Goal: Task Accomplishment & Management: Manage account settings

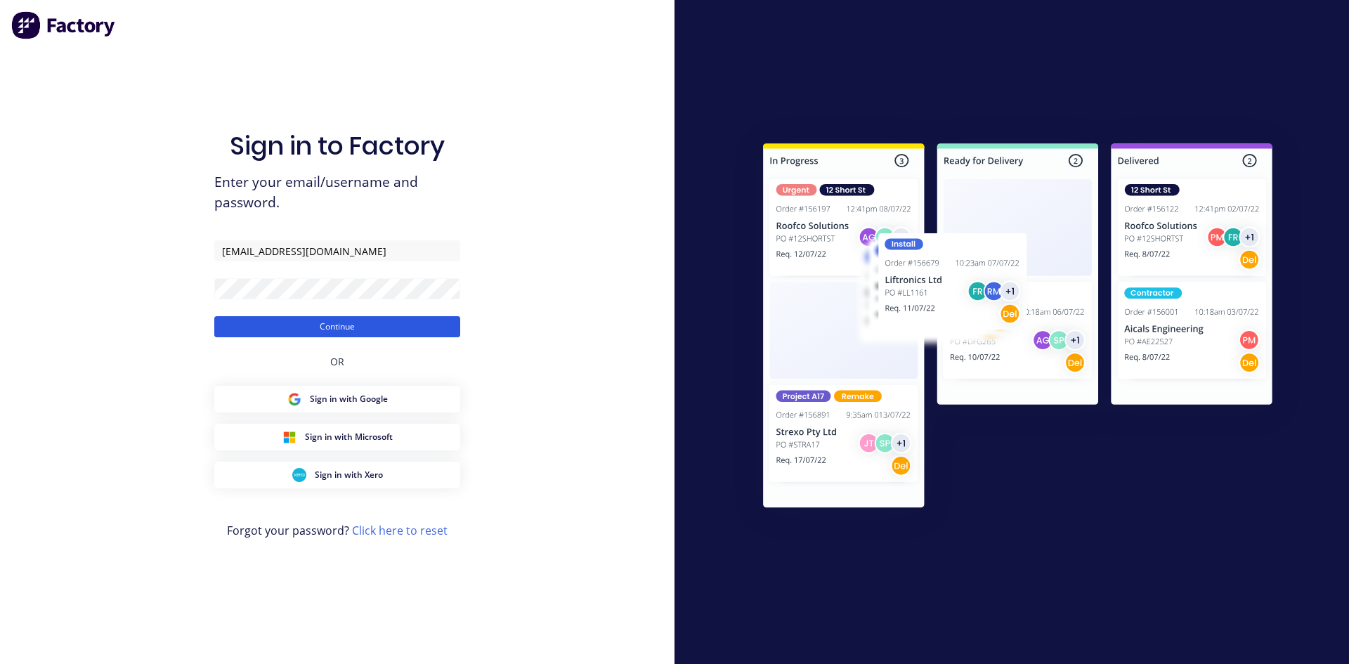
click at [437, 329] on button "Continue" at bounding box center [337, 326] width 246 height 21
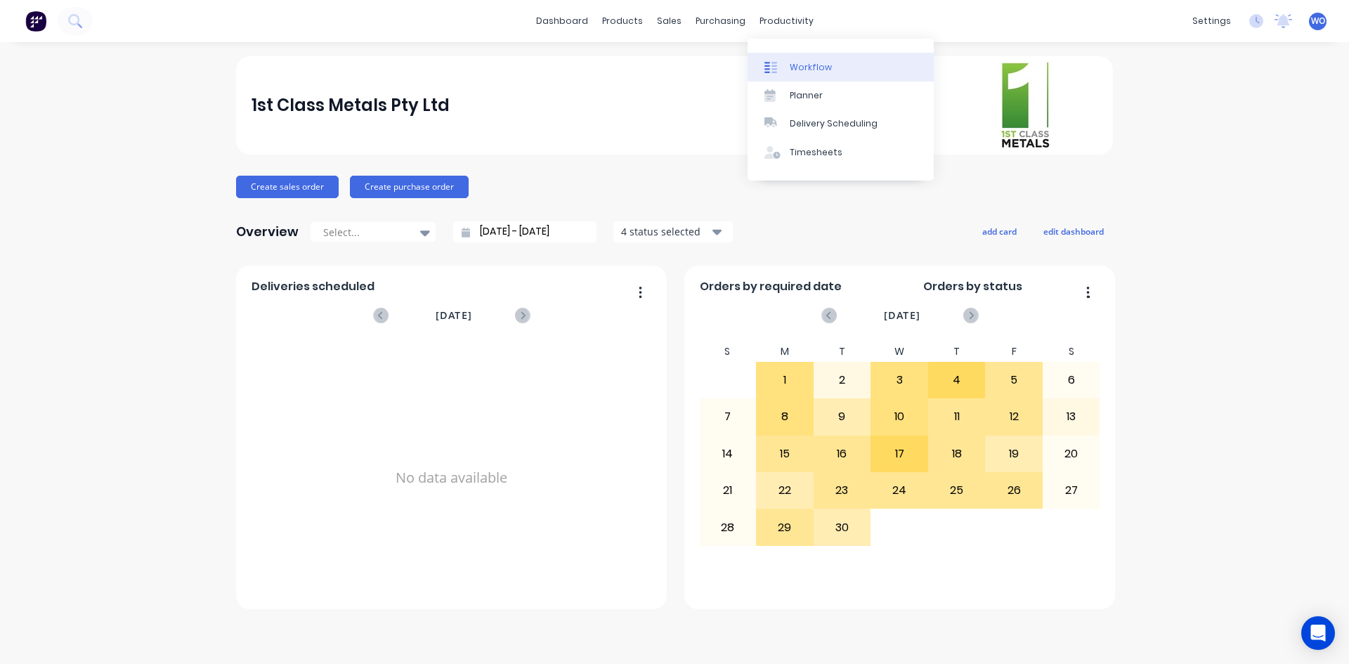
click at [803, 65] on div "Workflow" at bounding box center [811, 67] width 42 height 13
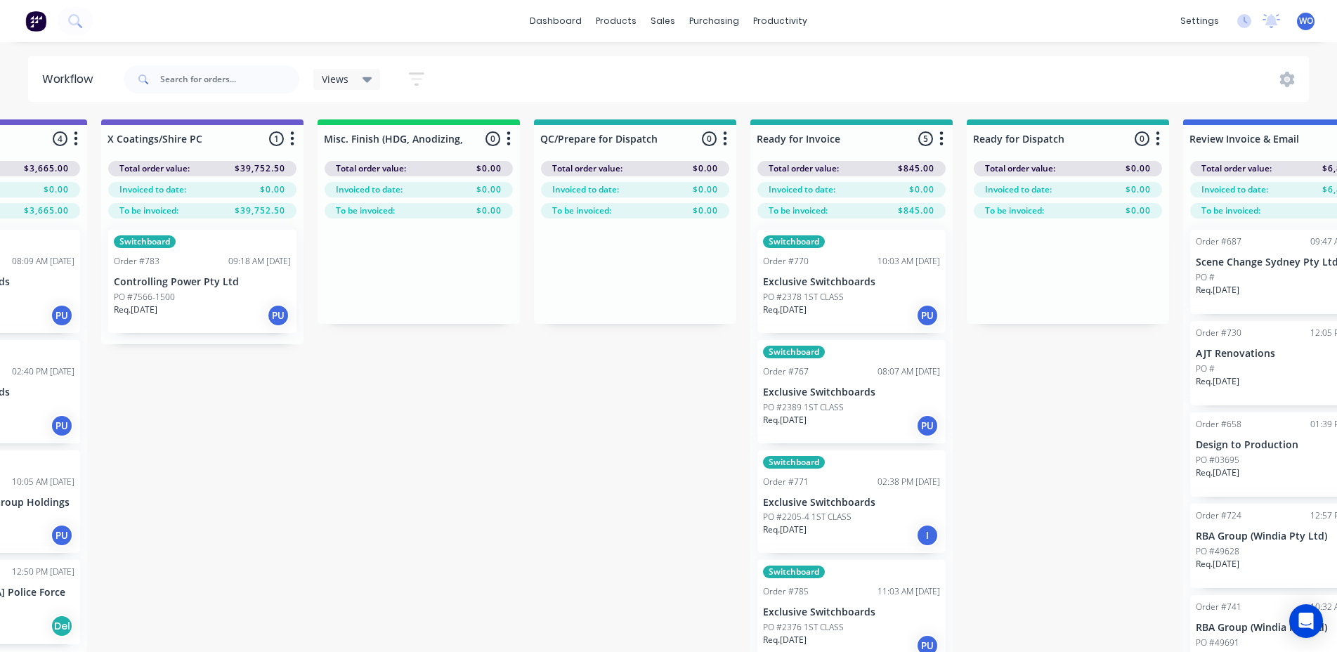
scroll to position [0, 4971]
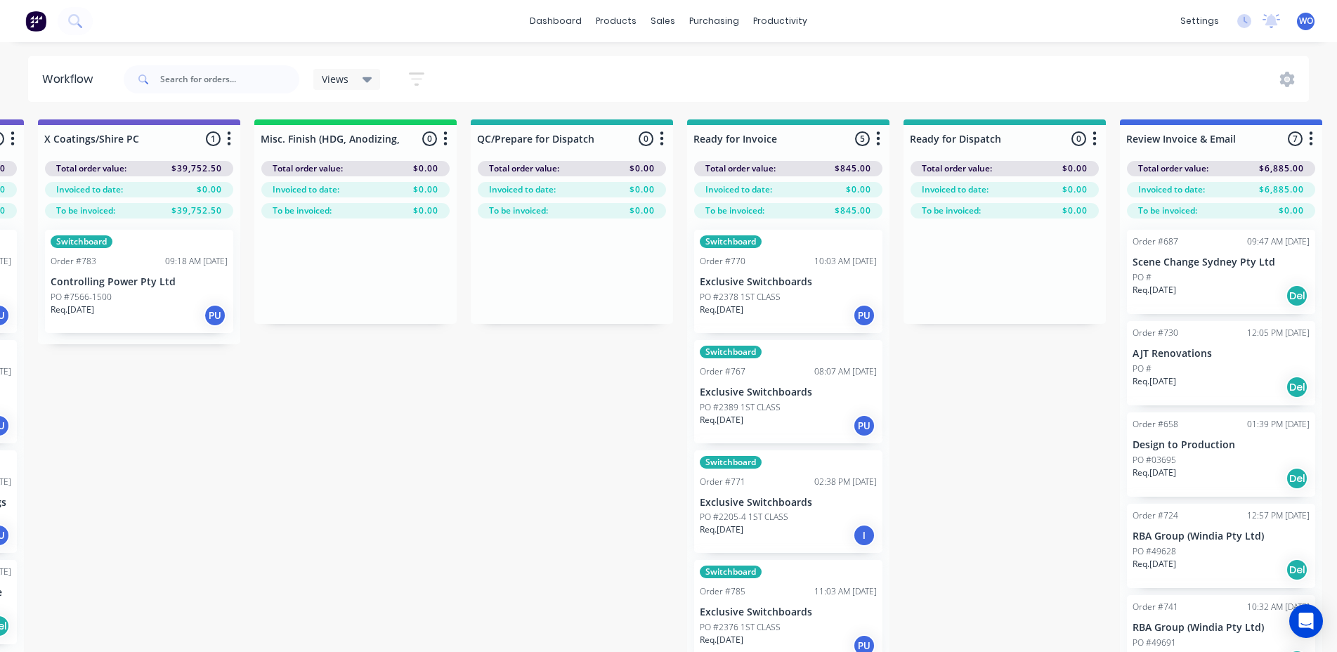
click at [26, 11] on img at bounding box center [35, 21] width 21 height 21
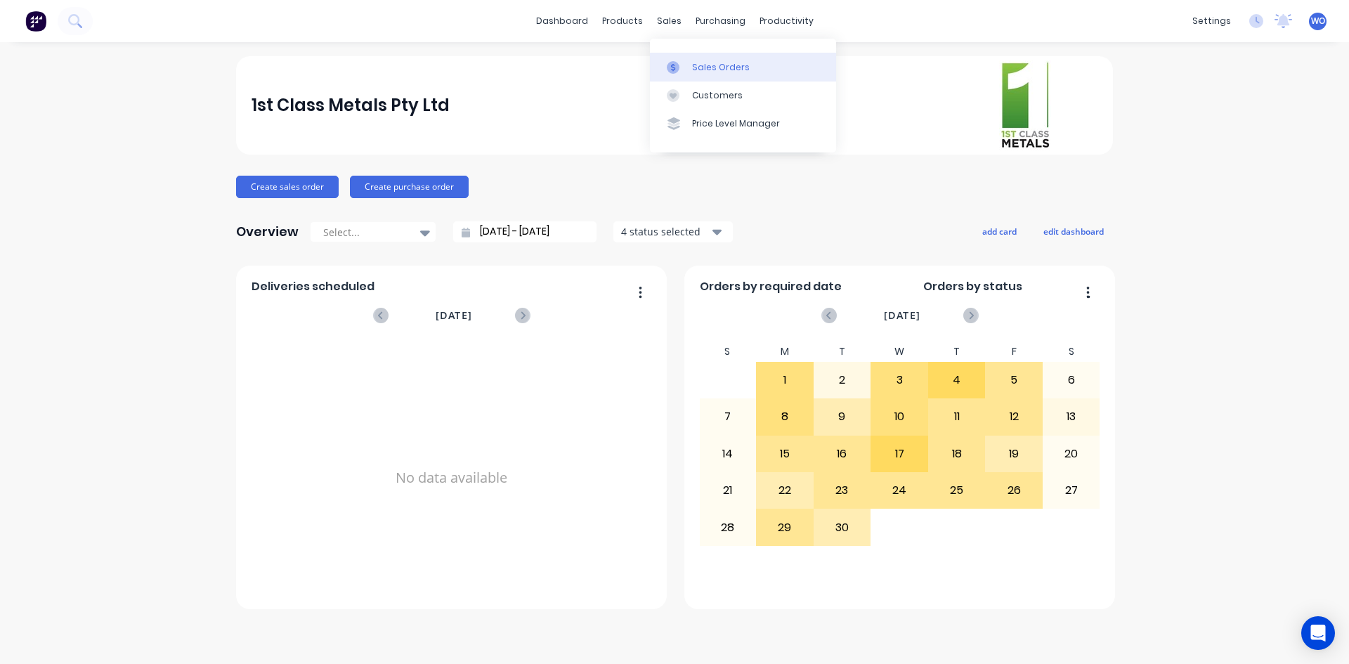
click at [679, 53] on link "Sales Orders" at bounding box center [743, 67] width 186 height 28
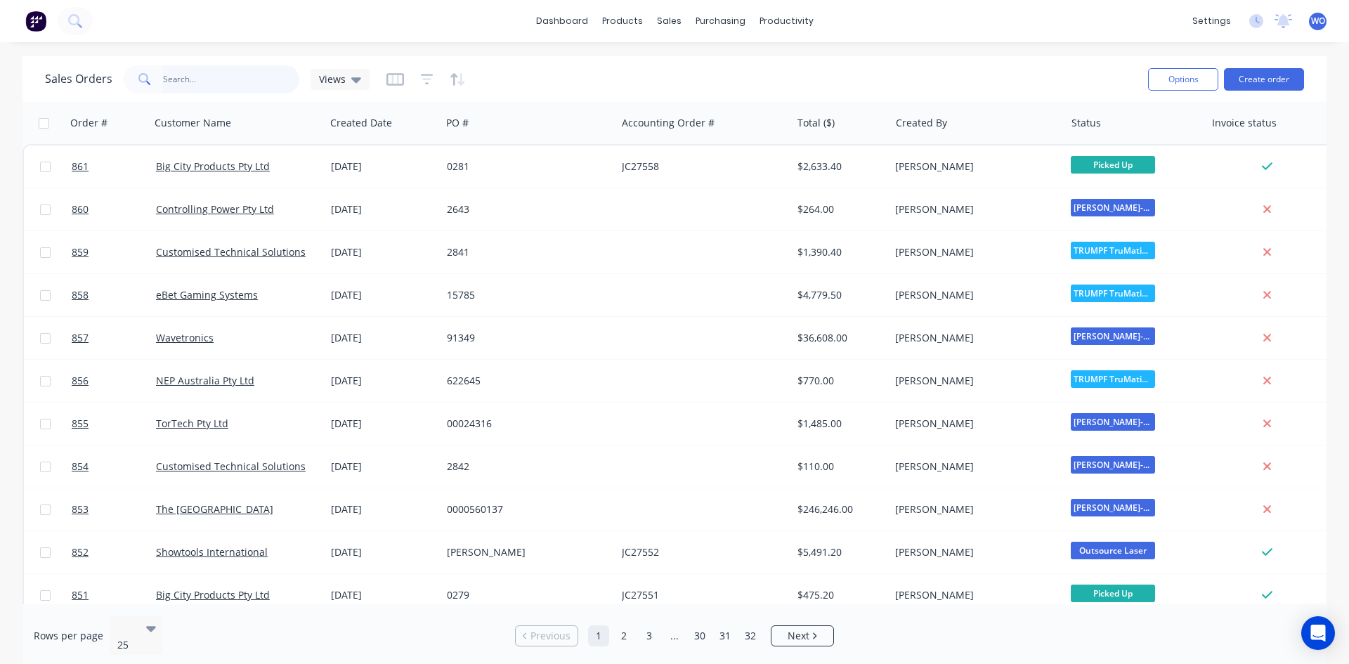
click at [193, 78] on input "text" at bounding box center [231, 79] width 137 height 28
type input "724"
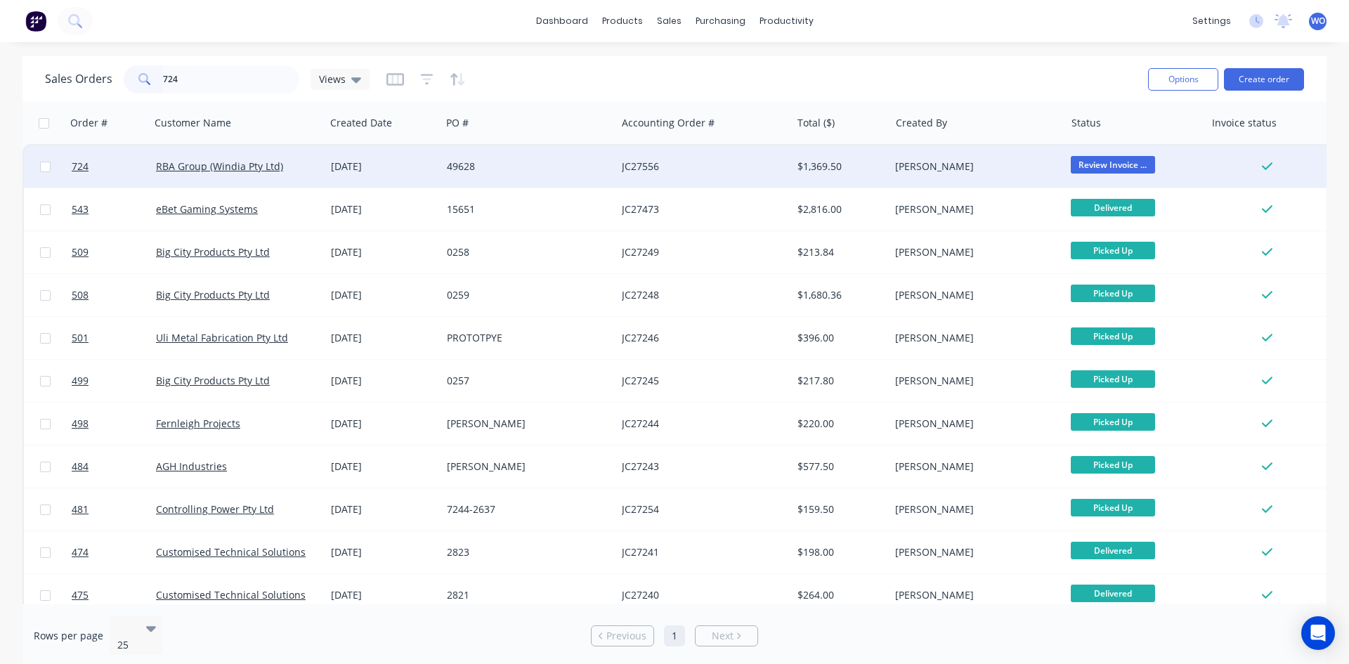
click at [697, 183] on div "JC27556" at bounding box center [703, 166] width 175 height 42
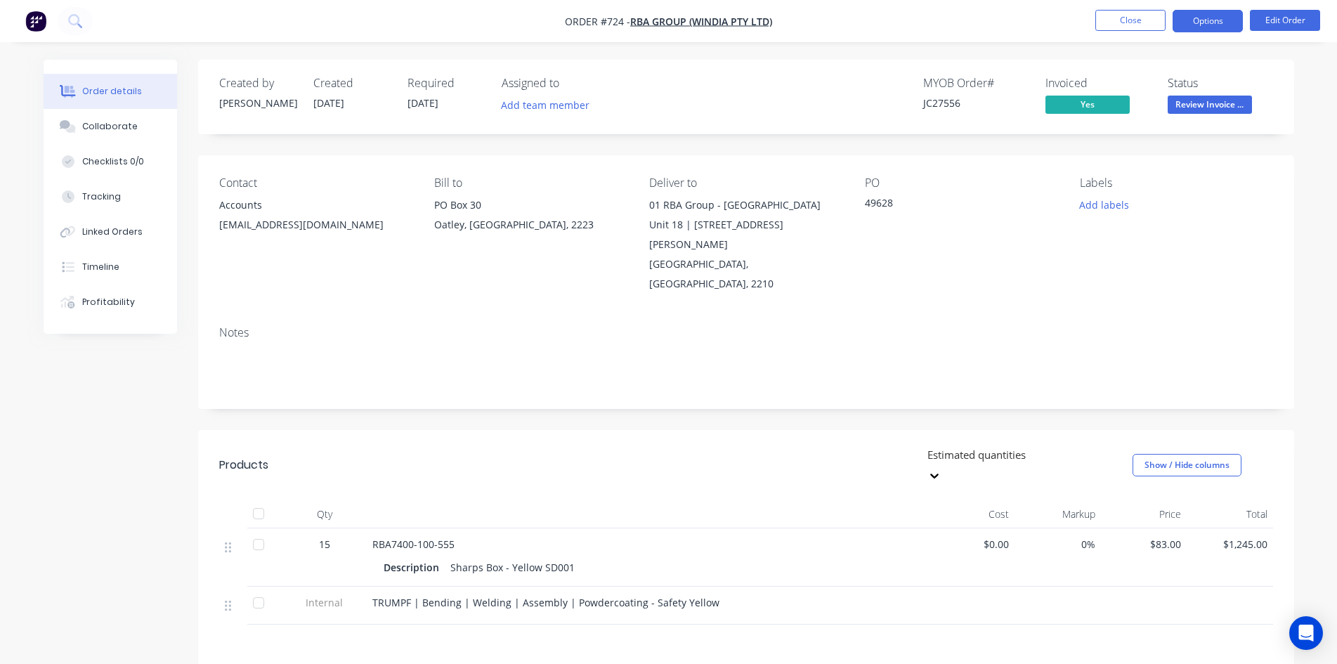
click at [1186, 22] on button "Options" at bounding box center [1208, 21] width 70 height 22
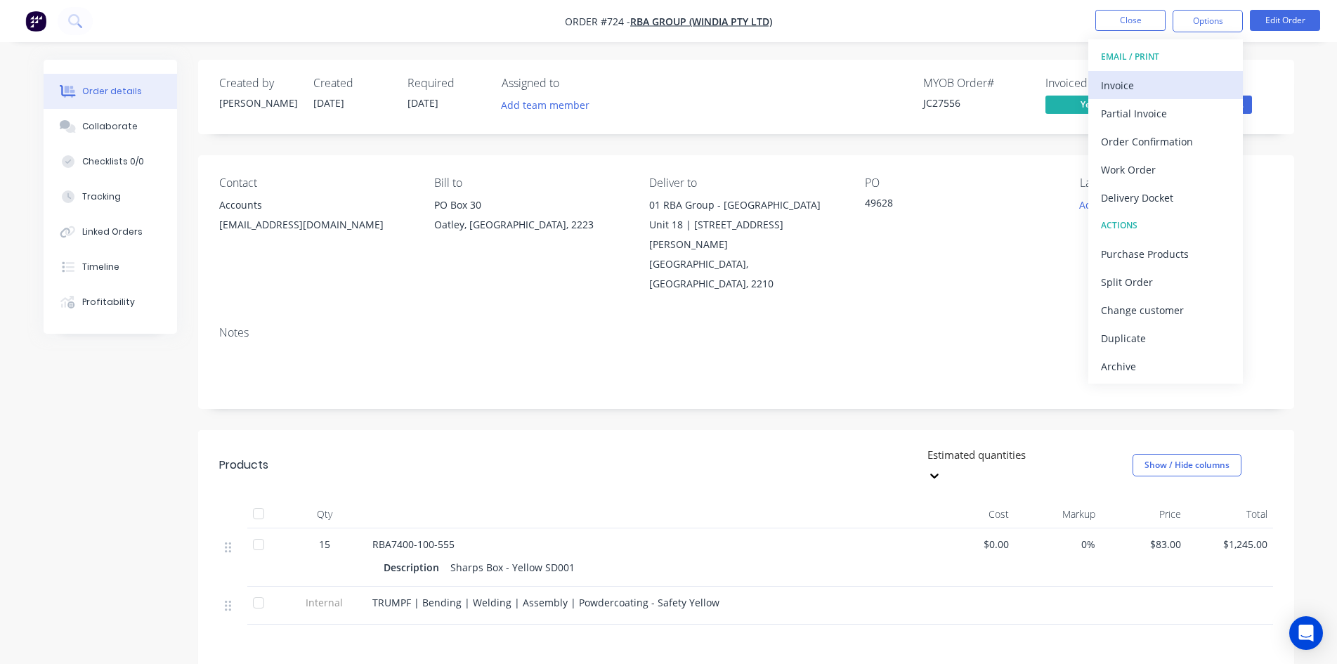
click at [1131, 84] on div "Invoice" at bounding box center [1165, 85] width 129 height 20
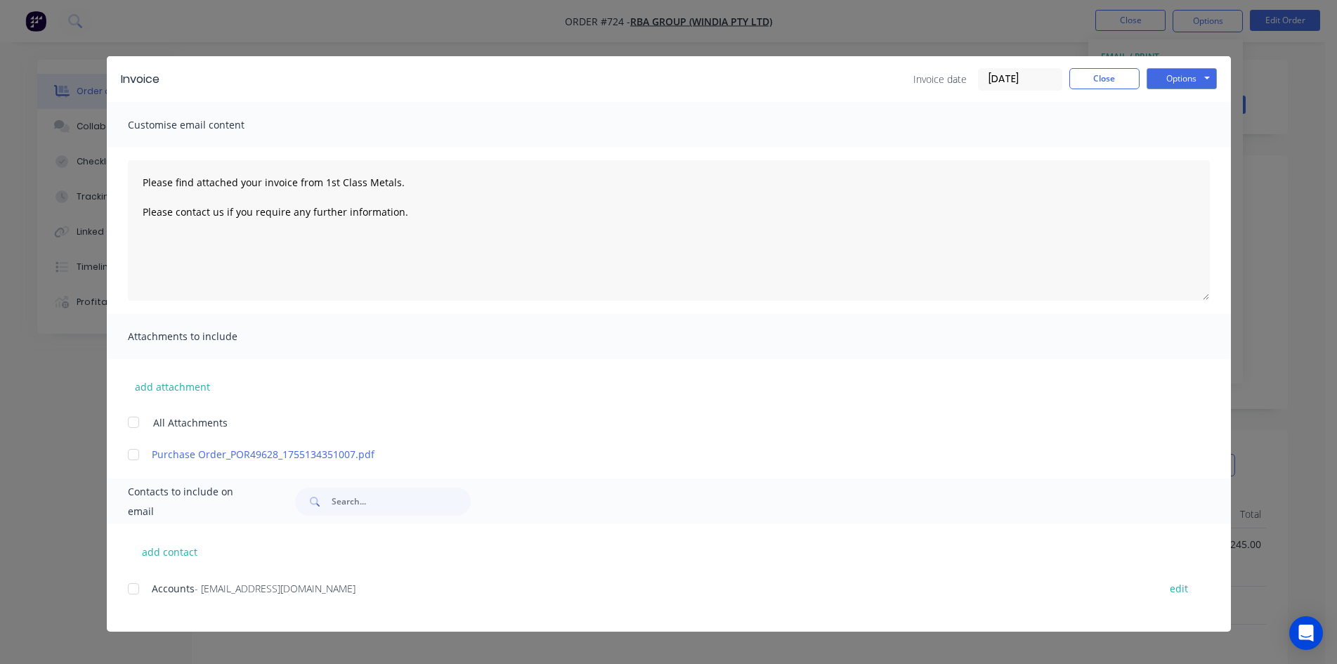
click at [131, 590] on div at bounding box center [133, 589] width 28 height 28
click at [1208, 89] on div "Options Preview Print Email" at bounding box center [1182, 79] width 70 height 22
click at [1200, 79] on button "Options" at bounding box center [1182, 78] width 70 height 21
click at [1189, 139] on button "Email" at bounding box center [1192, 149] width 90 height 23
click at [1085, 77] on button "Close" at bounding box center [1105, 78] width 70 height 21
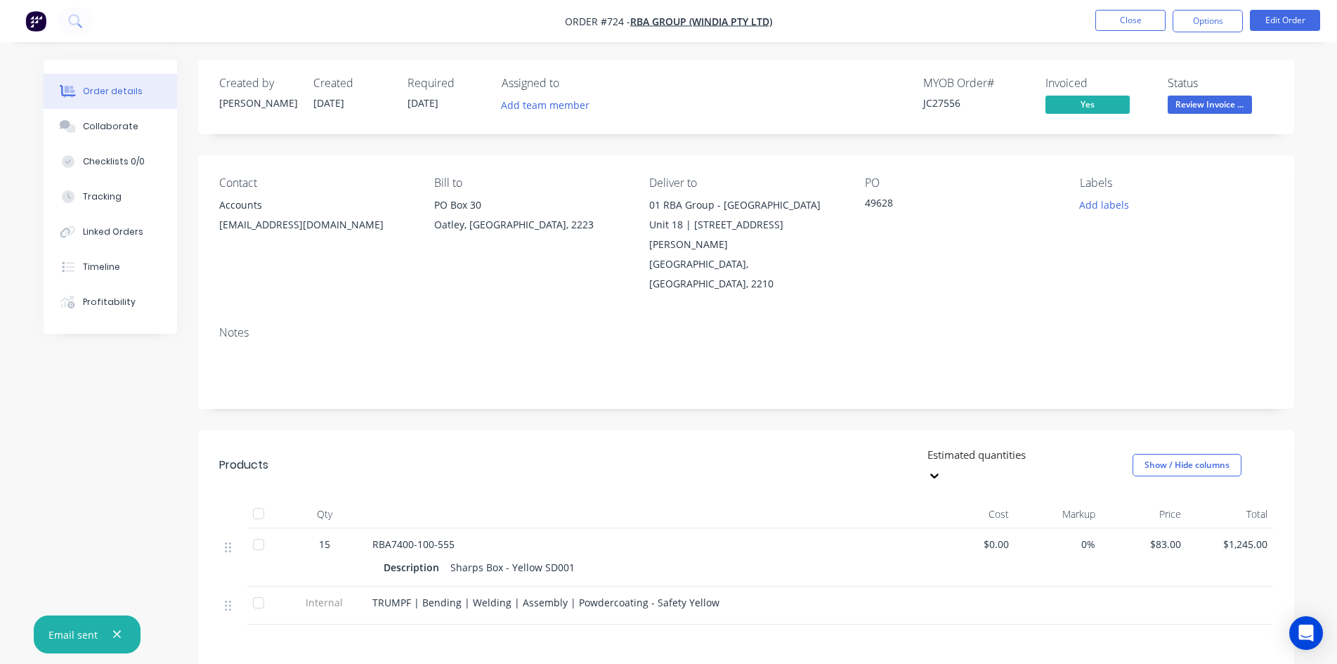
click at [1217, 101] on span "Review Invoice ..." at bounding box center [1210, 105] width 84 height 18
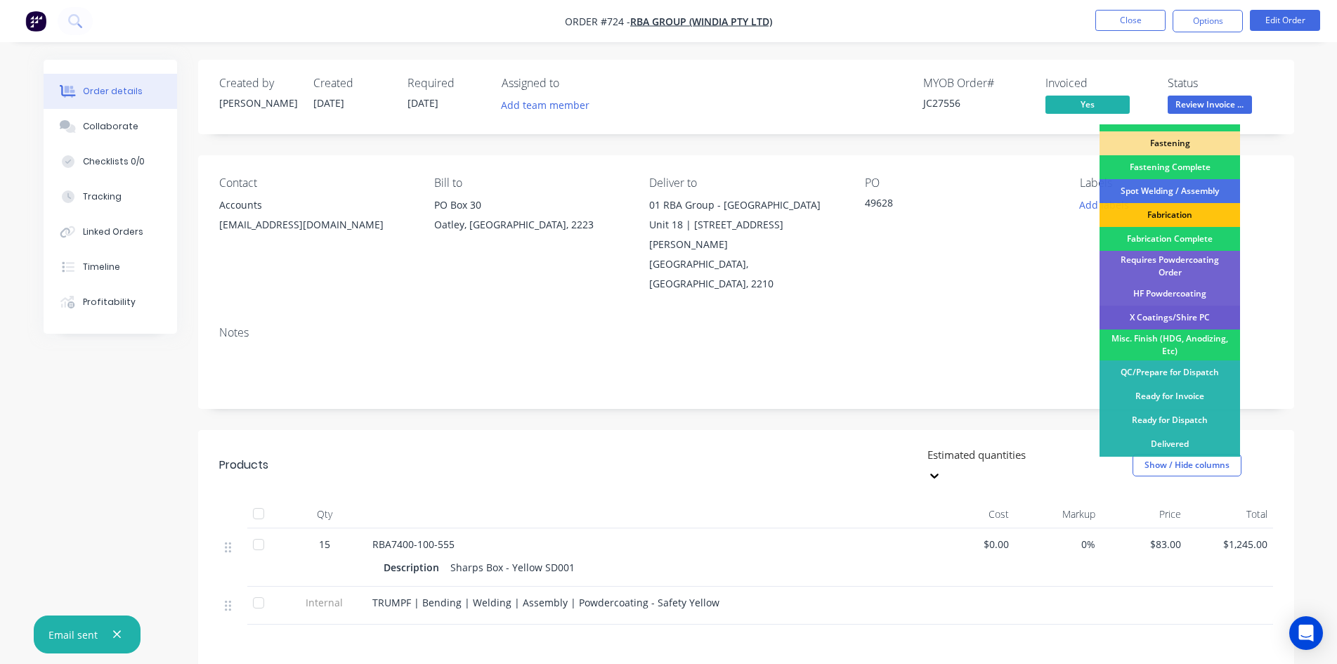
scroll to position [398, 0]
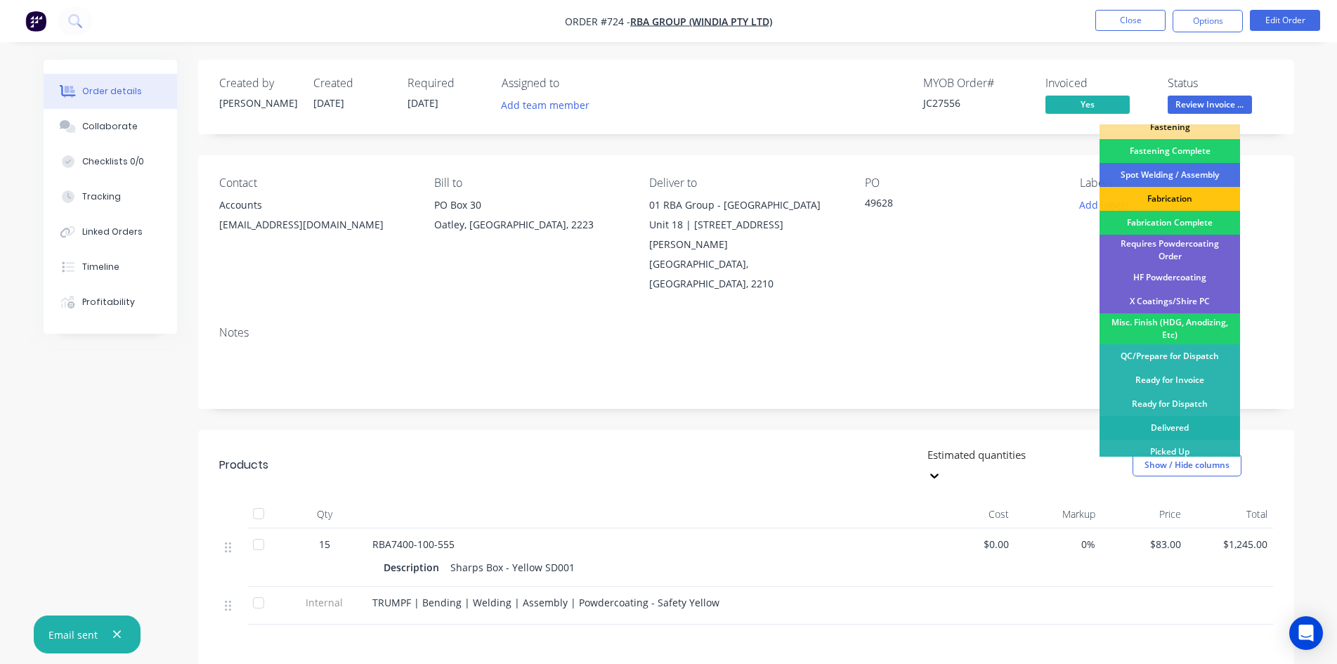
click at [1176, 424] on div "Delivered" at bounding box center [1170, 428] width 141 height 24
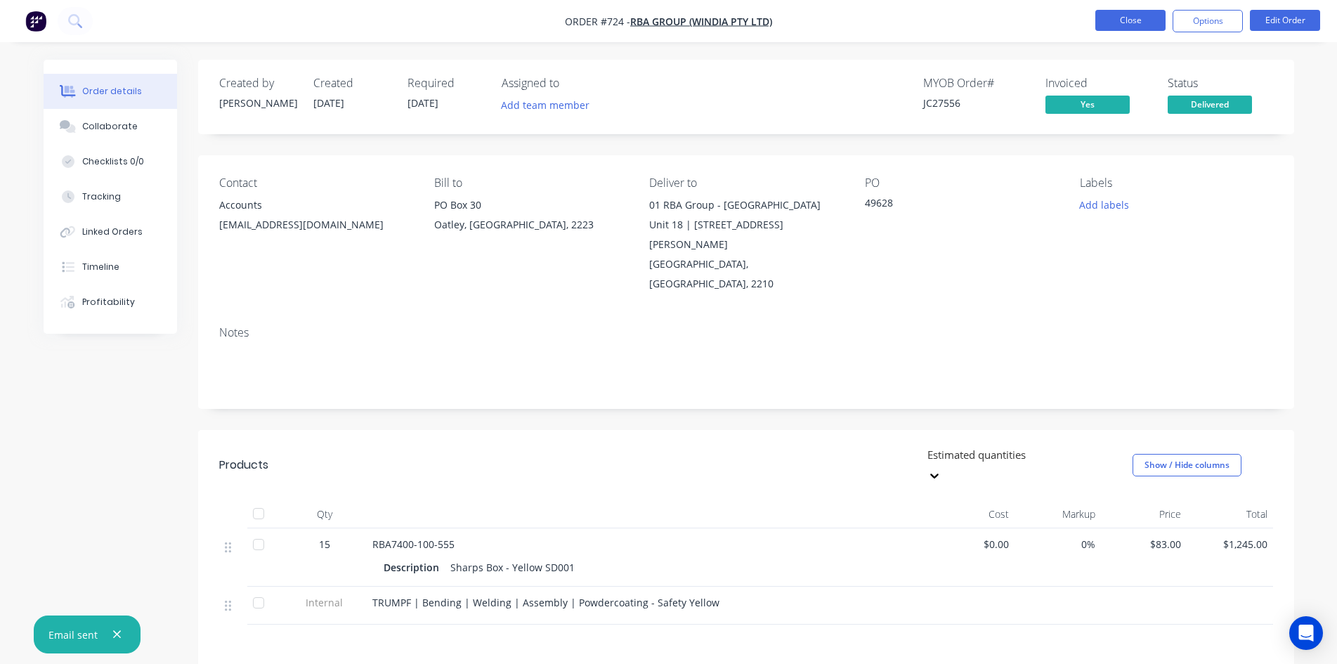
click at [1135, 22] on button "Close" at bounding box center [1131, 20] width 70 height 21
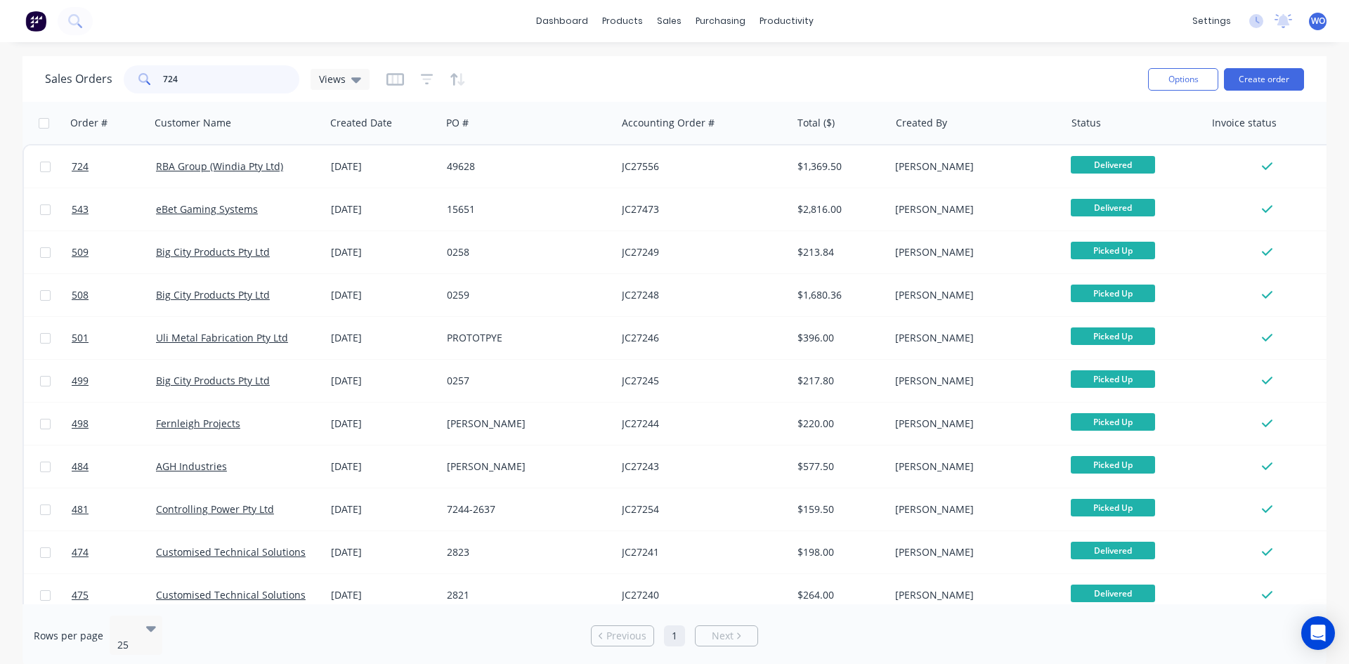
drag, startPoint x: 195, startPoint y: 84, endPoint x: 0, endPoint y: 21, distance: 205.1
click at [0, 21] on div "dashboard products sales purchasing productivity dashboard products Product Cat…" at bounding box center [674, 332] width 1349 height 664
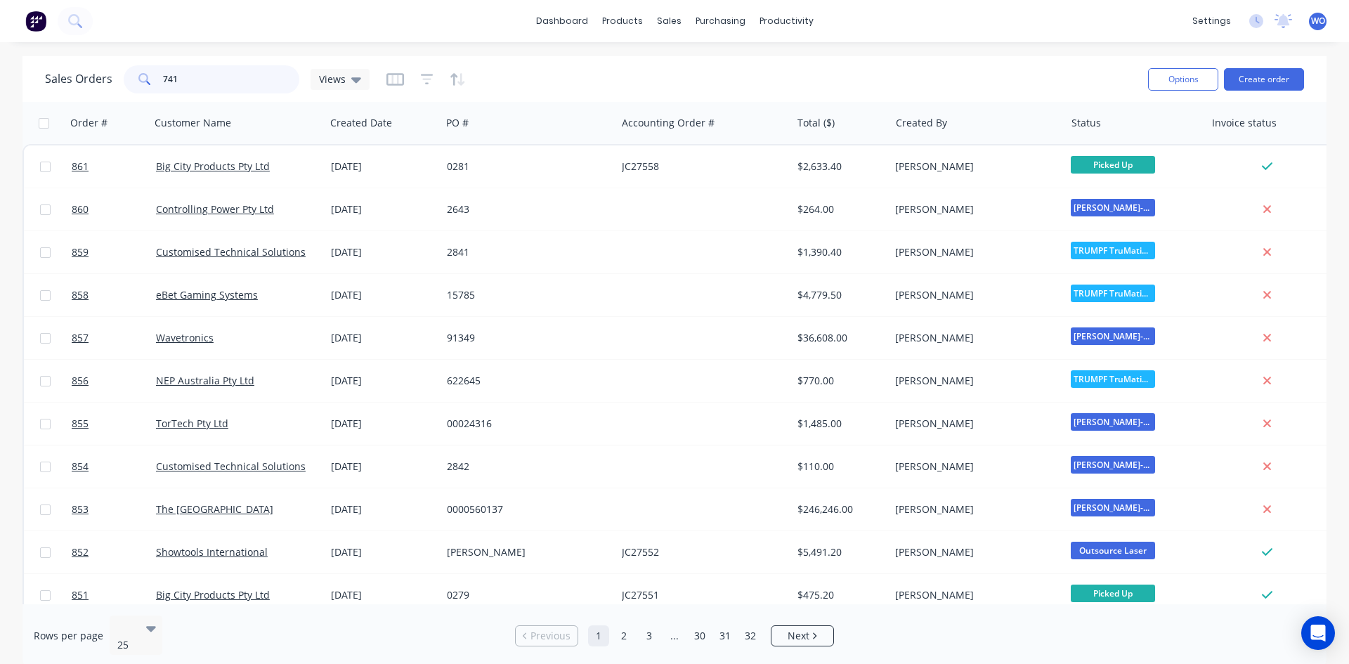
type input "741"
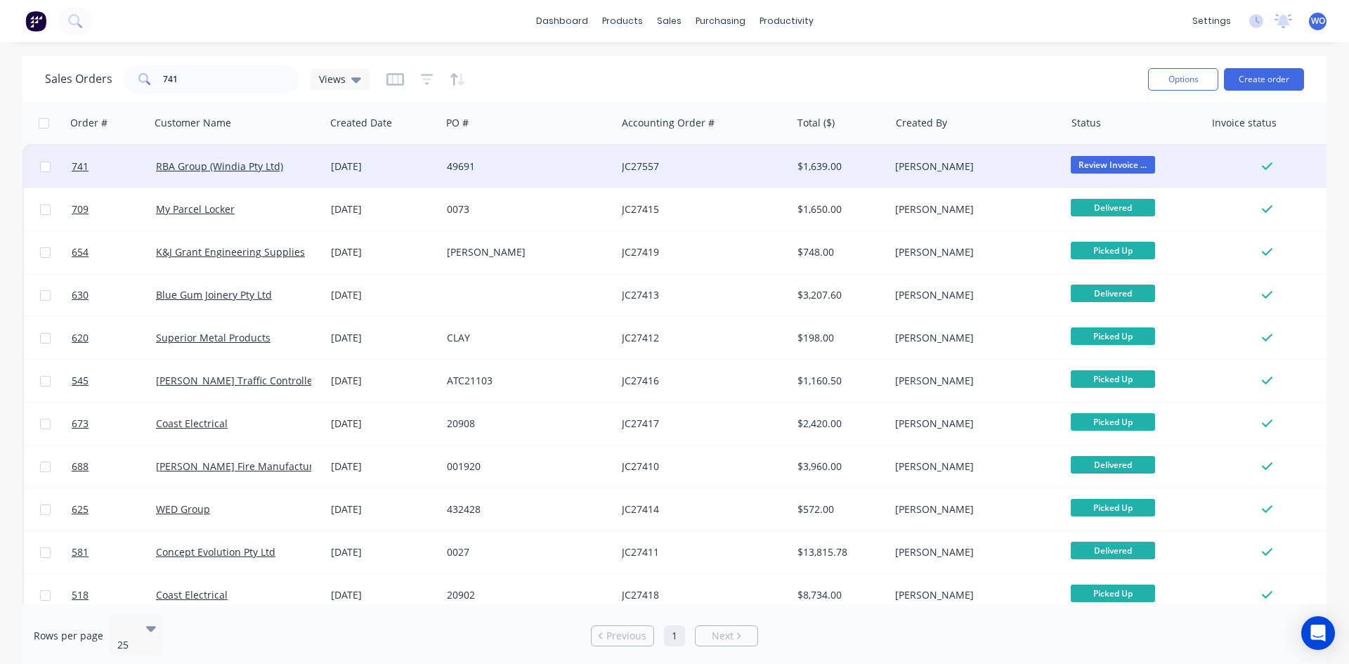
click at [427, 157] on div "26 Aug 2025" at bounding box center [383, 166] width 116 height 42
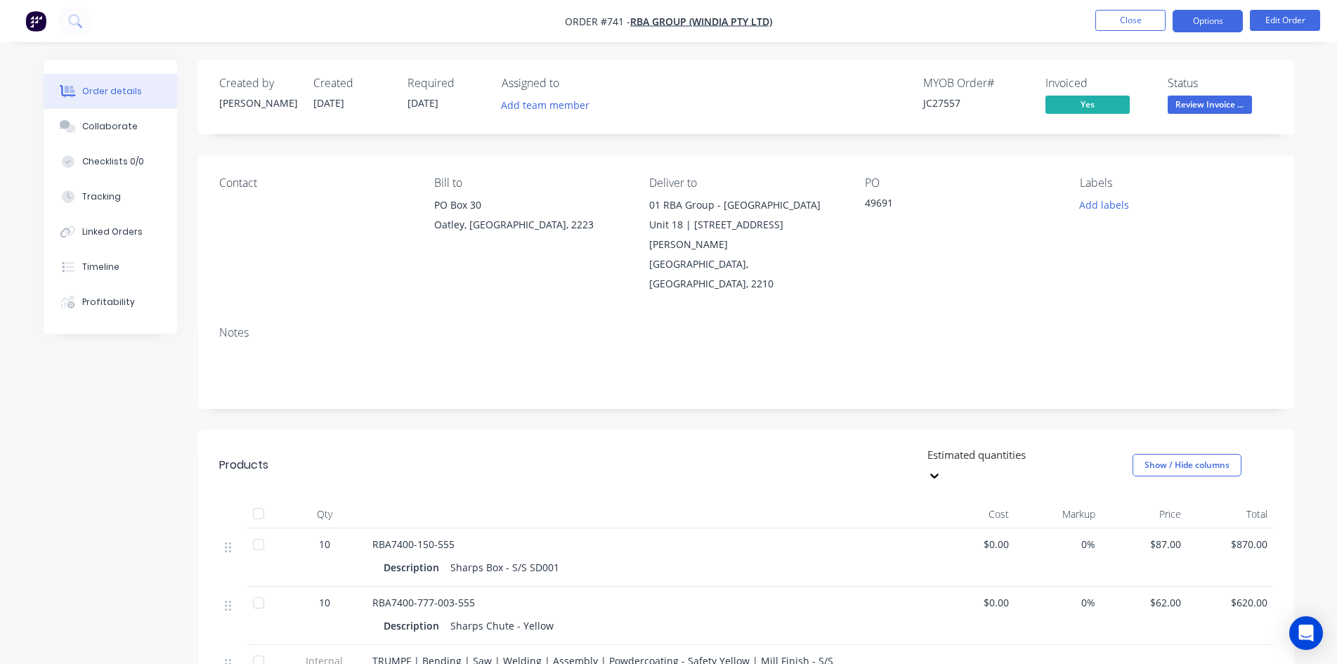
click at [1191, 22] on button "Options" at bounding box center [1208, 21] width 70 height 22
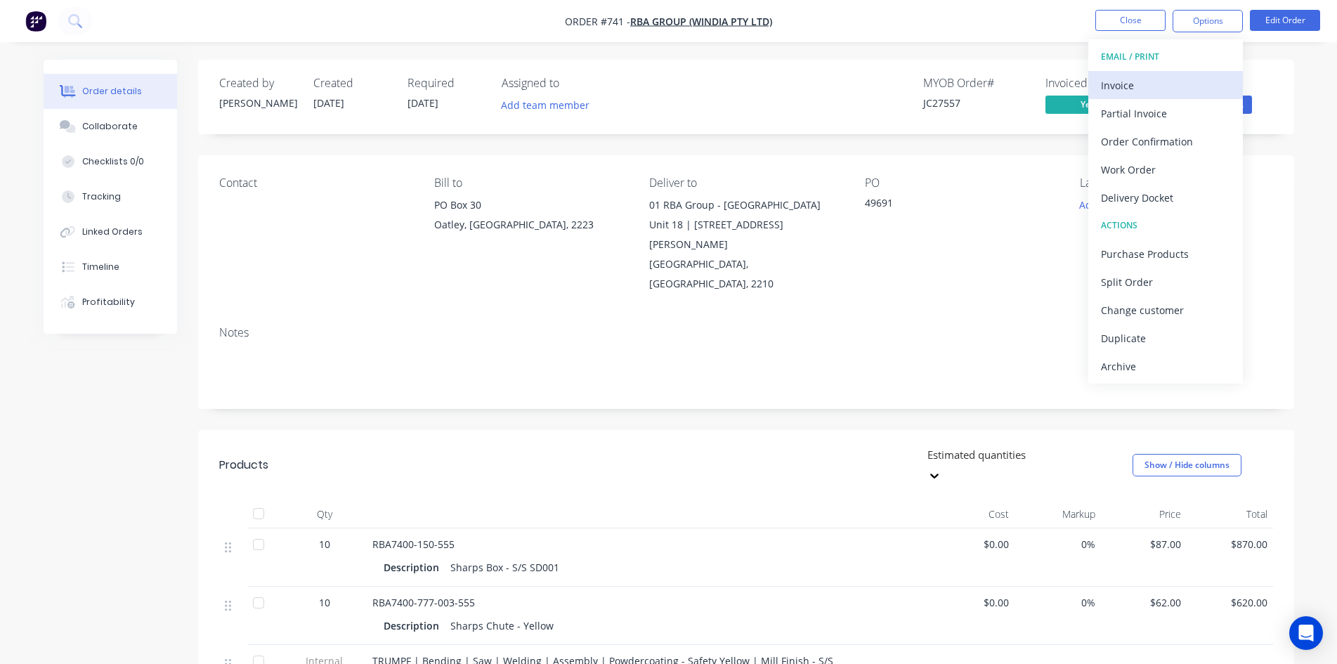
click at [1144, 89] on div "Invoice" at bounding box center [1165, 85] width 129 height 20
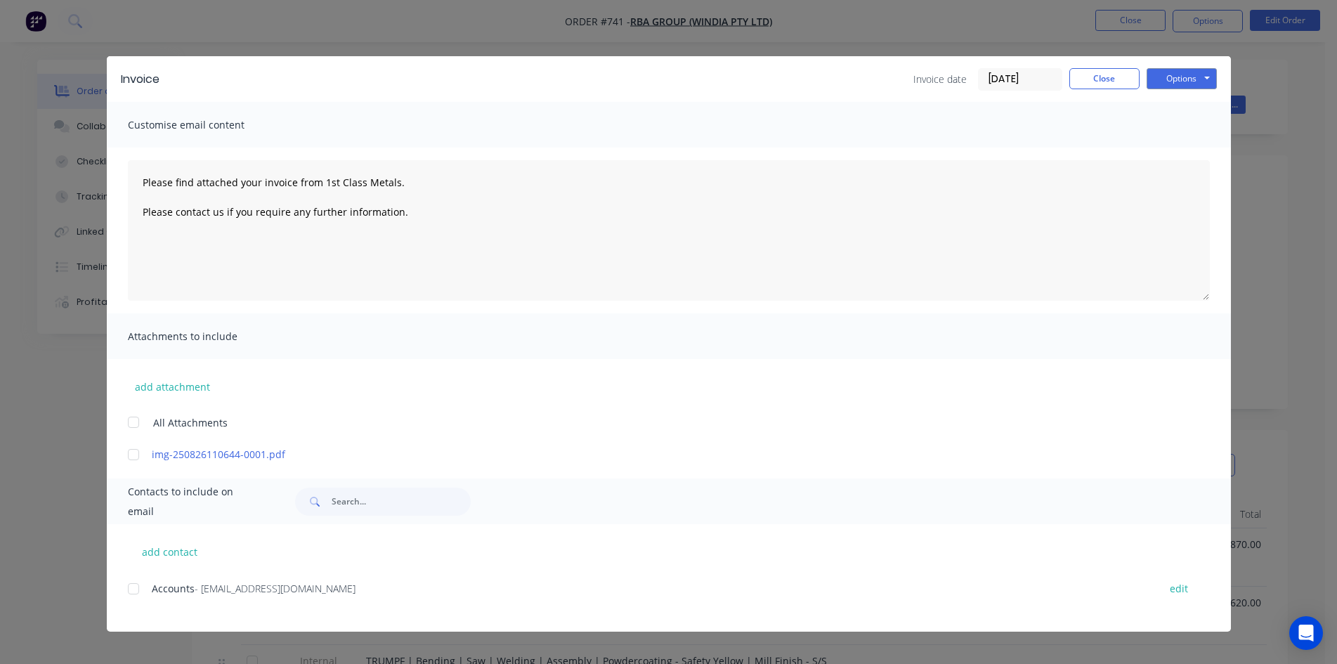
click at [133, 585] on div at bounding box center [133, 589] width 28 height 28
click at [1199, 76] on button "Options" at bounding box center [1182, 78] width 70 height 21
click at [1186, 157] on button "Email" at bounding box center [1192, 149] width 90 height 23
click at [1088, 72] on button "Close" at bounding box center [1105, 78] width 70 height 21
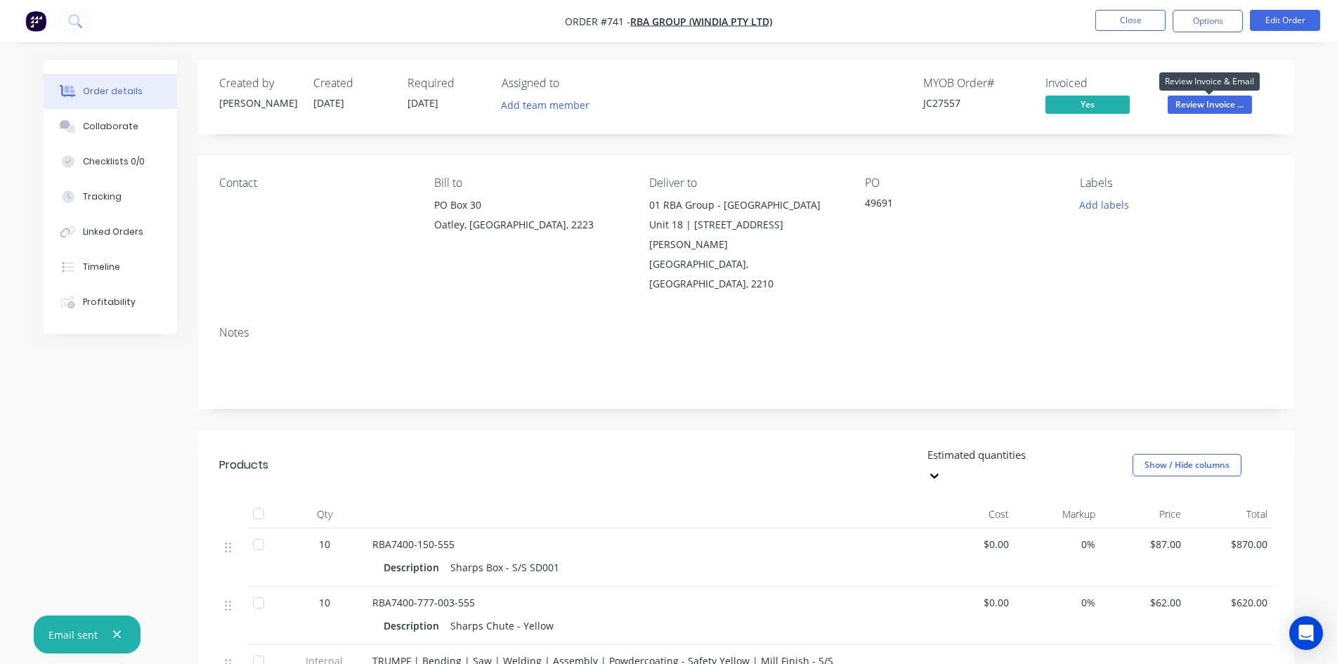
click at [1217, 102] on span "Review Invoice ..." at bounding box center [1210, 105] width 84 height 18
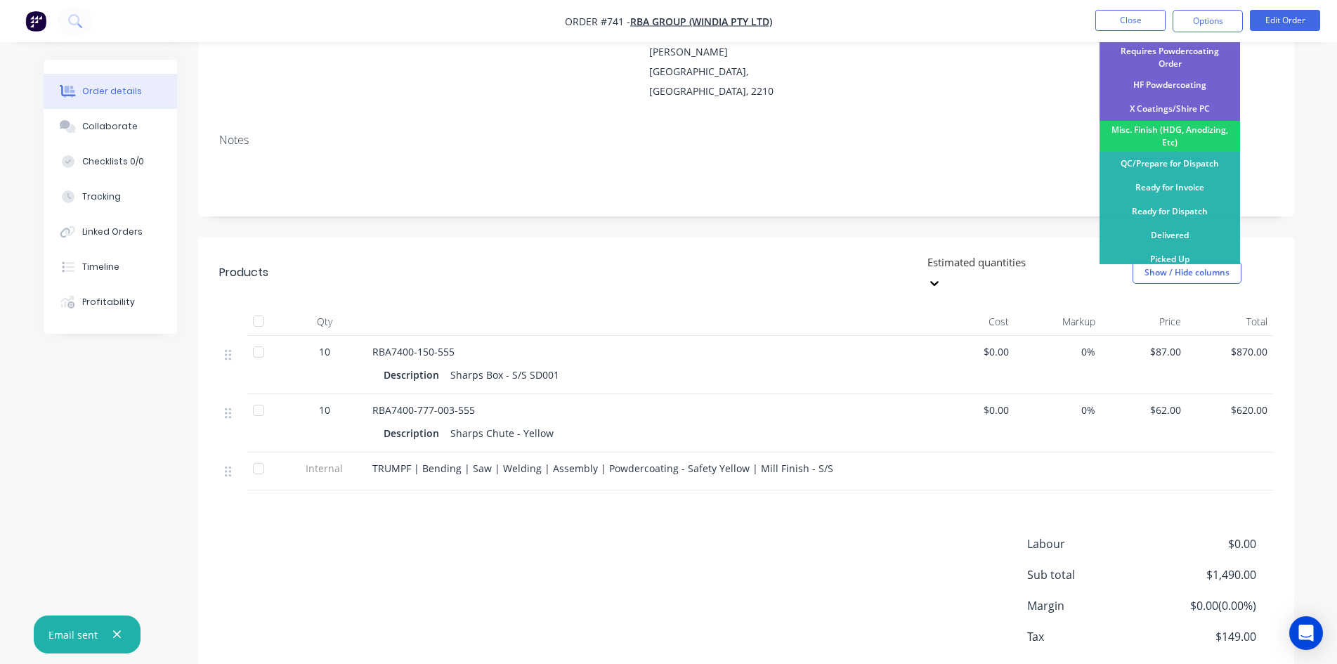
scroll to position [210, 0]
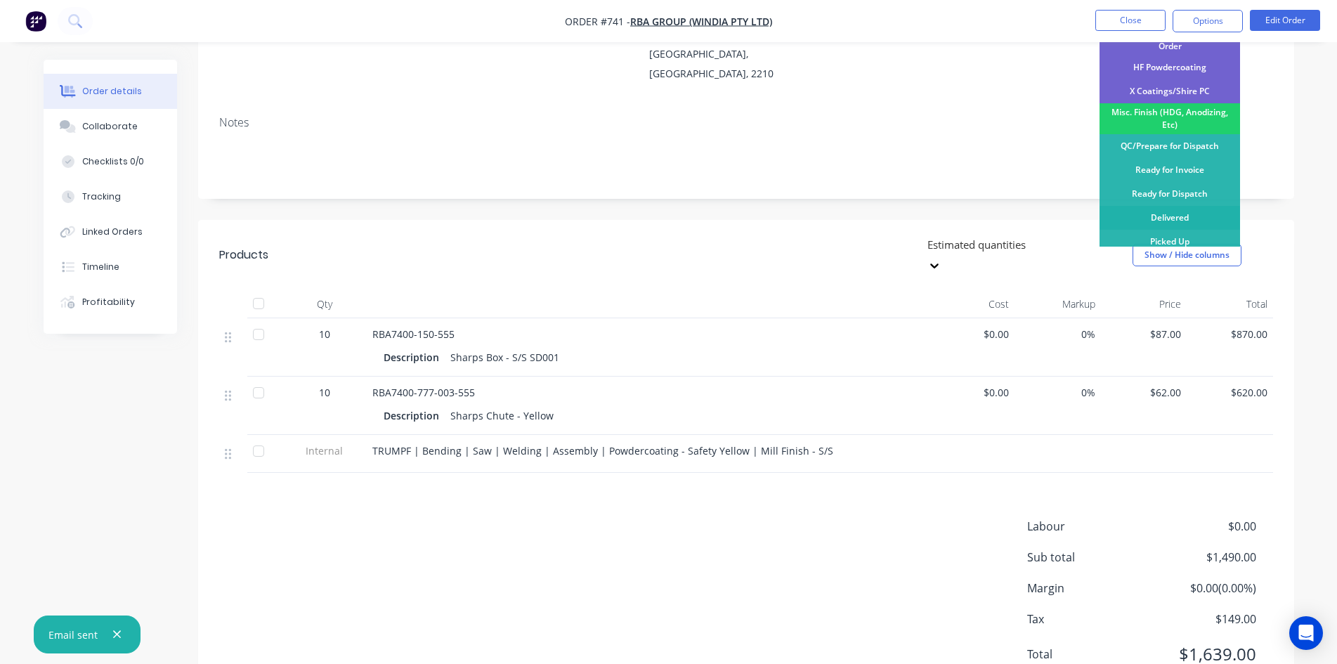
click at [1169, 214] on div "Delivered" at bounding box center [1170, 218] width 141 height 24
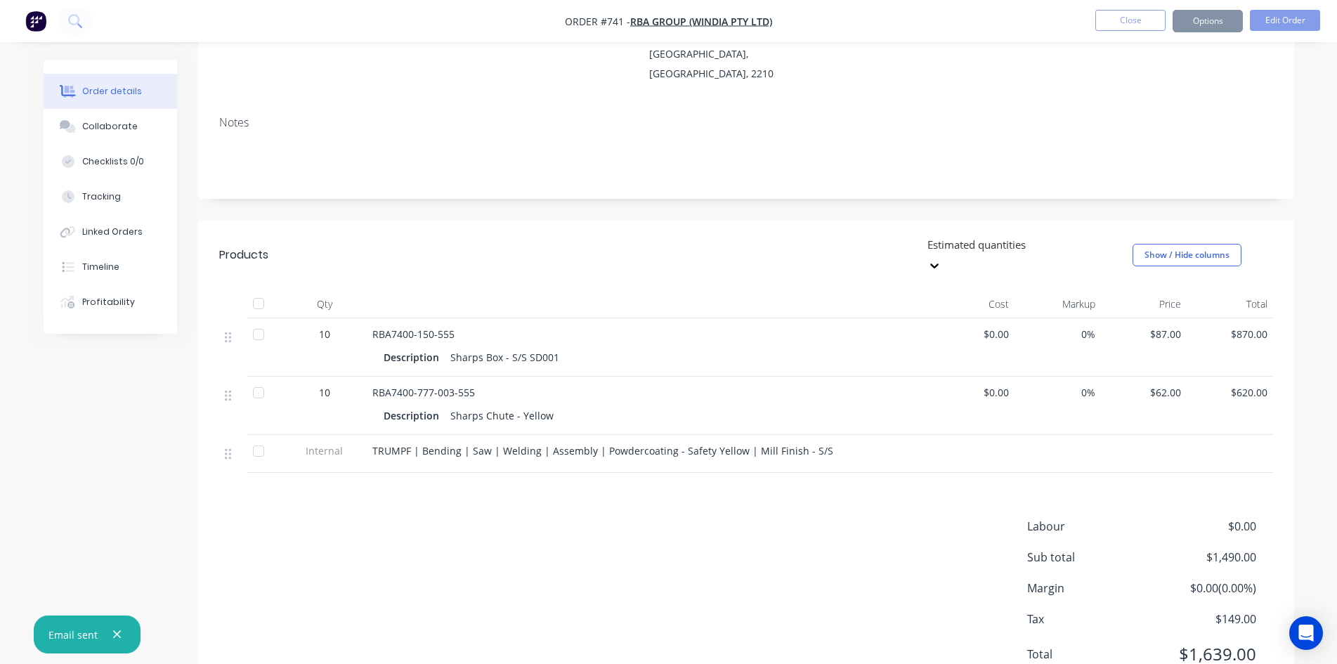
scroll to position [0, 0]
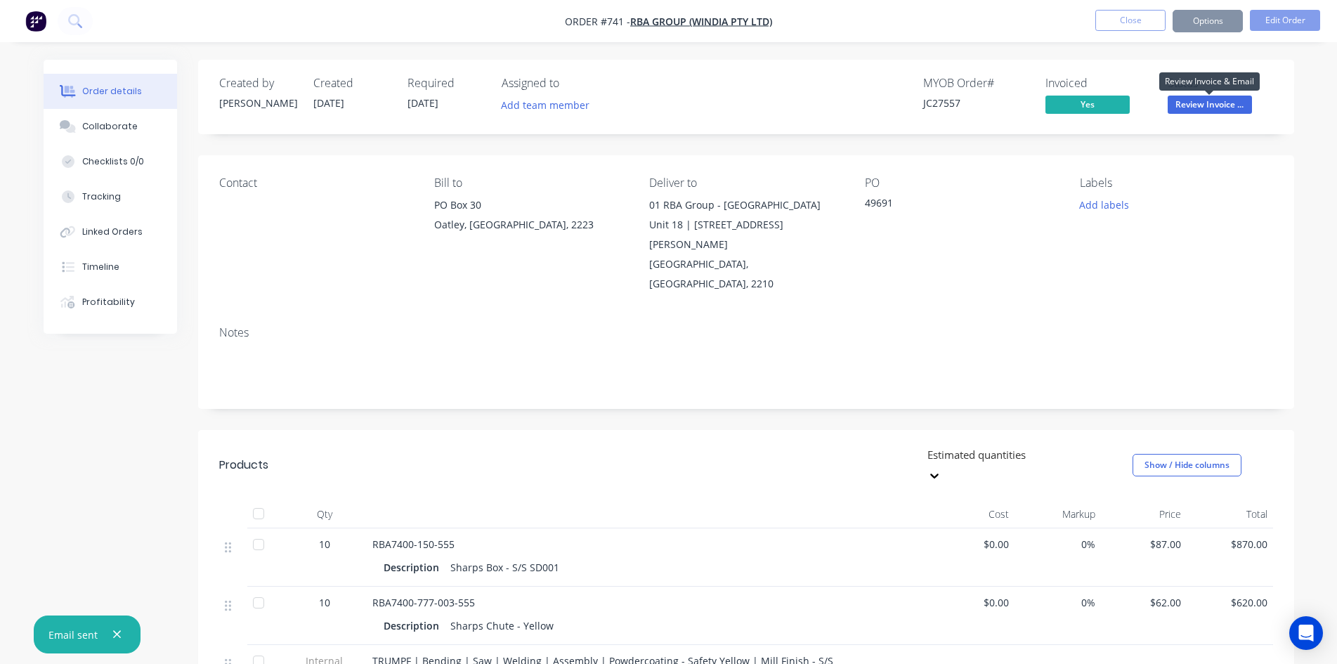
click at [1191, 107] on span "Review Invoice ..." at bounding box center [1210, 105] width 84 height 18
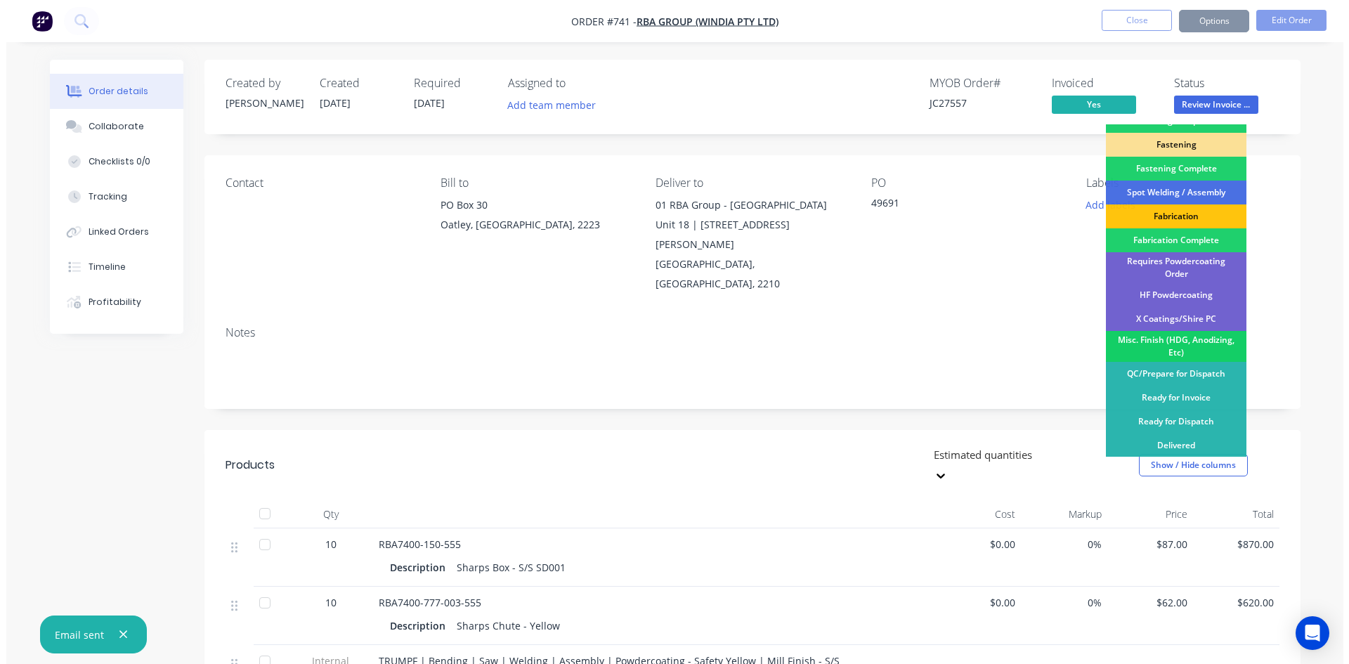
scroll to position [398, 0]
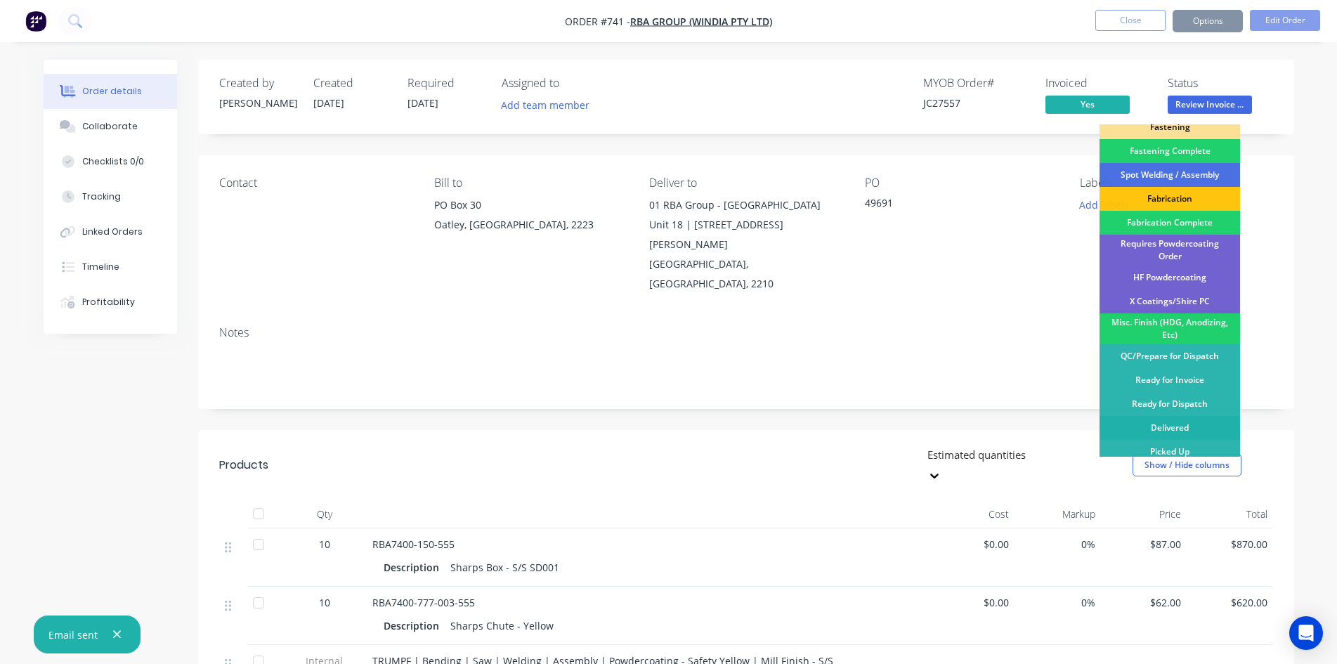
click at [1169, 416] on div "Delivered" at bounding box center [1170, 428] width 141 height 24
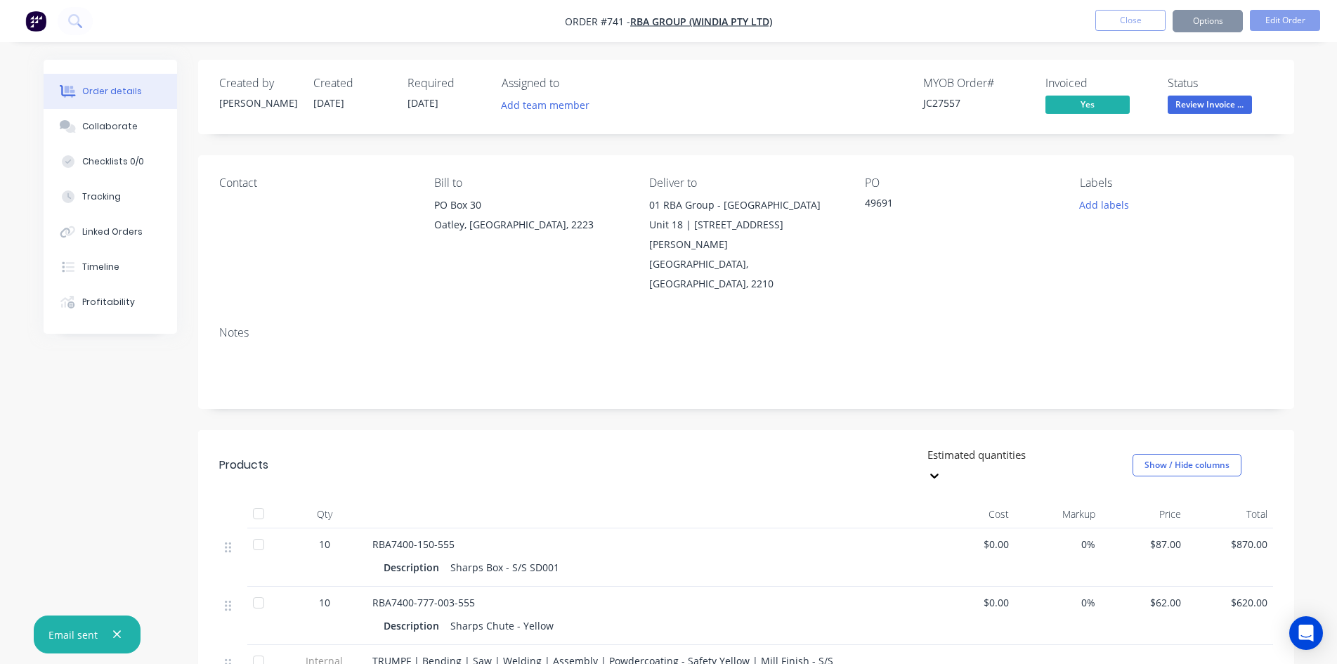
click at [1210, 235] on div "Labels Add labels" at bounding box center [1176, 234] width 193 height 117
click at [1143, 28] on button "Close" at bounding box center [1131, 20] width 70 height 21
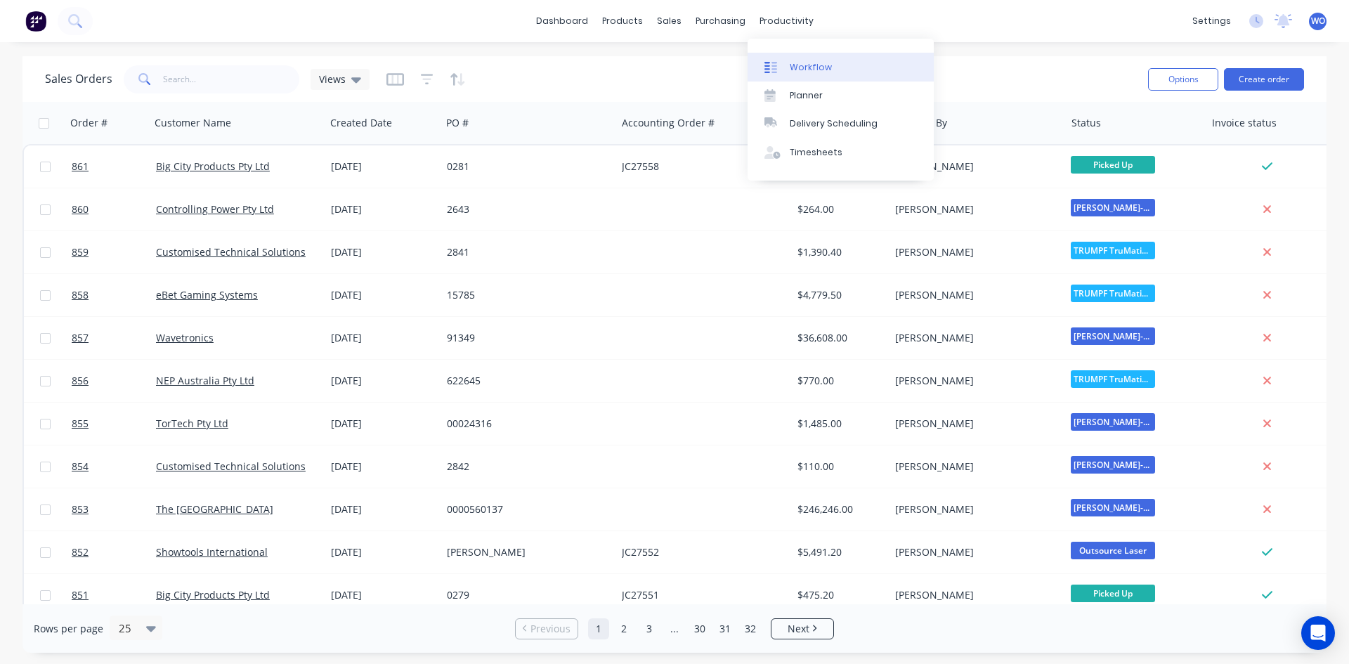
click at [836, 58] on link "Workflow" at bounding box center [841, 67] width 186 height 28
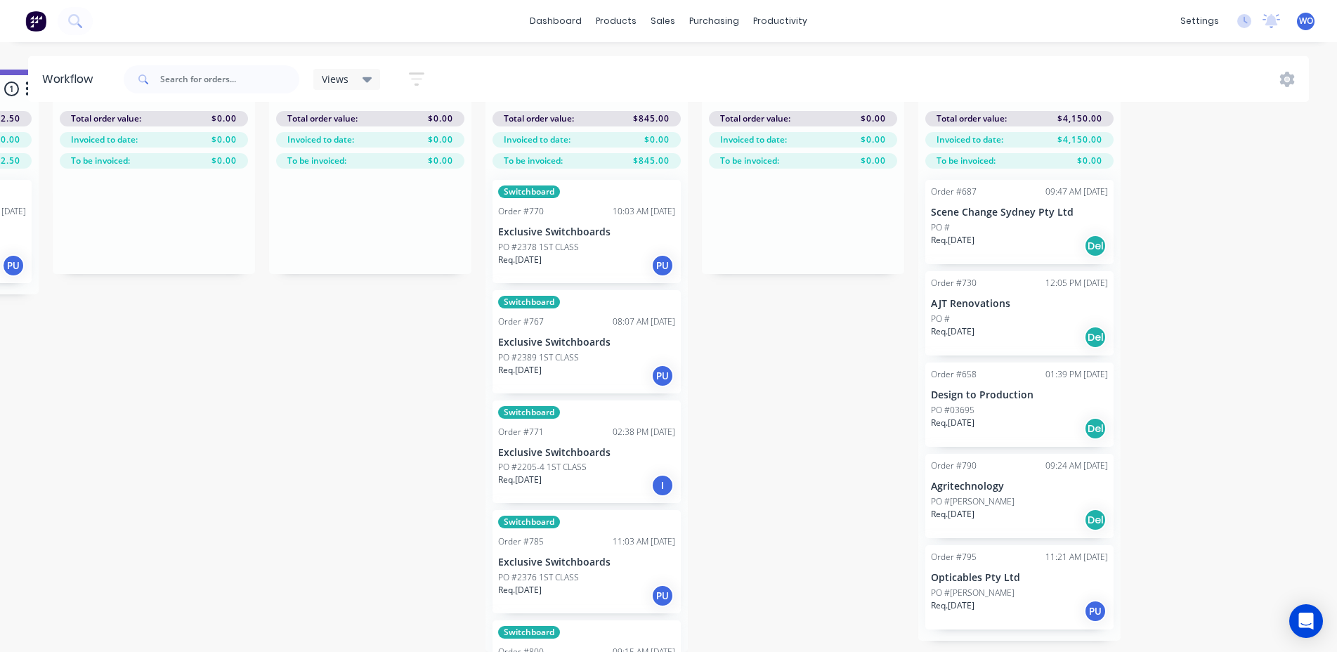
scroll to position [0, 5172]
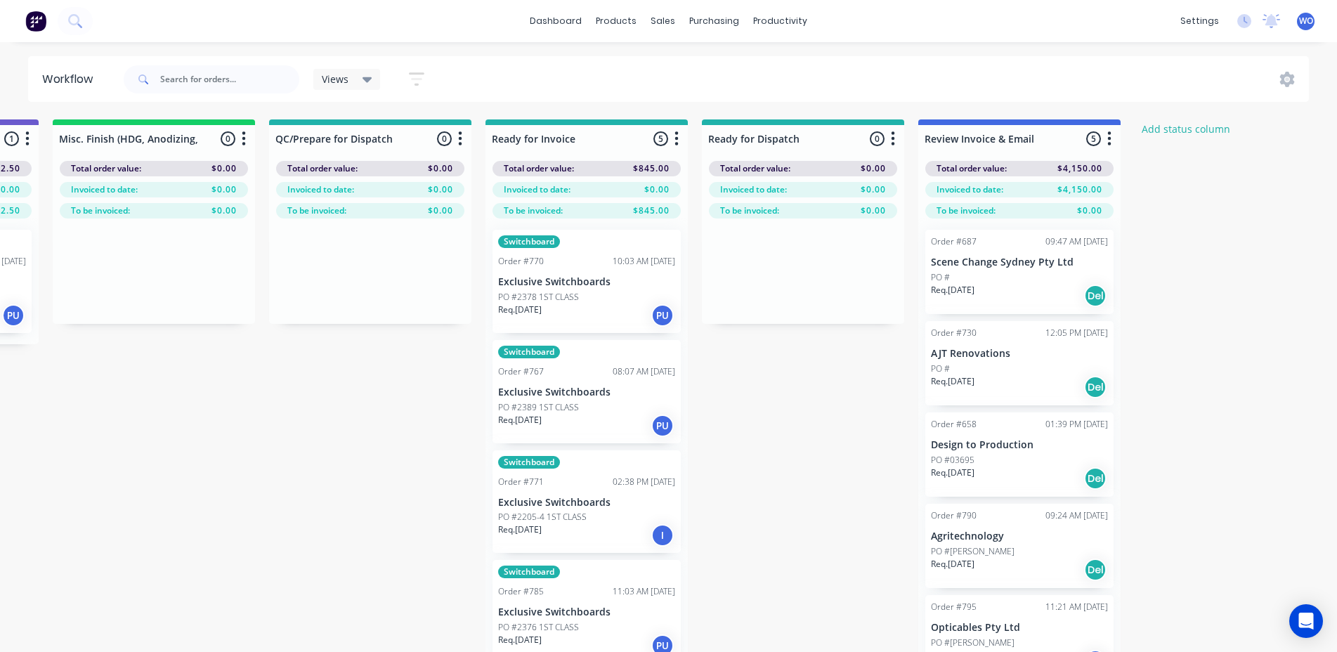
click at [41, 32] on button at bounding box center [36, 21] width 30 height 28
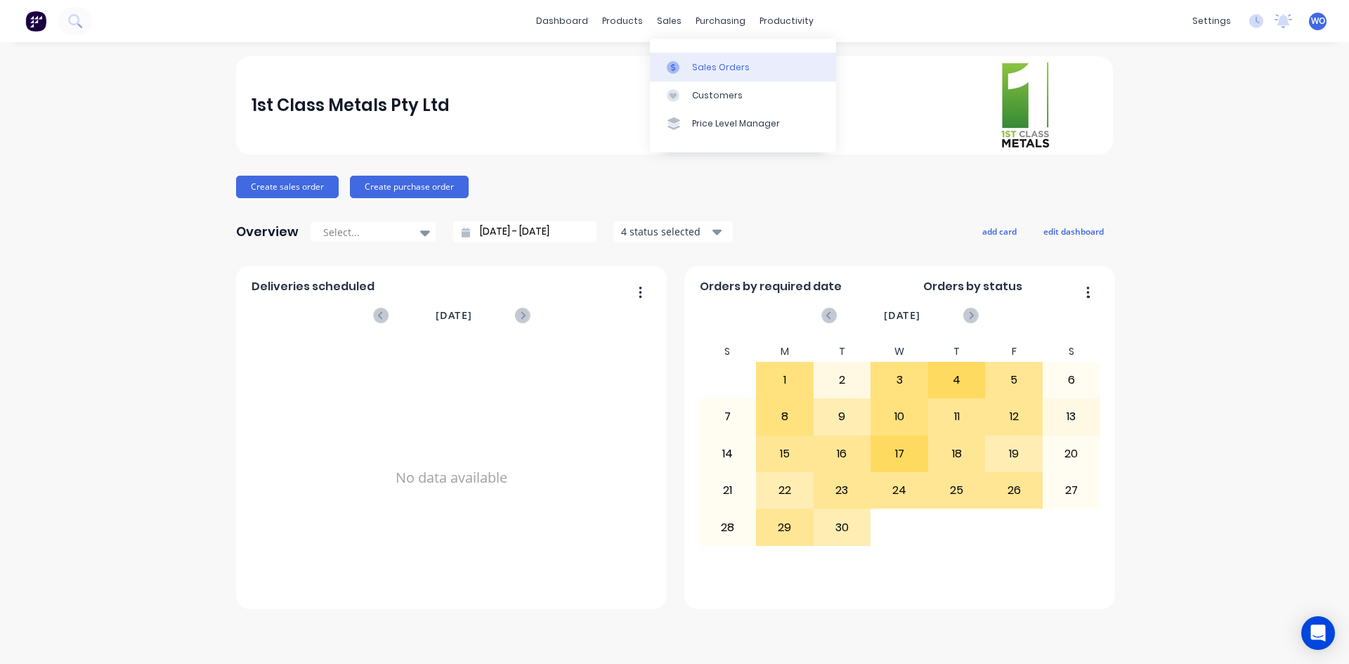
click at [706, 65] on div "Sales Orders" at bounding box center [721, 67] width 58 height 13
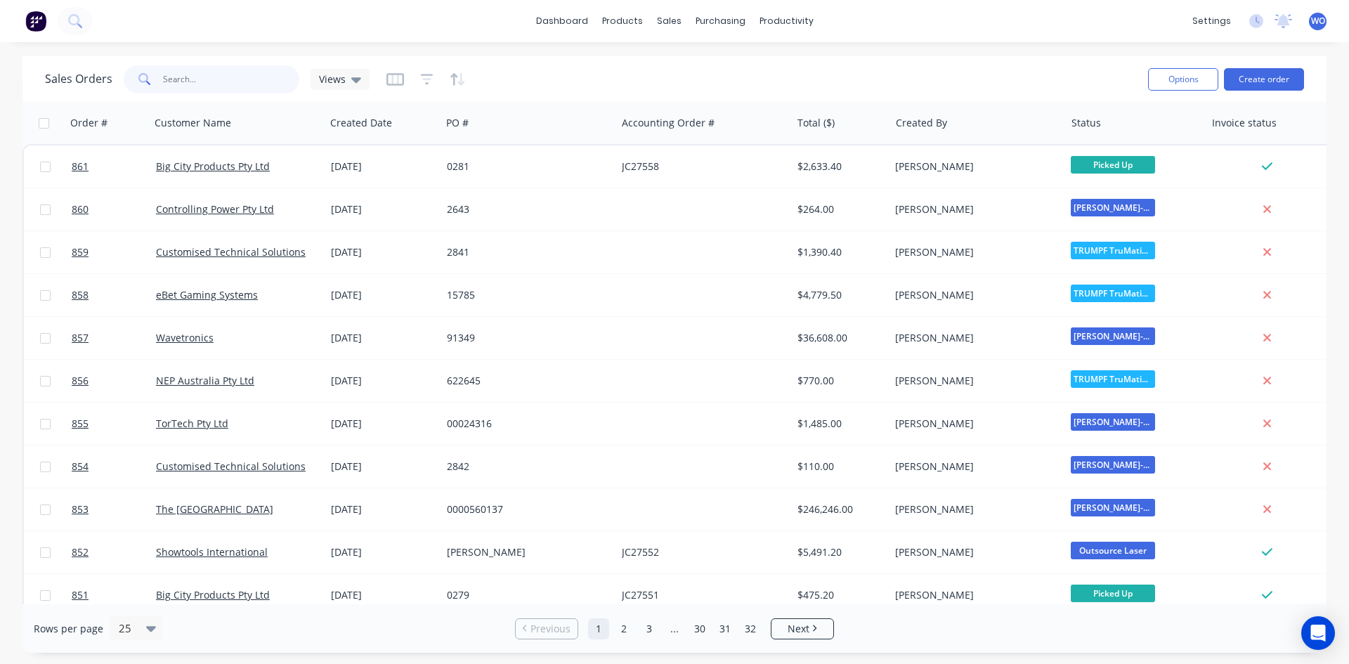
click at [231, 80] on input "text" at bounding box center [231, 79] width 137 height 28
type input "795"
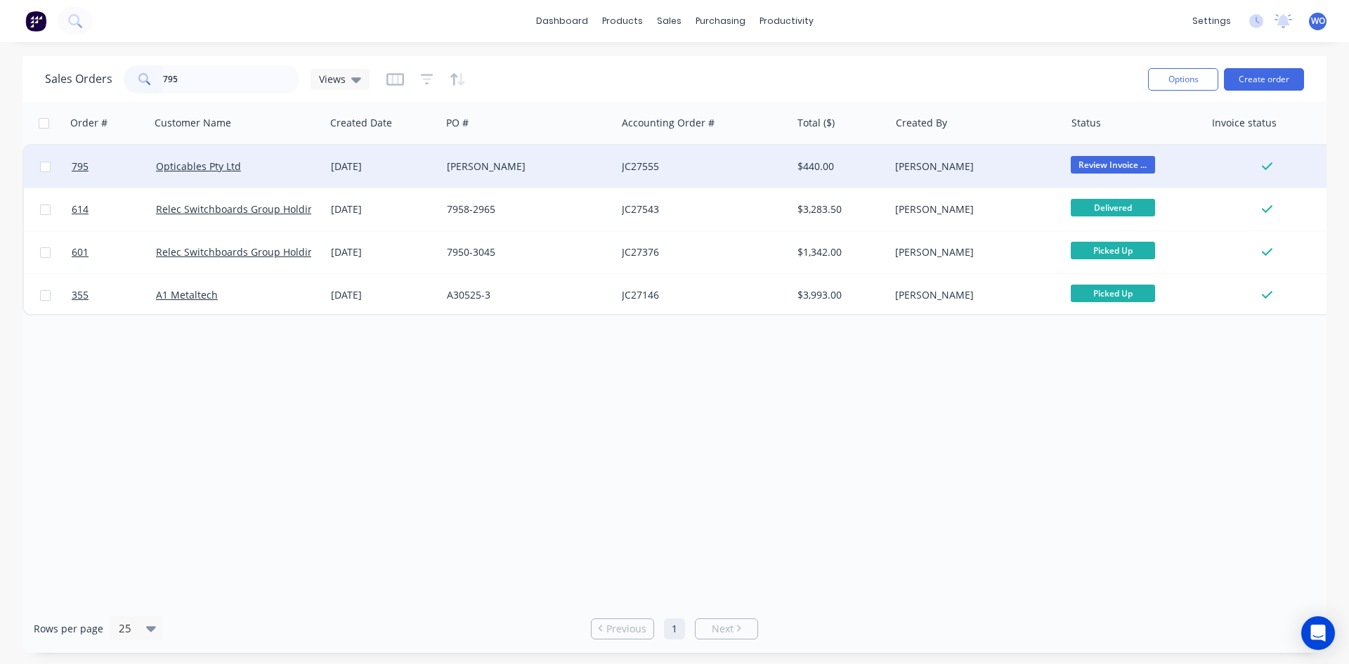
click at [253, 166] on div "Opticables Pty Ltd" at bounding box center [234, 167] width 156 height 14
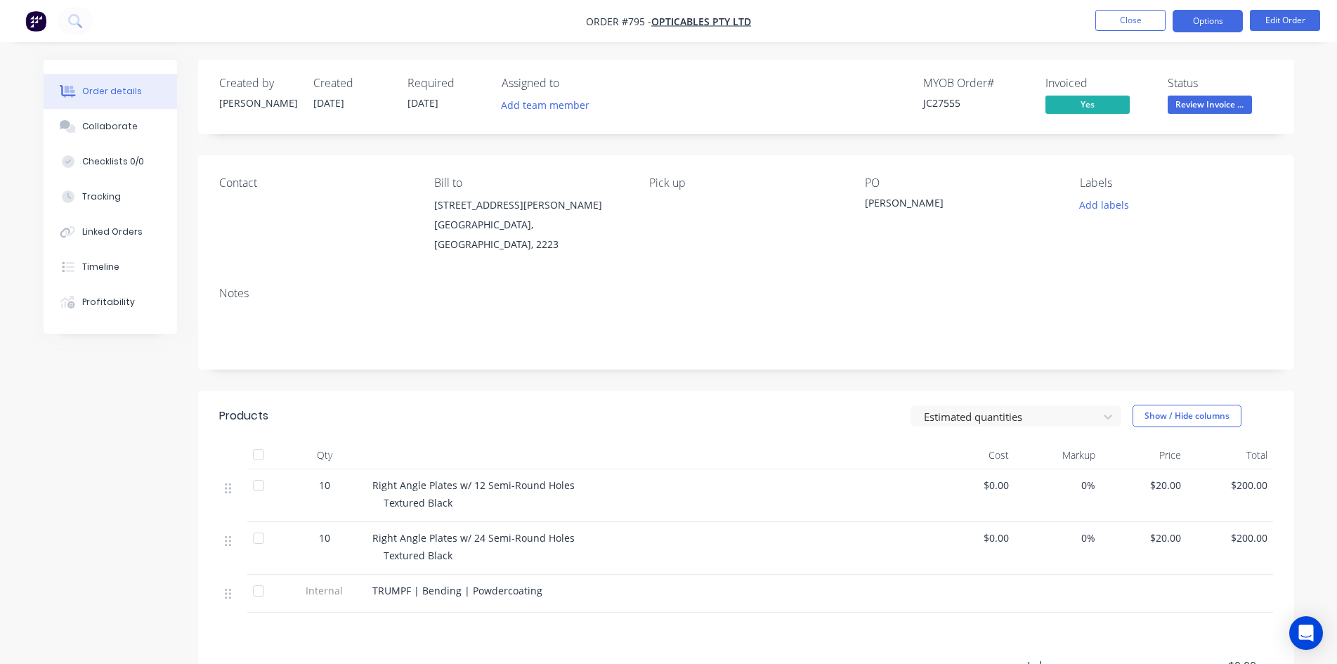
click at [1214, 22] on button "Options" at bounding box center [1208, 21] width 70 height 22
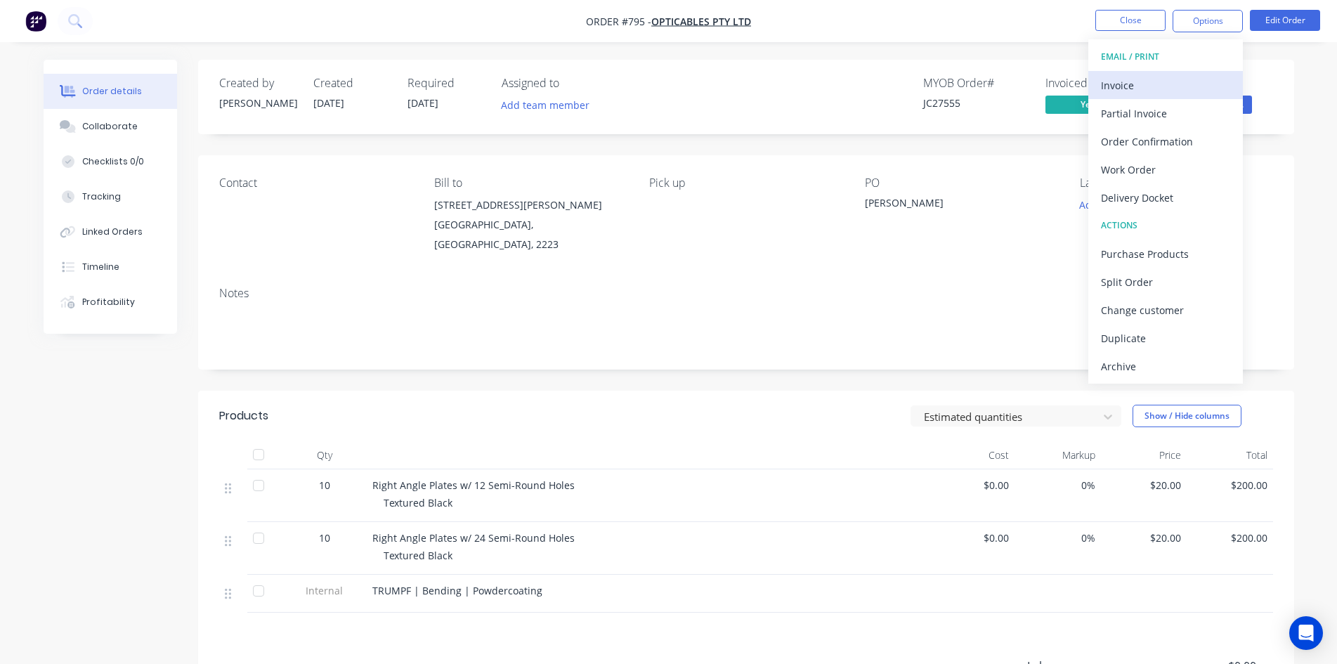
click at [1191, 80] on div "Invoice" at bounding box center [1165, 85] width 129 height 20
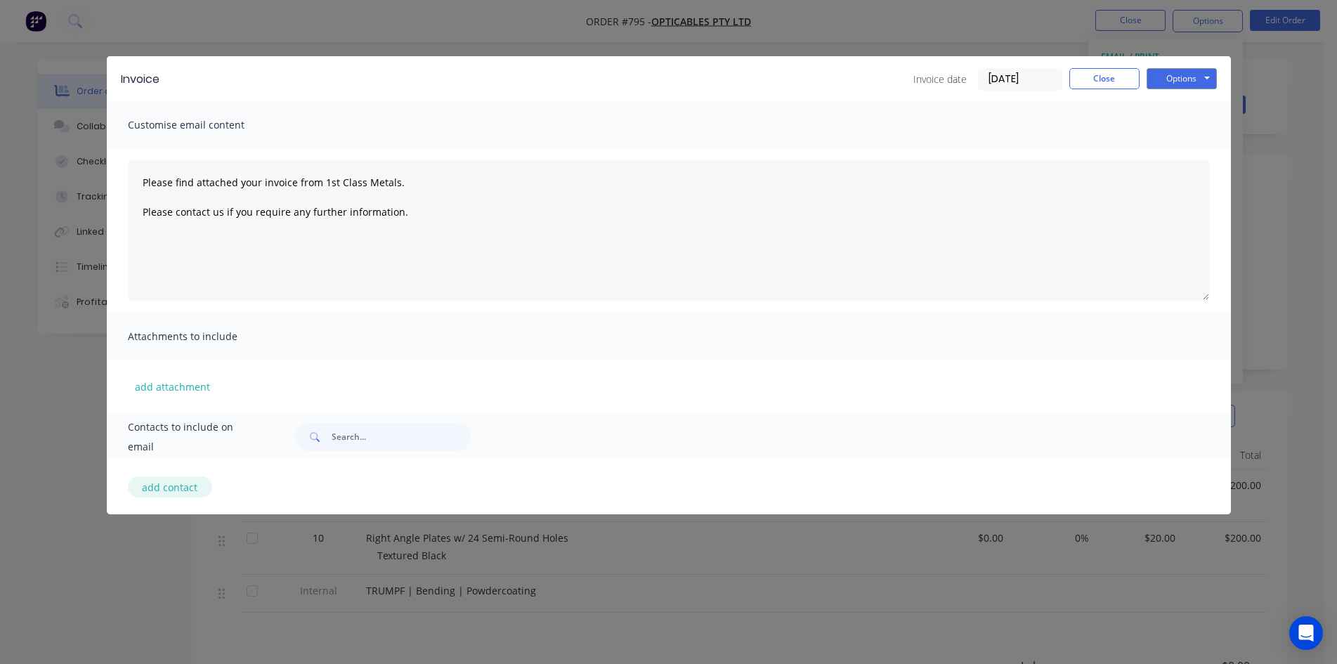
click at [180, 496] on button "add contact" at bounding box center [170, 486] width 84 height 21
type textarea "Please find attached your invoice from 1st Class Metals. Please contact us if y…"
select select "AU"
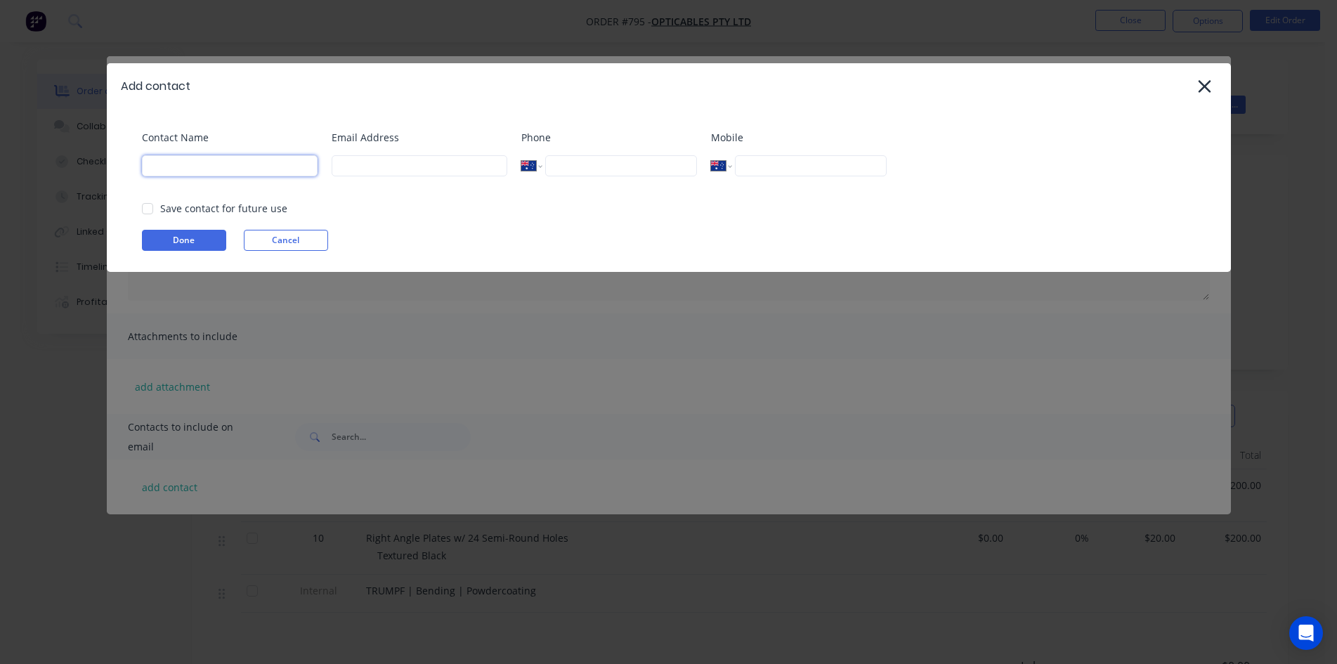
click at [204, 164] on input at bounding box center [230, 165] width 176 height 21
type input "[PERSON_NAME]"
click at [406, 170] on input at bounding box center [420, 165] width 176 height 21
type input "[EMAIL_ADDRESS][DOMAIN_NAME]"
click at [170, 212] on div "Save contact for future use" at bounding box center [223, 208] width 127 height 15
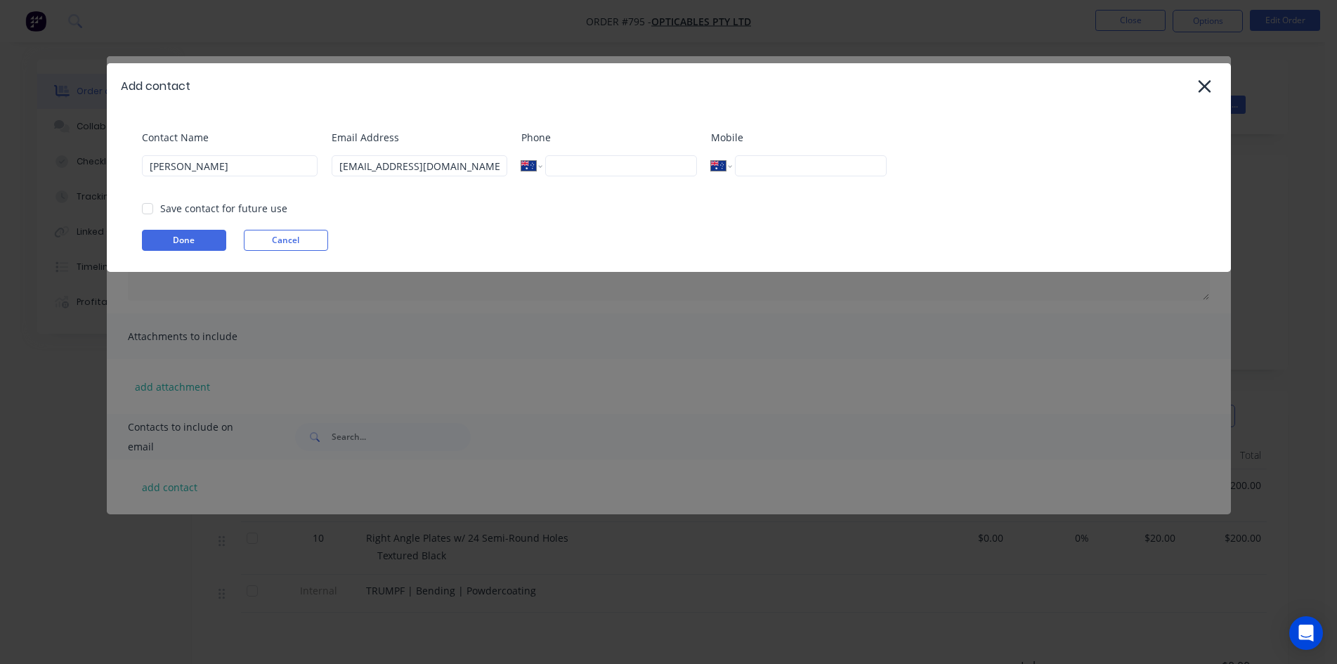
click at [153, 202] on div at bounding box center [148, 209] width 28 height 28
click at [190, 235] on button "Done" at bounding box center [184, 240] width 84 height 21
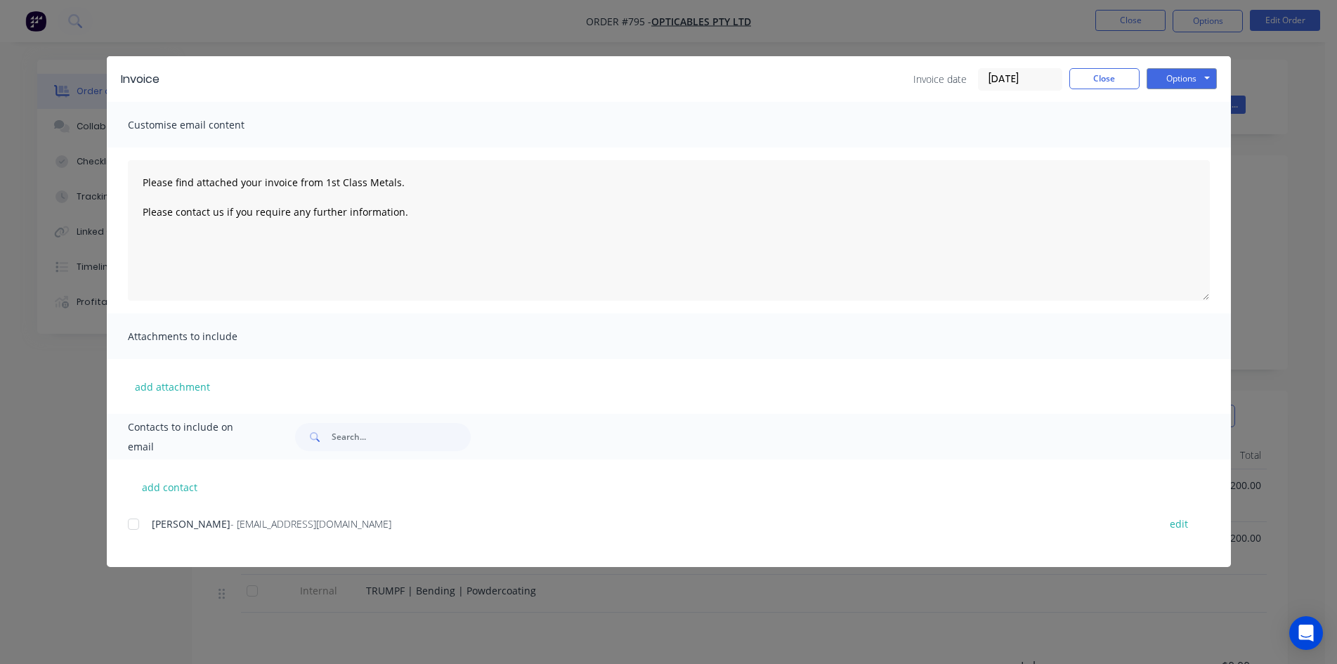
click at [125, 528] on div "add contact [PERSON_NAME] - [EMAIL_ADDRESS][DOMAIN_NAME] edit" at bounding box center [669, 514] width 1124 height 108
click at [128, 528] on div at bounding box center [133, 524] width 28 height 28
click at [1172, 78] on button "Options" at bounding box center [1182, 78] width 70 height 21
click at [1197, 154] on button "Email" at bounding box center [1192, 149] width 90 height 23
type textarea "Please find attached your invoice from 1st Class Metals. Please contact us if y…"
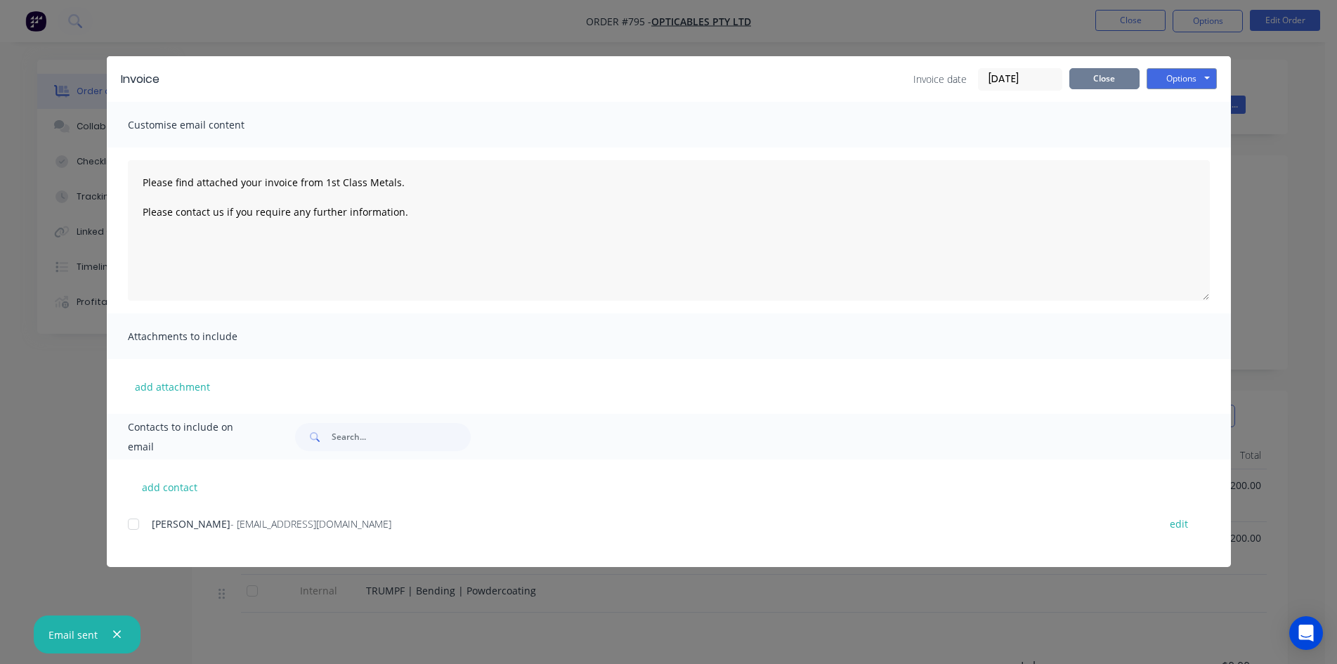
click at [1080, 84] on button "Close" at bounding box center [1105, 78] width 70 height 21
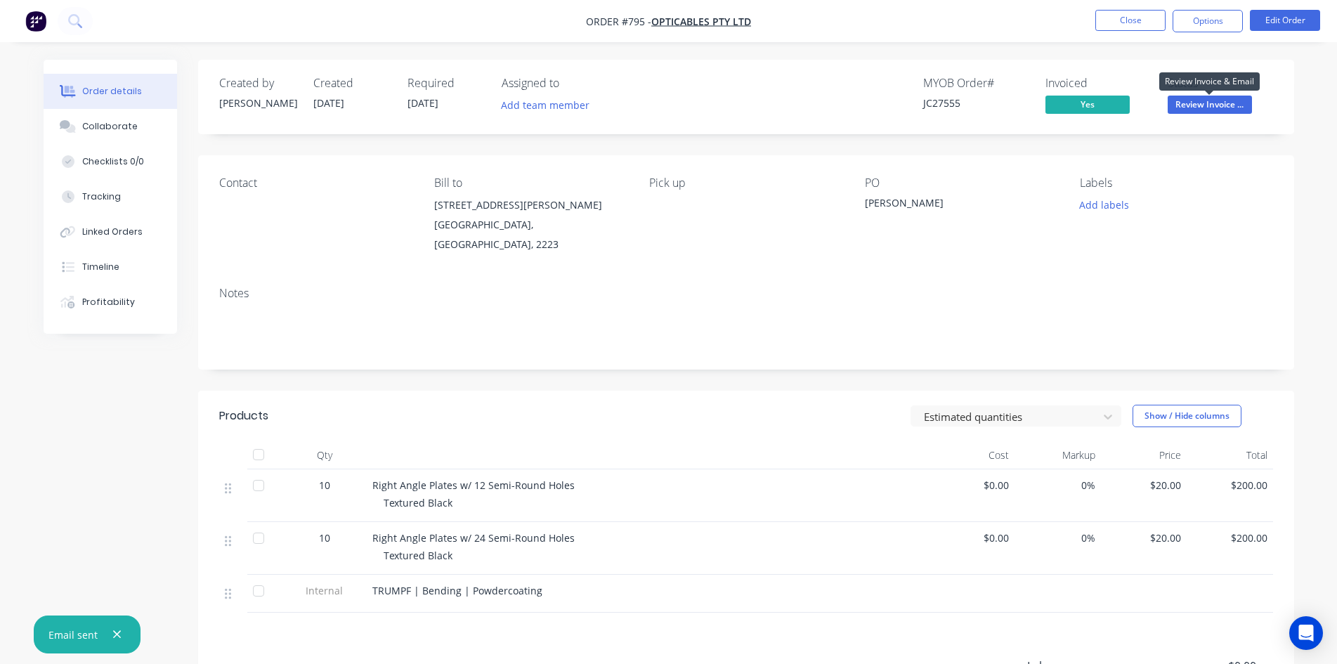
click at [1198, 108] on span "Review Invoice ..." at bounding box center [1210, 105] width 84 height 18
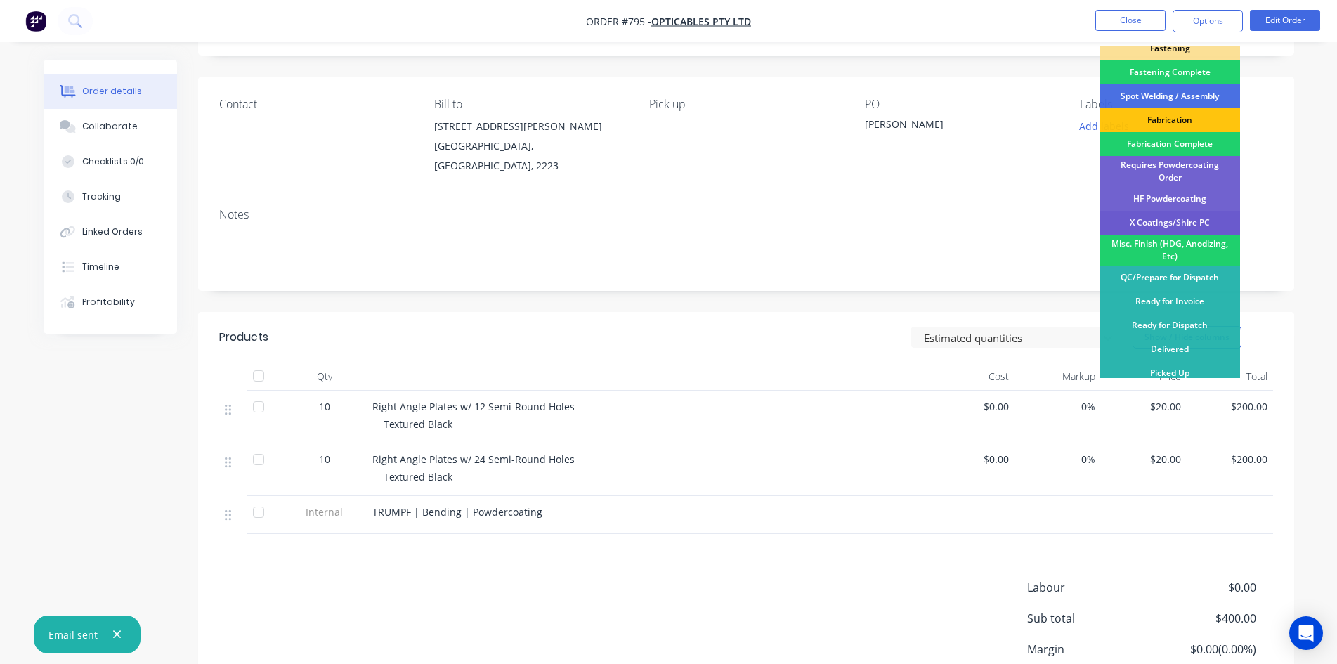
scroll to position [185, 0]
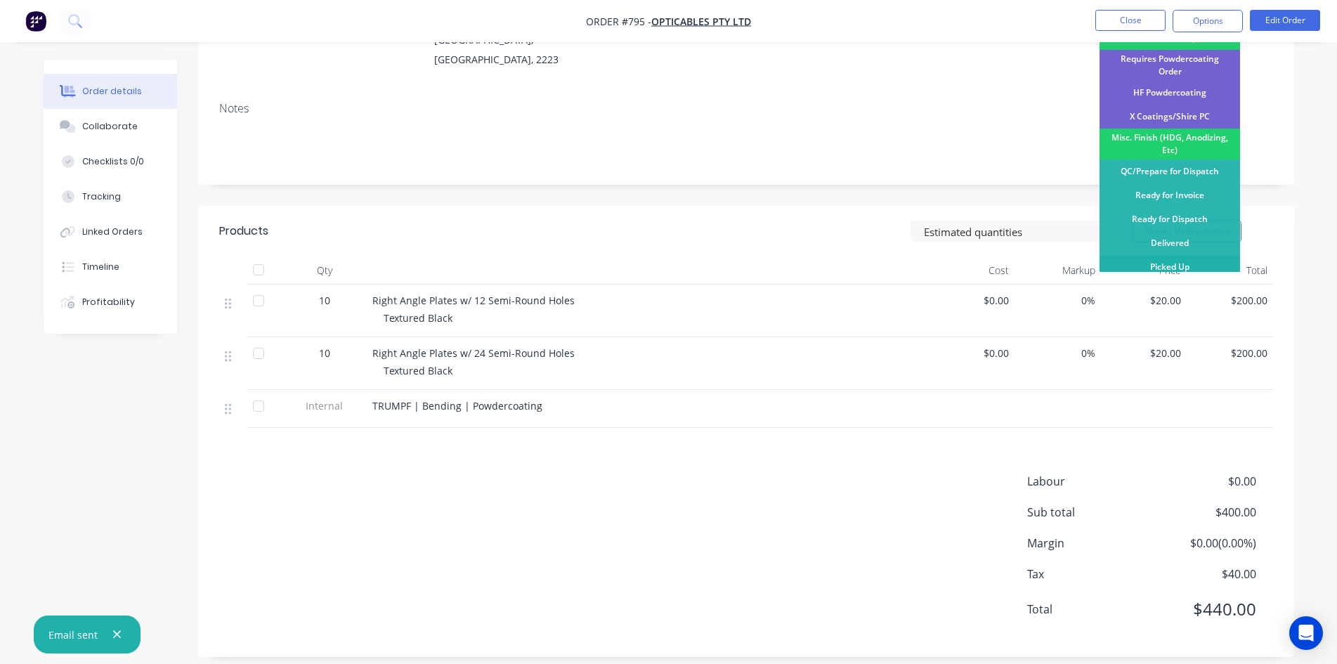
click at [1178, 255] on div "Picked Up" at bounding box center [1170, 267] width 141 height 24
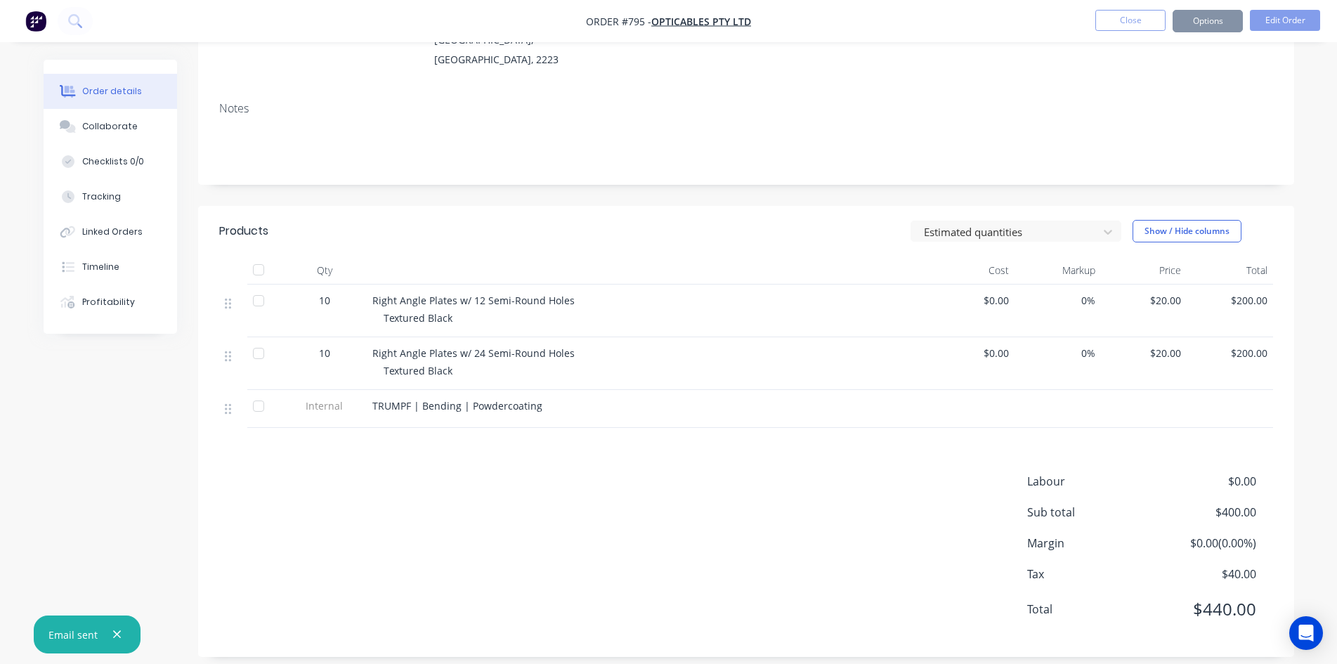
scroll to position [0, 0]
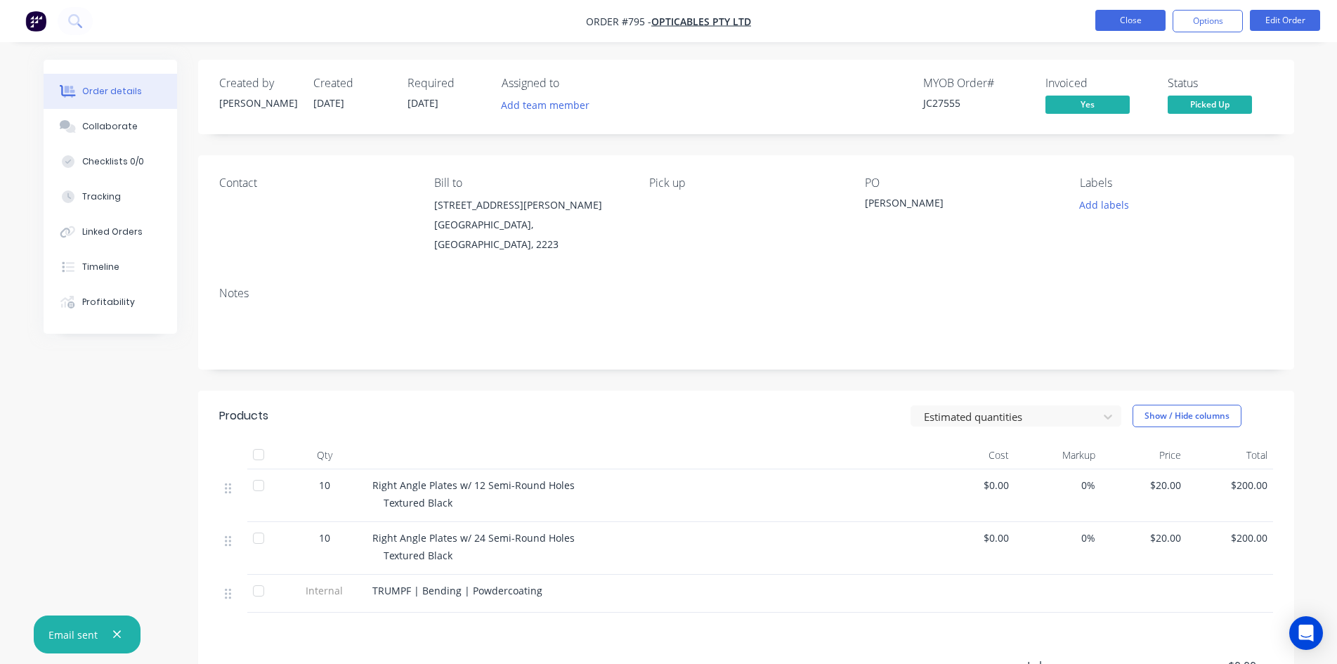
click at [1124, 18] on button "Close" at bounding box center [1131, 20] width 70 height 21
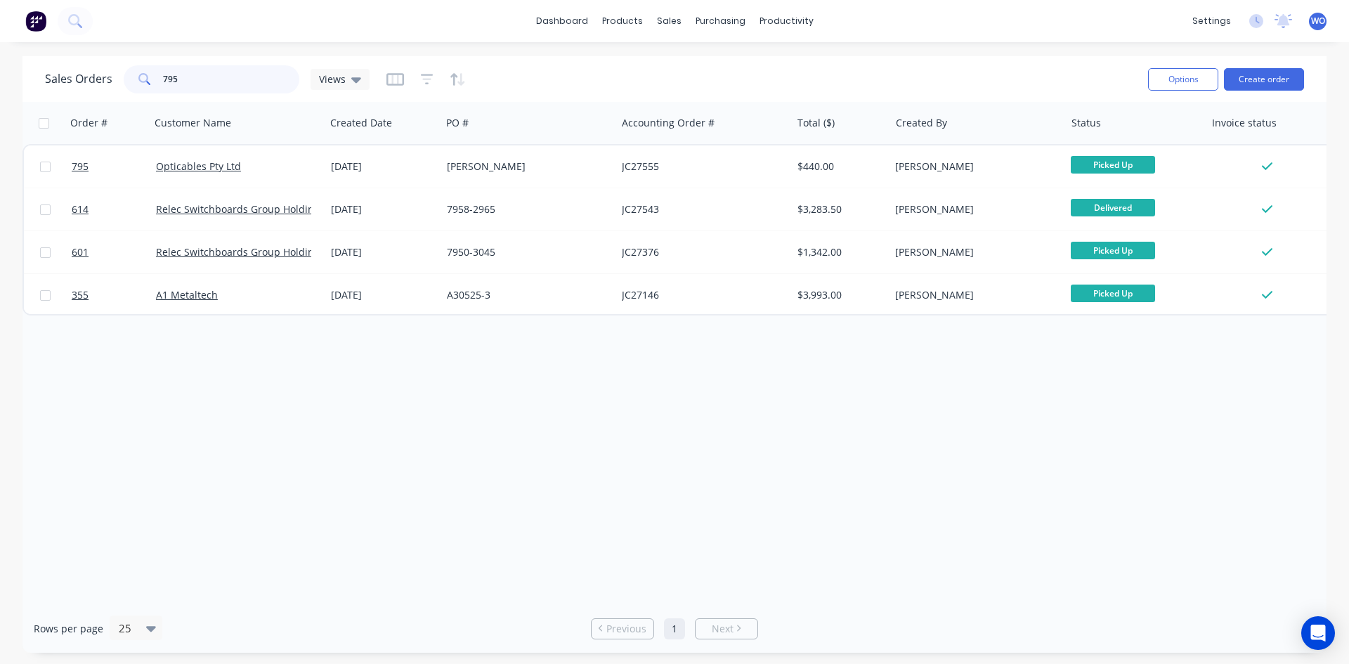
drag, startPoint x: 192, startPoint y: 74, endPoint x: 0, endPoint y: 53, distance: 192.9
click at [0, 53] on div "dashboard products sales purchasing productivity dashboard products Product Cat…" at bounding box center [674, 332] width 1349 height 664
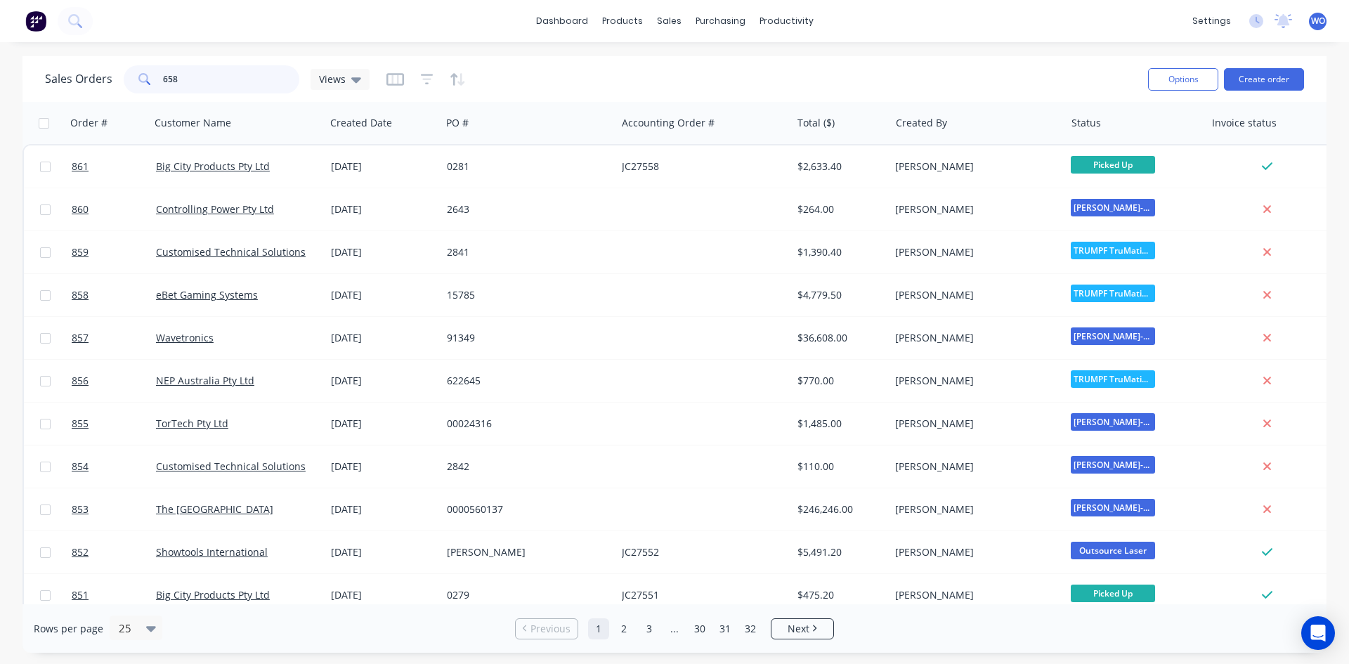
type input "658"
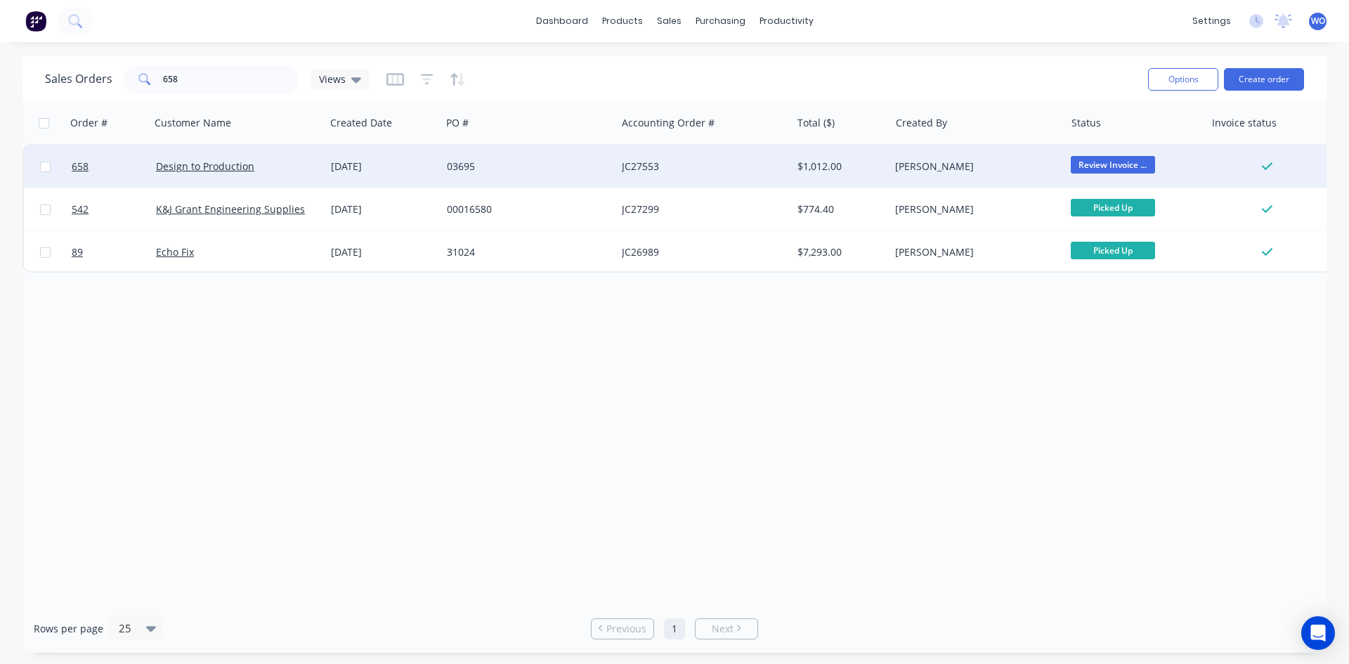
click at [406, 163] on div "[DATE]" at bounding box center [383, 167] width 105 height 14
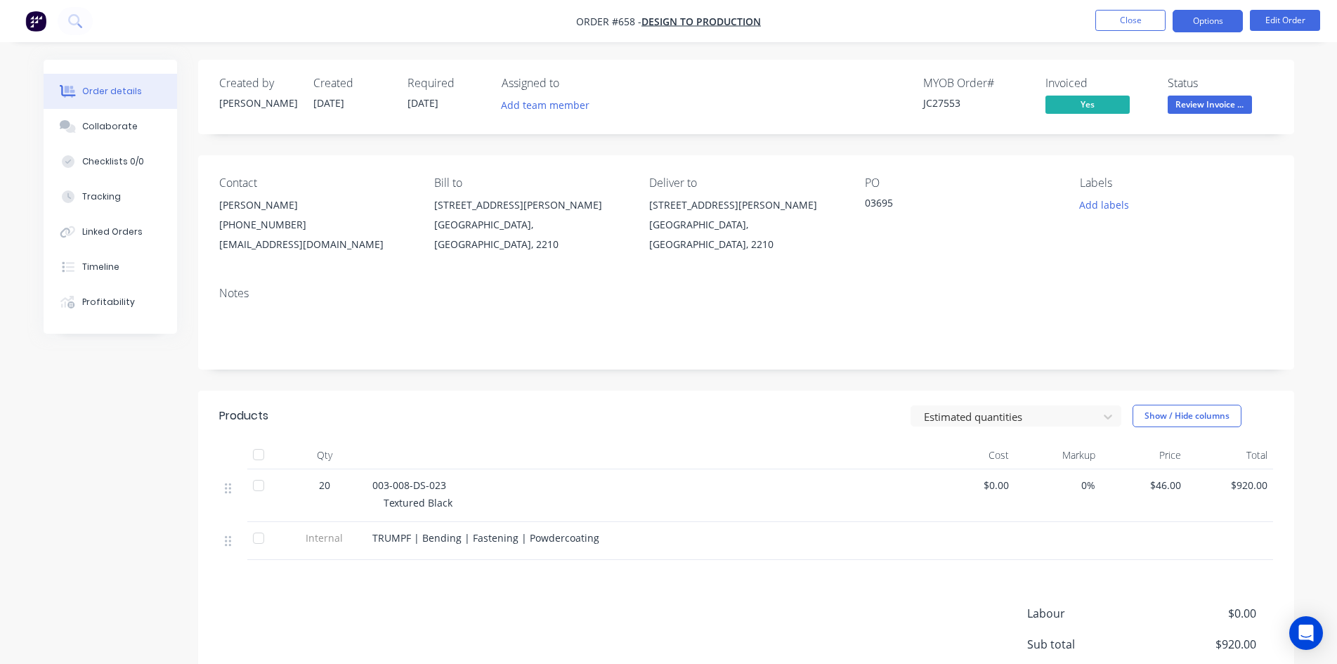
click at [1207, 27] on button "Options" at bounding box center [1208, 21] width 70 height 22
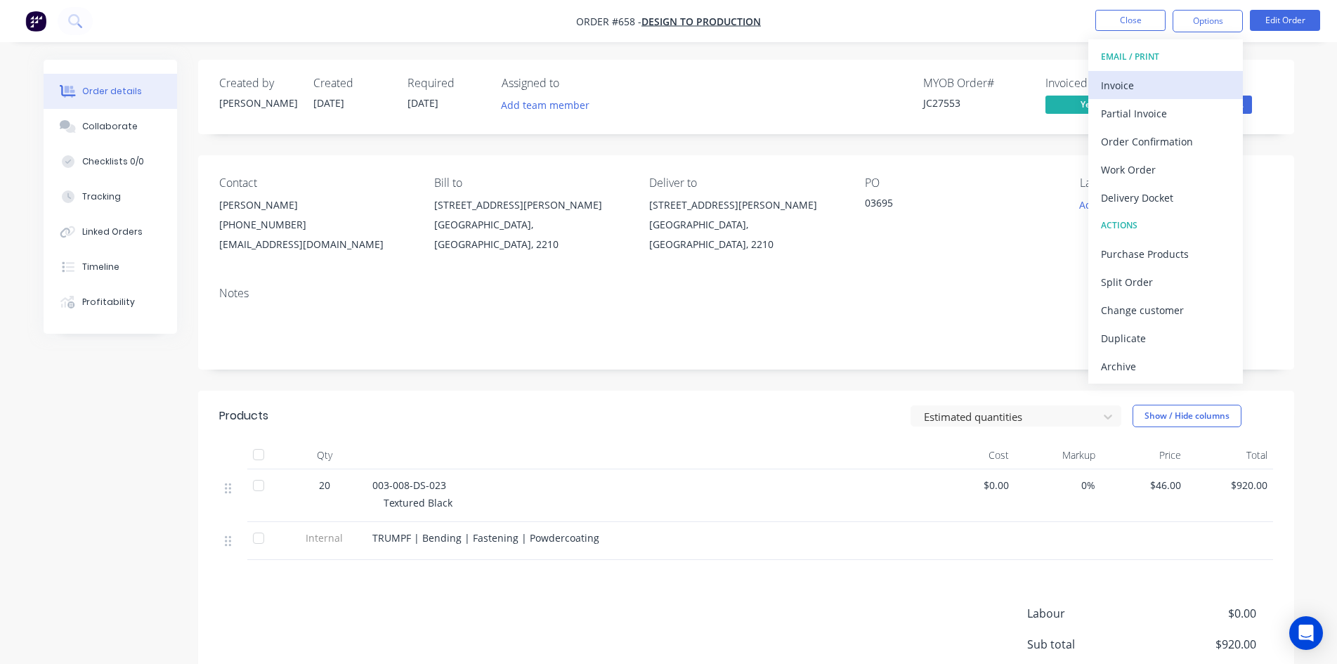
click at [1152, 91] on div "Invoice" at bounding box center [1165, 85] width 129 height 20
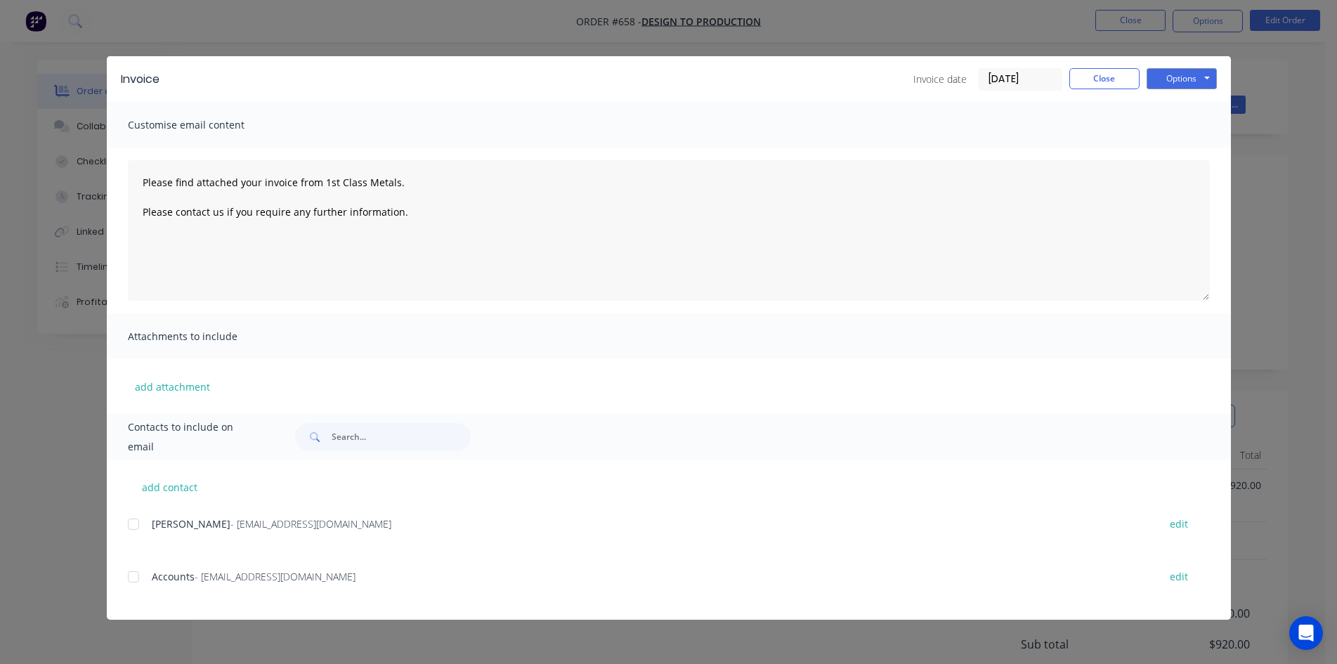
click at [145, 577] on div at bounding box center [133, 577] width 28 height 28
click at [1168, 84] on button "Options" at bounding box center [1182, 78] width 70 height 21
click at [1184, 161] on button "Email" at bounding box center [1192, 149] width 90 height 23
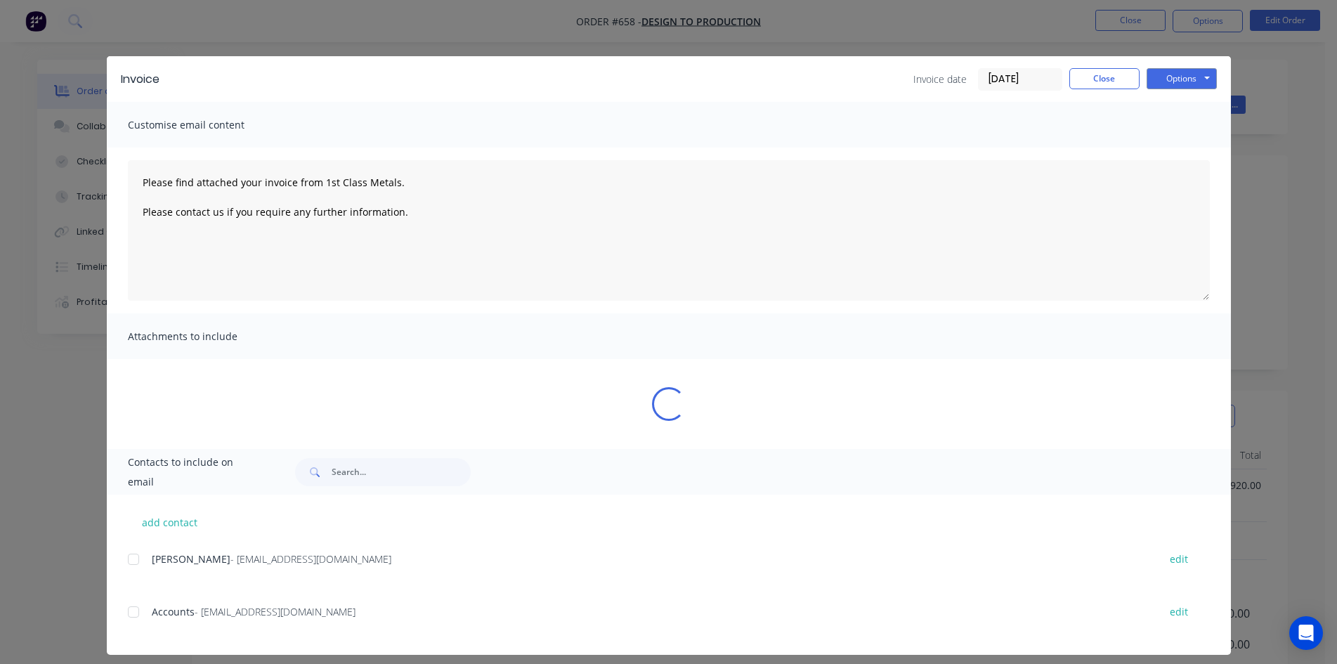
type textarea "Please find attached your invoice from 1st Class Metals. Please contact us if y…"
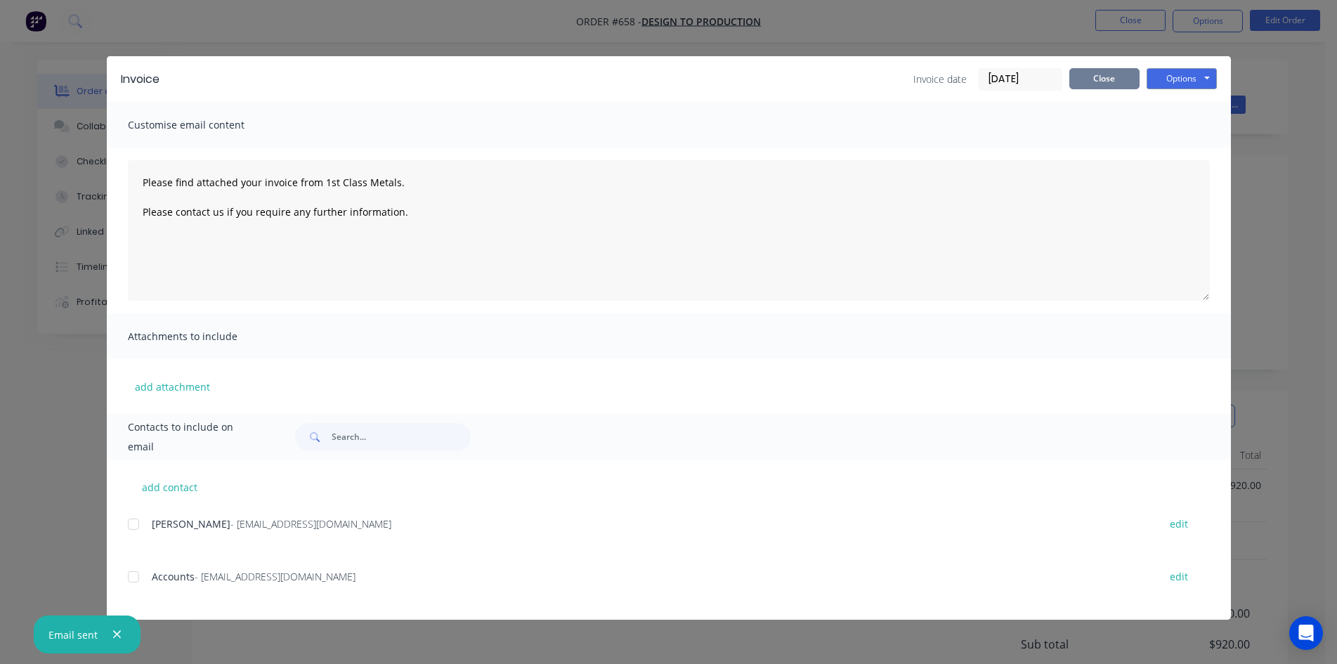
click at [1101, 84] on button "Close" at bounding box center [1105, 78] width 70 height 21
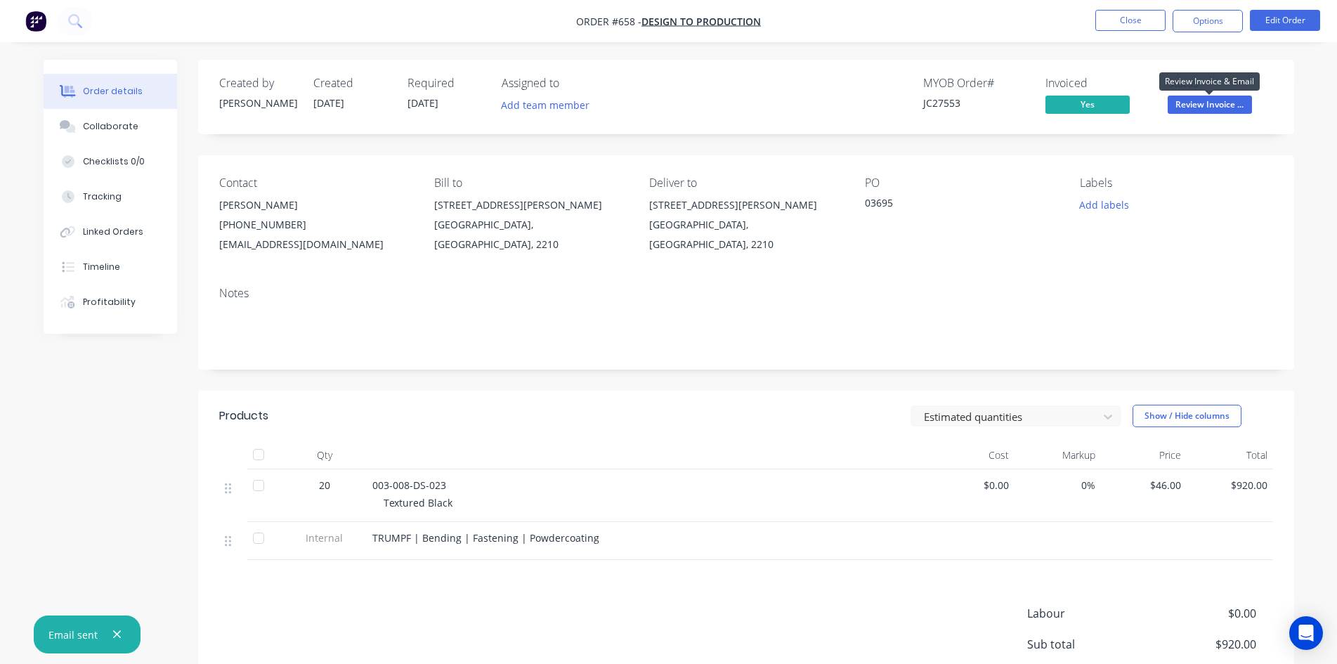
click at [1188, 109] on span "Review Invoice ..." at bounding box center [1210, 105] width 84 height 18
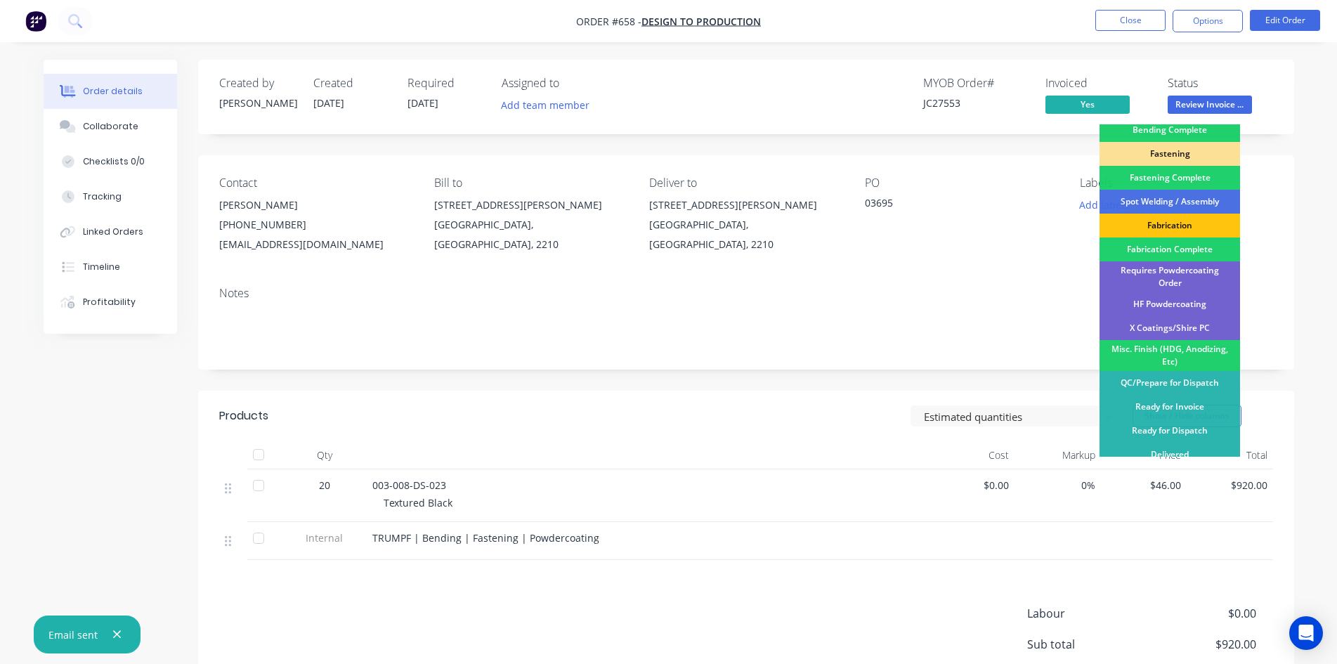
scroll to position [398, 0]
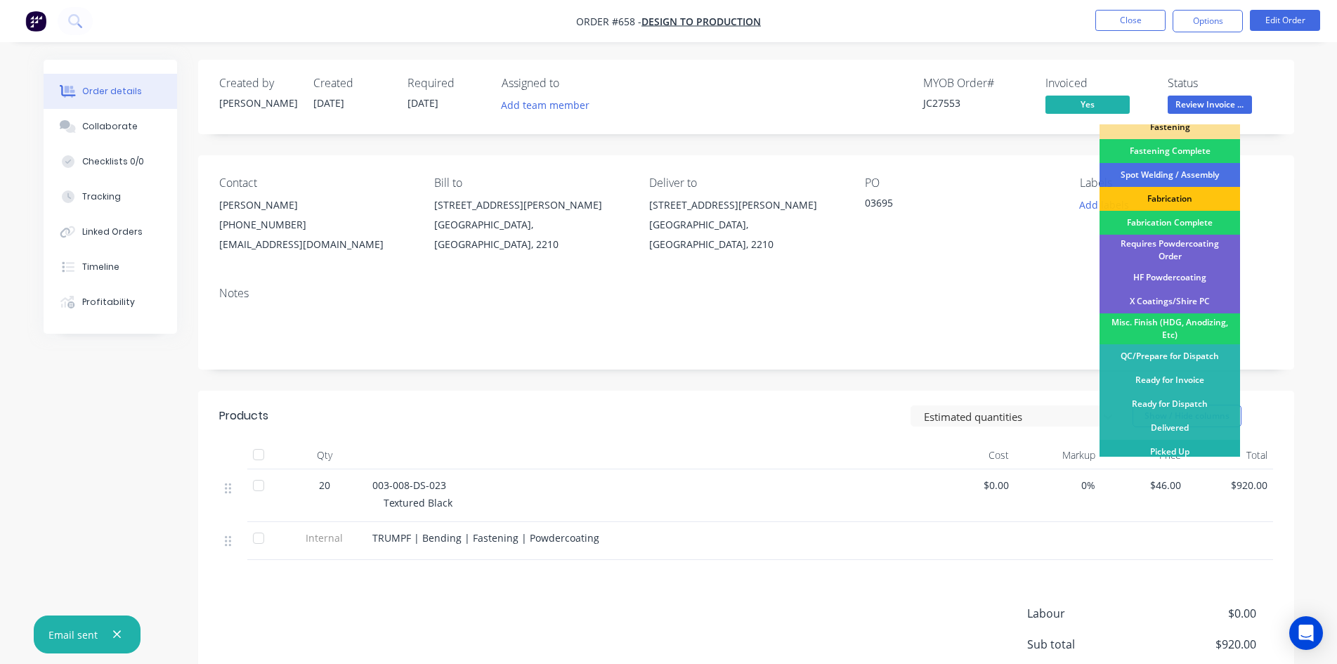
click at [1183, 443] on div "Picked Up" at bounding box center [1170, 452] width 141 height 24
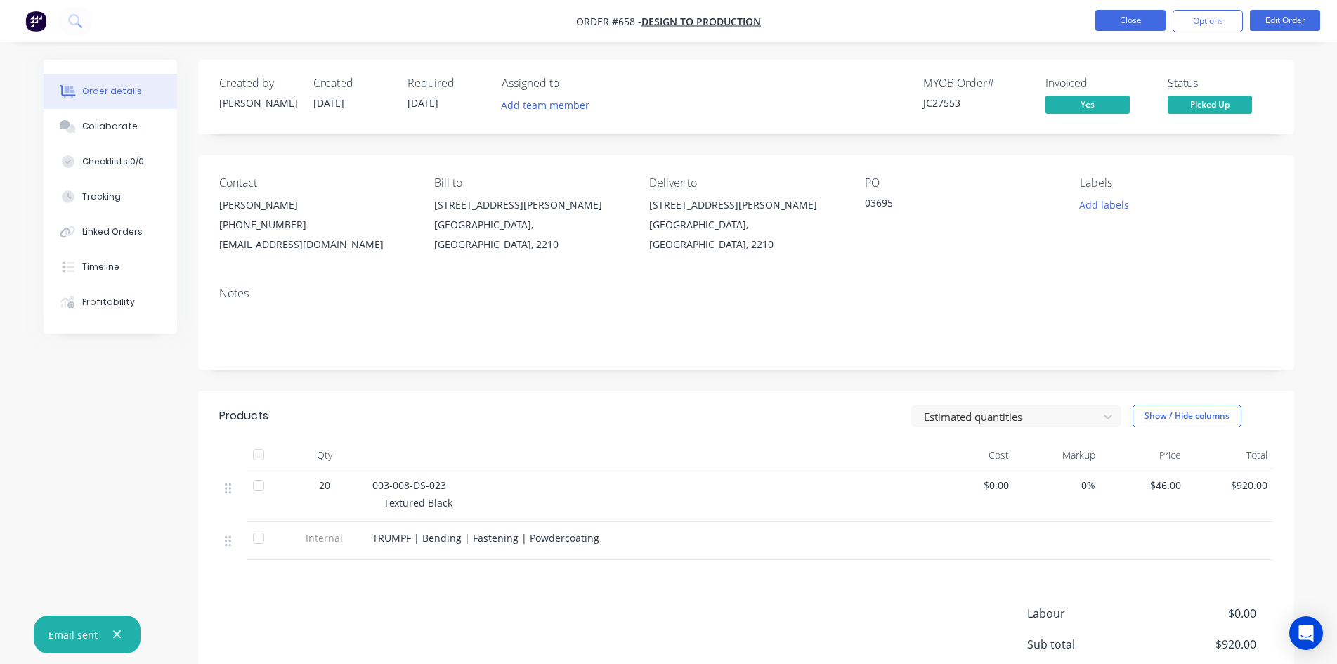
click at [1130, 22] on button "Close" at bounding box center [1131, 20] width 70 height 21
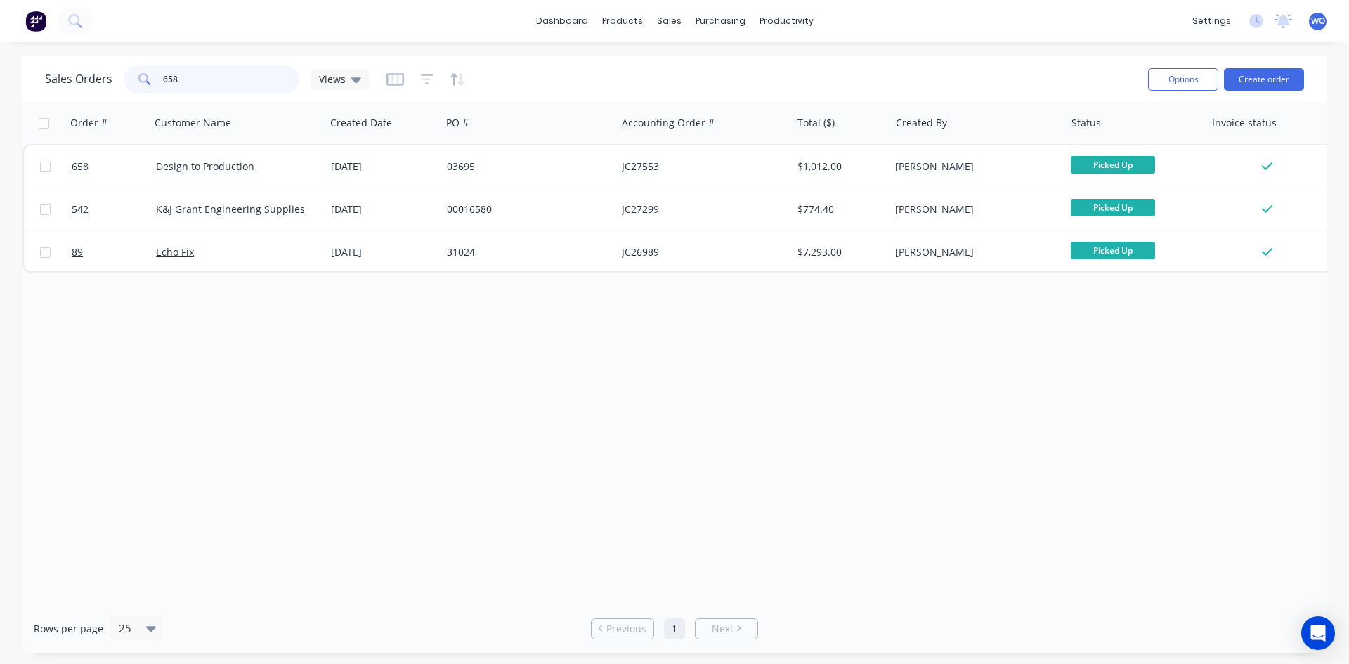
drag, startPoint x: 181, startPoint y: 82, endPoint x: 0, endPoint y: 76, distance: 181.4
click at [0, 78] on div "Sales Orders 658 Views Options Create order Order # Customer Name Created Date …" at bounding box center [674, 354] width 1349 height 597
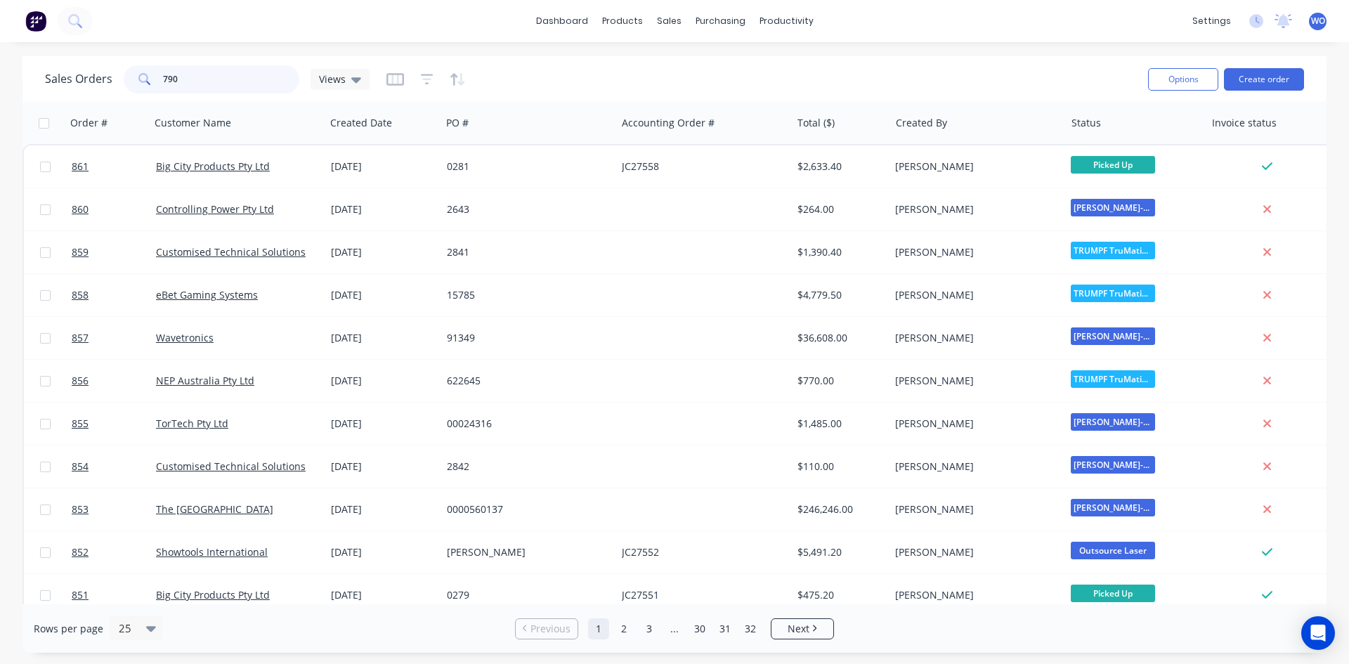
type input "790"
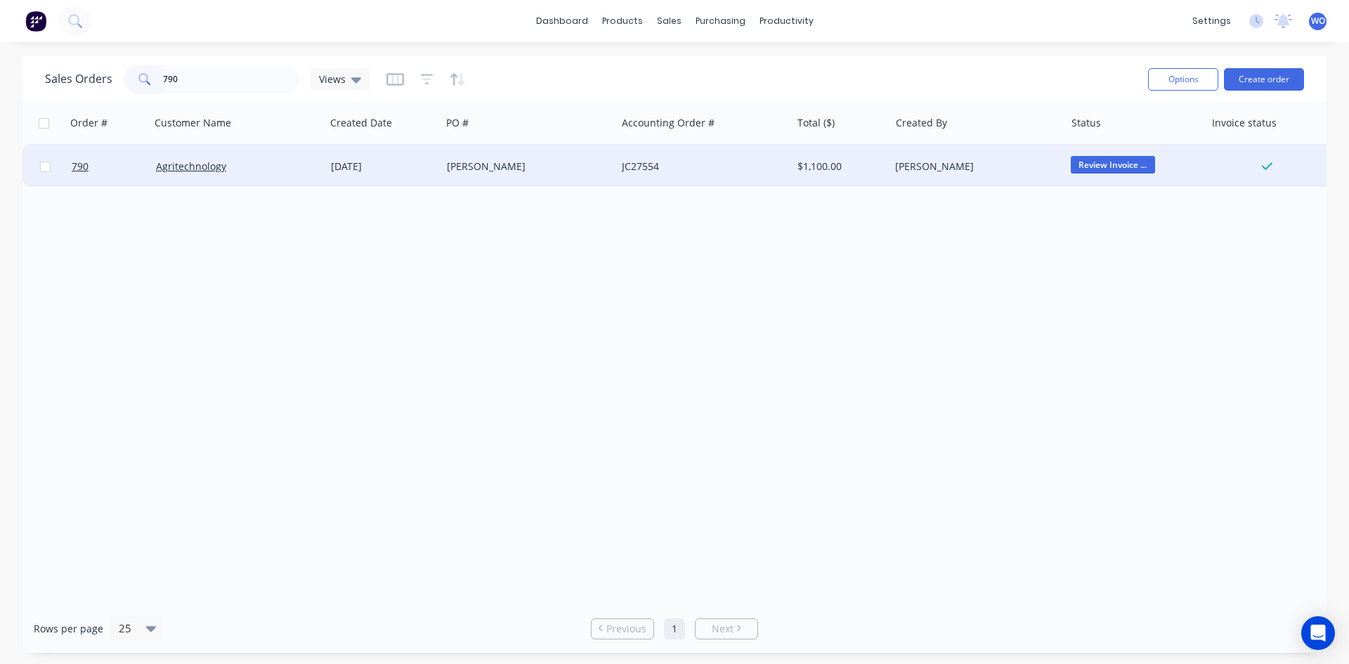
click at [322, 161] on div "Agritechnology" at bounding box center [237, 166] width 175 height 42
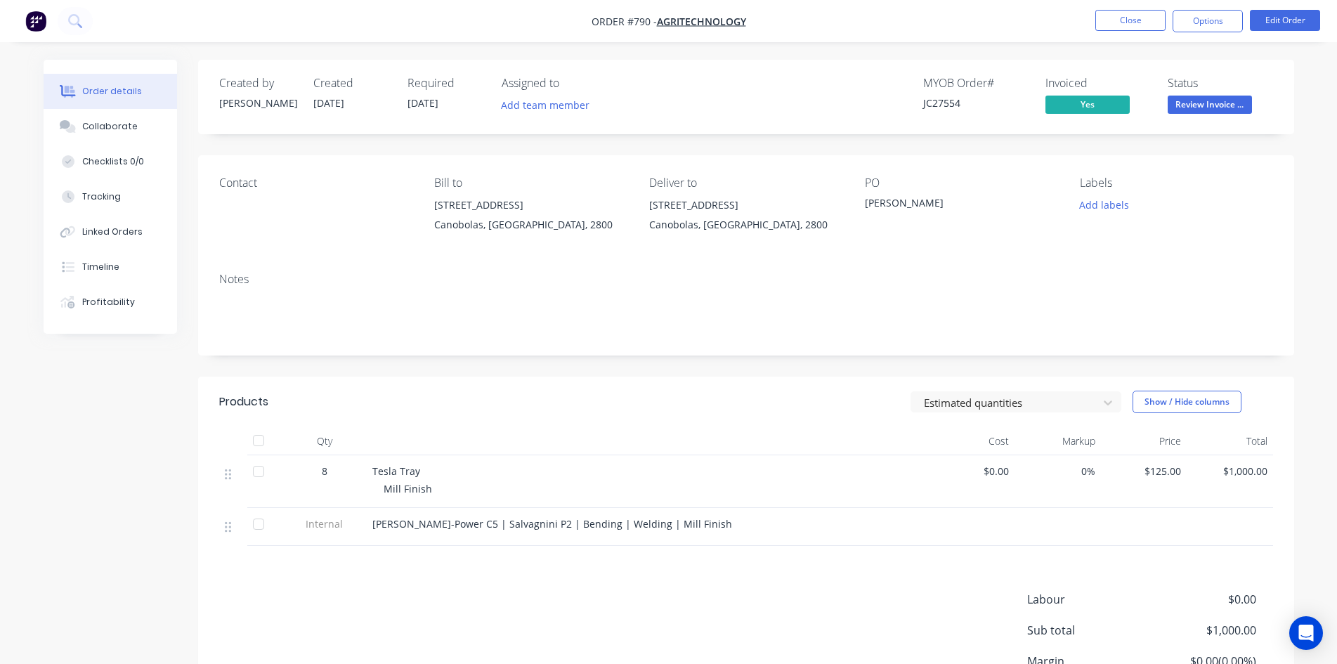
click at [1202, 33] on nav "Order #790 - Agritechnology Close Options Edit Order" at bounding box center [668, 21] width 1337 height 42
click at [1202, 25] on button "Options" at bounding box center [1208, 21] width 70 height 22
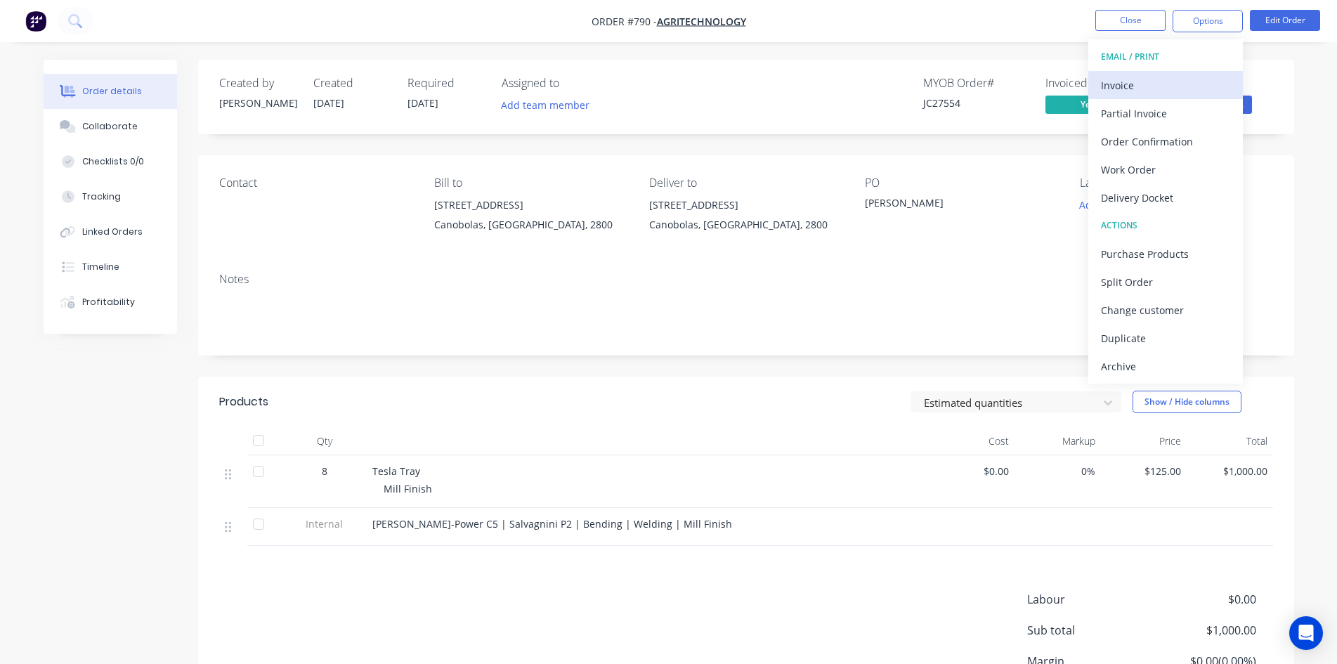
click at [1181, 92] on div "Invoice" at bounding box center [1165, 85] width 129 height 20
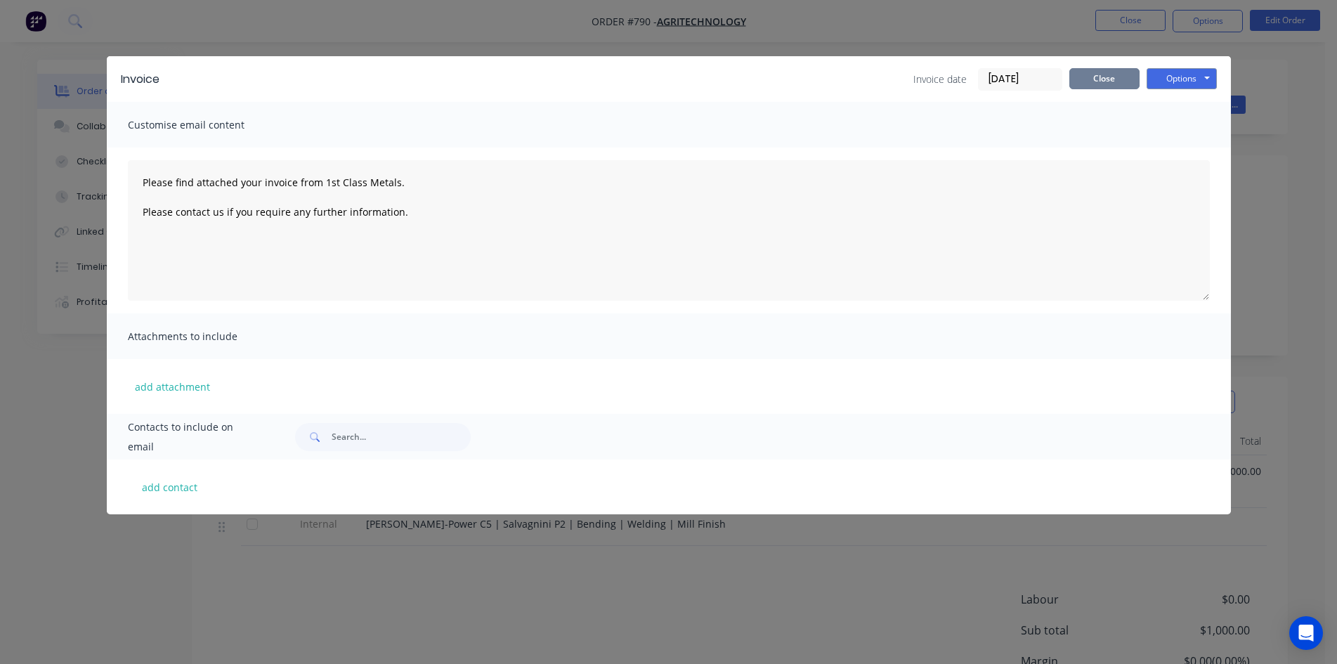
click at [1124, 80] on button "Close" at bounding box center [1105, 78] width 70 height 21
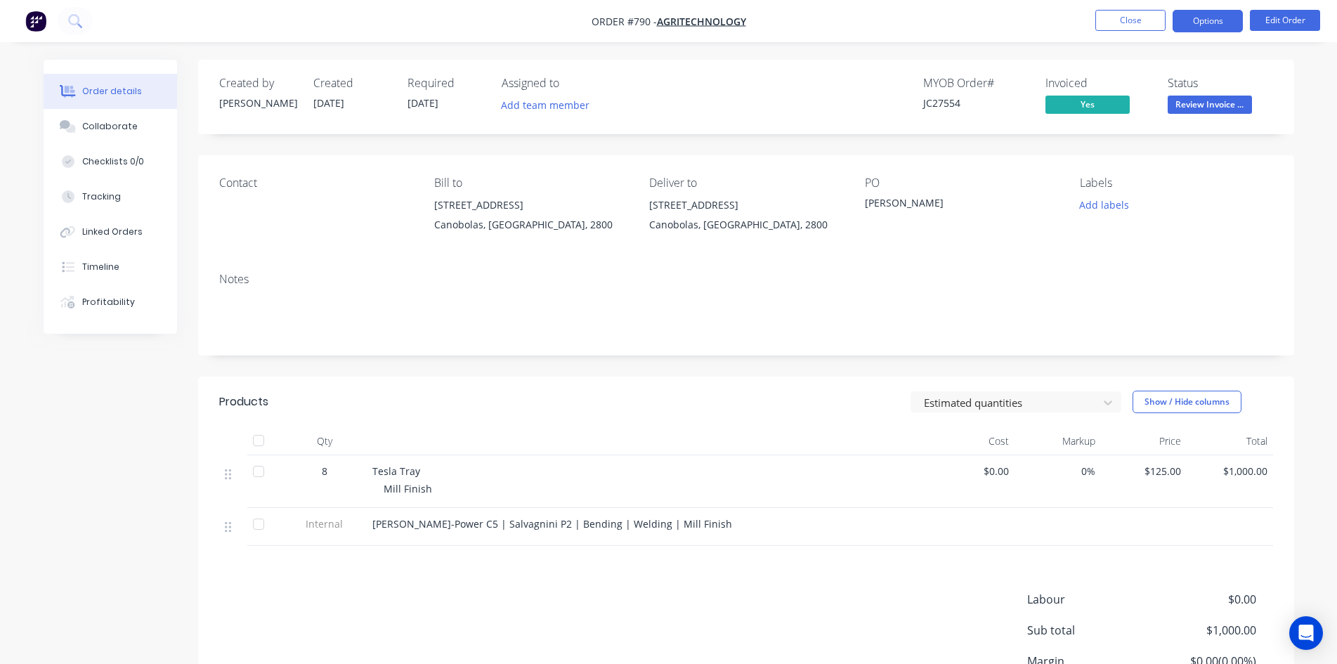
click at [1186, 30] on button "Options" at bounding box center [1208, 21] width 70 height 22
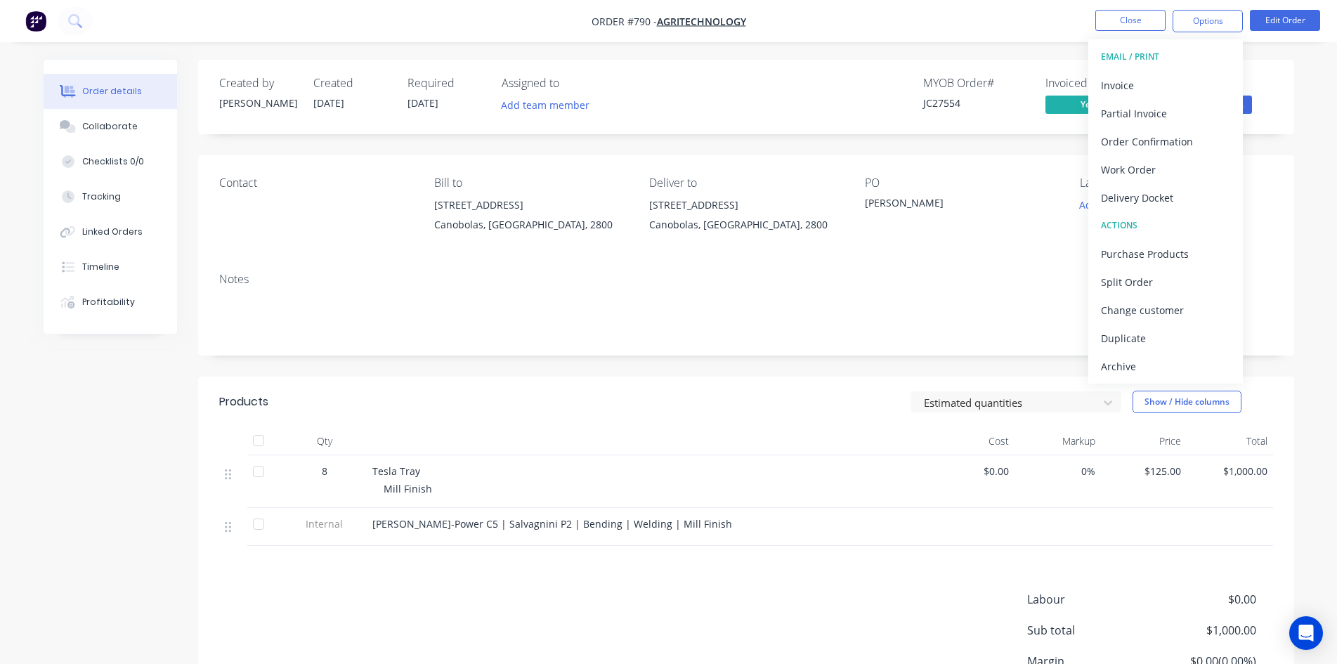
click at [975, 140] on div "Created by [PERSON_NAME] Created [DATE] Required [DATE] Assigned to Add team me…" at bounding box center [746, 417] width 1096 height 715
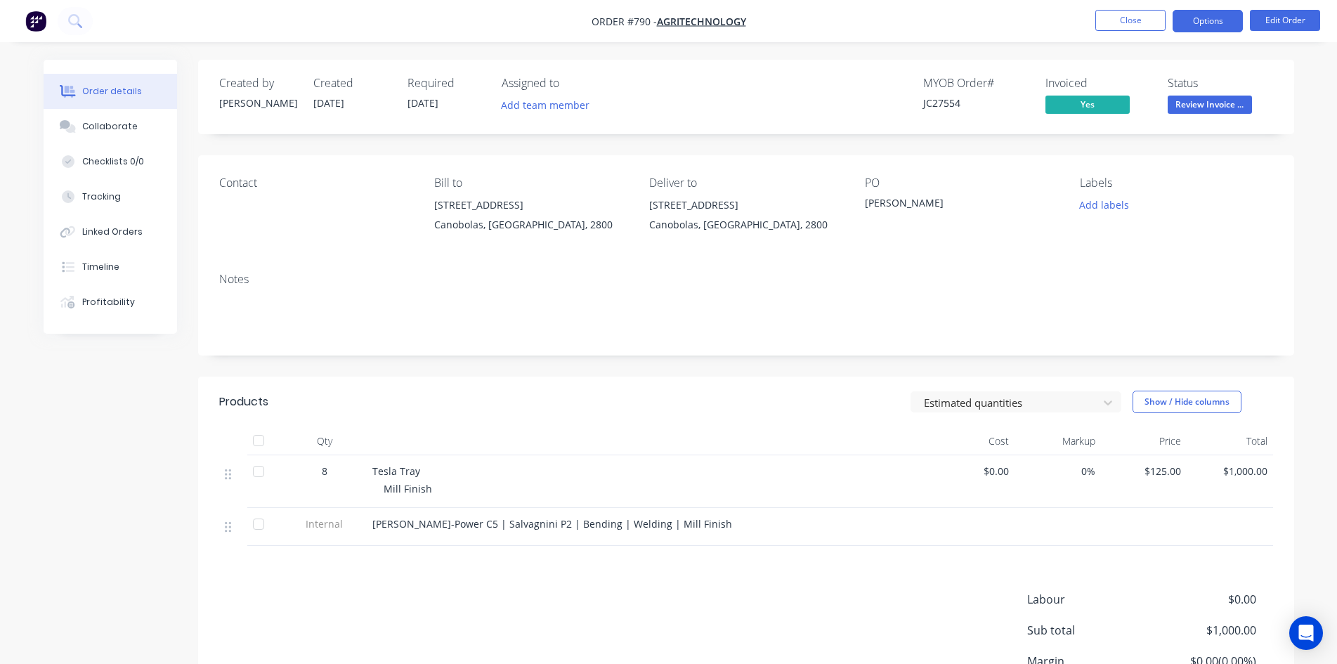
click at [1199, 27] on button "Options" at bounding box center [1208, 21] width 70 height 22
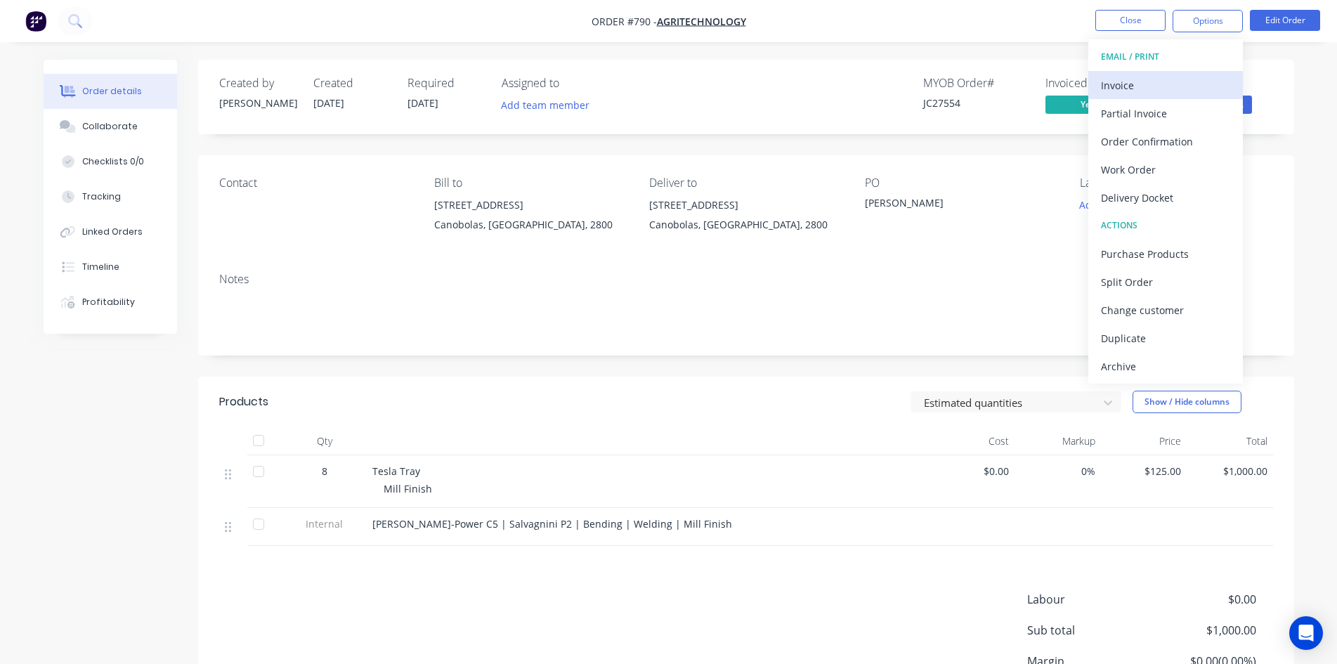
click at [1165, 91] on div "Invoice" at bounding box center [1165, 85] width 129 height 20
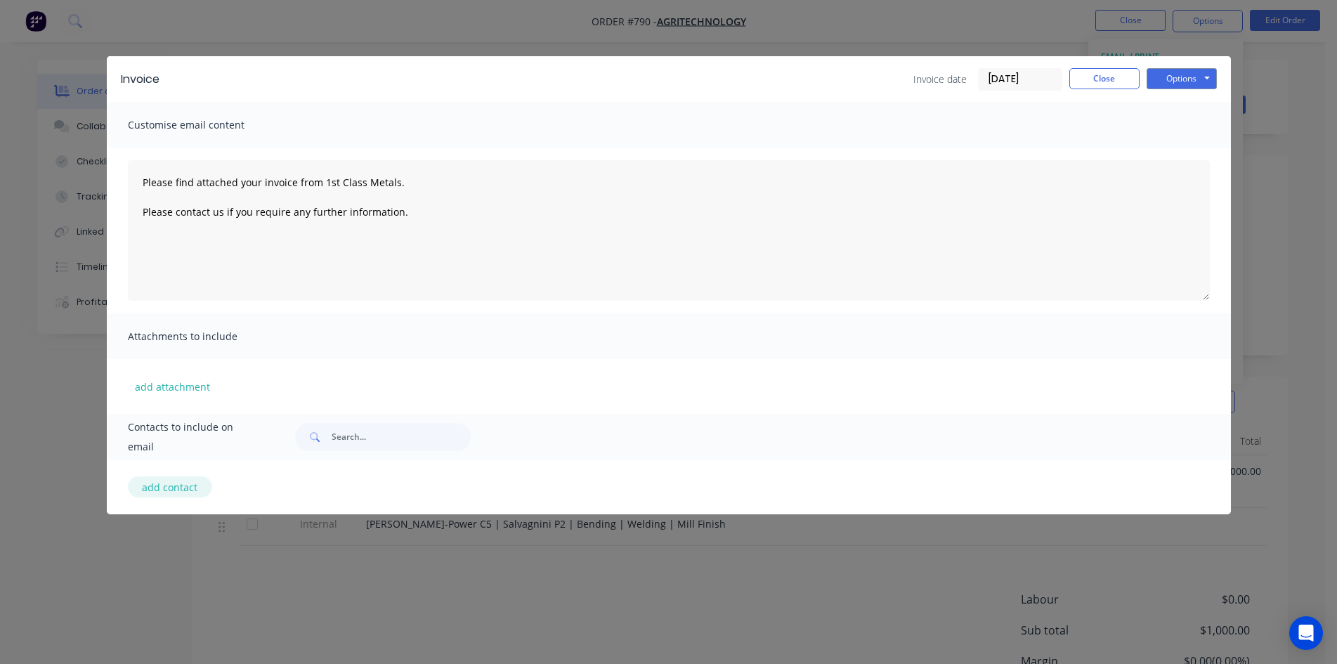
click at [188, 488] on button "add contact" at bounding box center [170, 486] width 84 height 21
type textarea "Please find attached your invoice from 1st Class Metals. Please contact us if y…"
select select "AU"
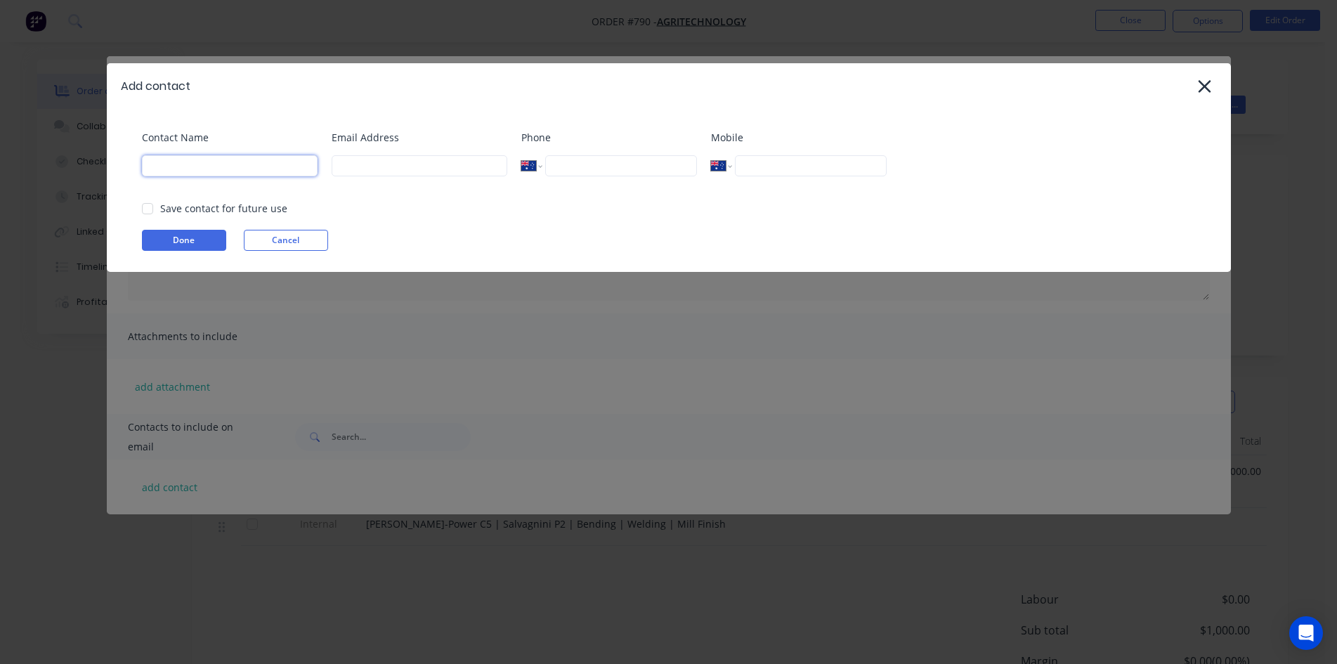
click at [195, 158] on input at bounding box center [230, 165] width 176 height 21
click at [420, 155] on input at bounding box center [420, 165] width 176 height 21
drag, startPoint x: 250, startPoint y: 167, endPoint x: 0, endPoint y: 207, distance: 253.5
click at [0, 207] on div "Add contact Contact Name Accounts Email Address Phone International [GEOGRAPHIC…" at bounding box center [668, 332] width 1337 height 664
click at [150, 209] on div at bounding box center [148, 209] width 28 height 28
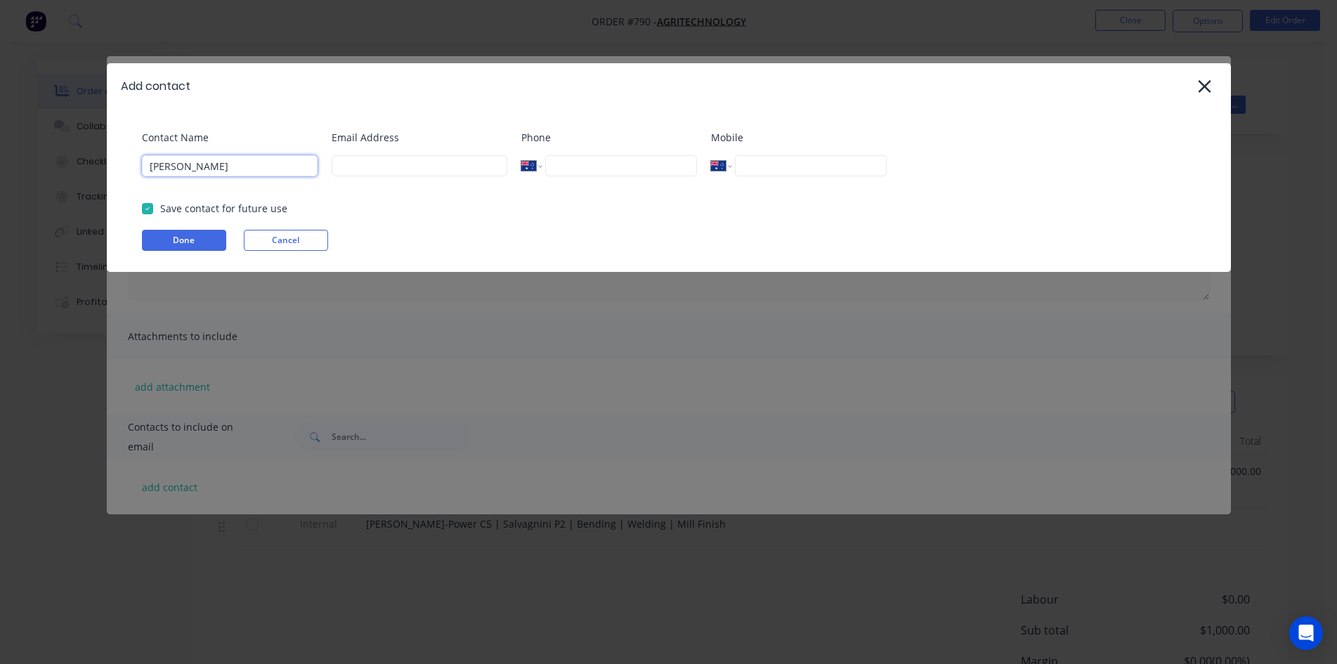
type input "[PERSON_NAME]"
click at [369, 164] on input at bounding box center [420, 165] width 176 height 21
type input "[PERSON_NAME][EMAIL_ADDRESS][DOMAIN_NAME]"
click at [204, 241] on button "Done" at bounding box center [184, 240] width 84 height 21
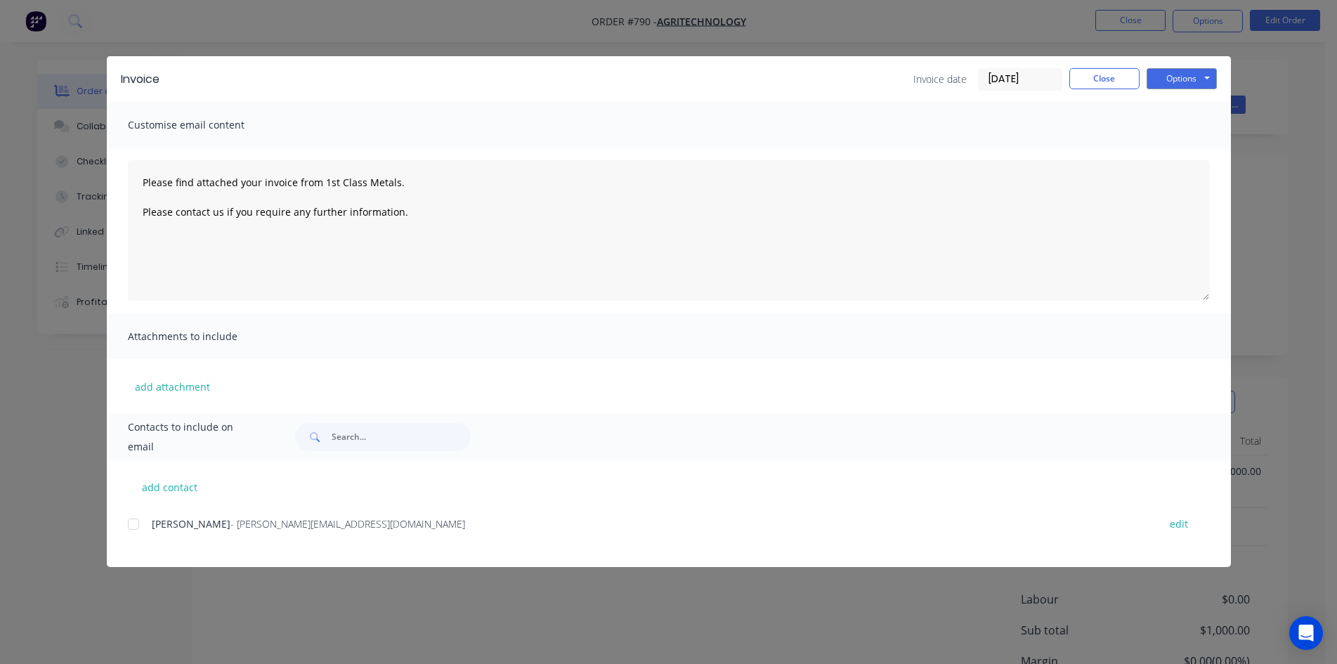
click at [146, 519] on div at bounding box center [133, 524] width 28 height 28
click at [1167, 75] on button "Options" at bounding box center [1182, 78] width 70 height 21
click at [1195, 156] on button "Email" at bounding box center [1192, 149] width 90 height 23
type textarea "Please find attached your invoice from 1st Class Metals. Please contact us if y…"
click at [1102, 86] on button "Close" at bounding box center [1105, 78] width 70 height 21
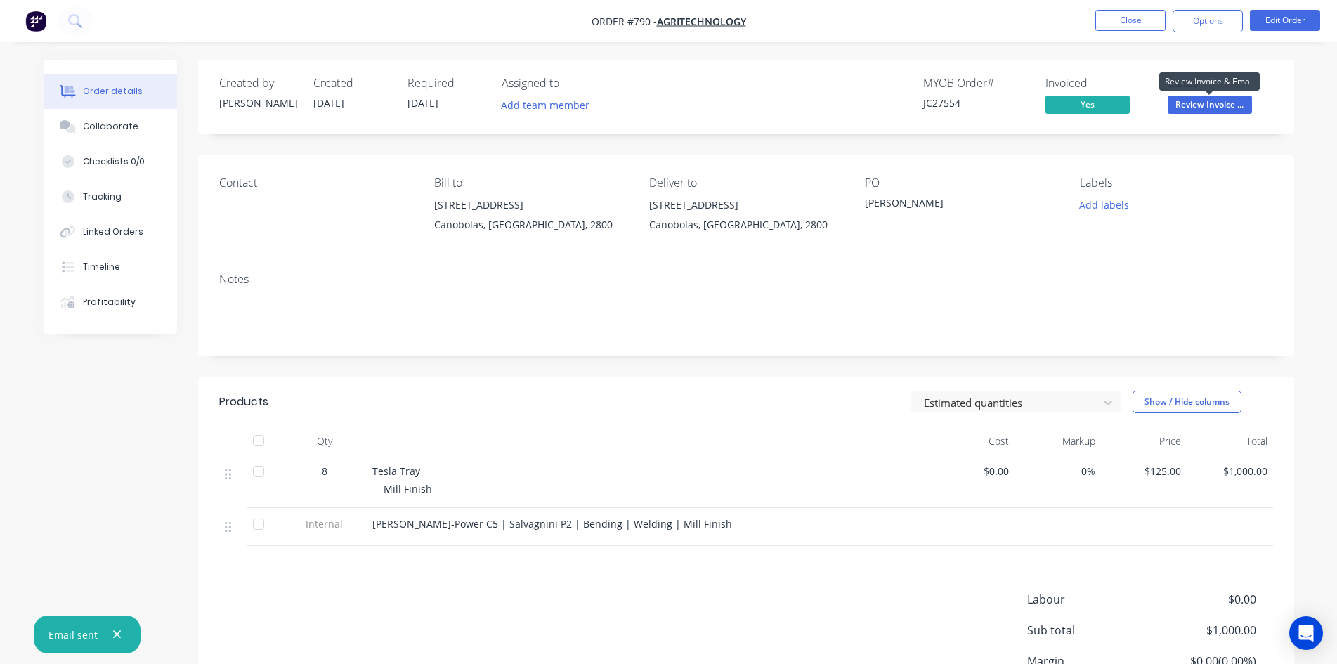
click at [1214, 110] on span "Review Invoice ..." at bounding box center [1210, 105] width 84 height 18
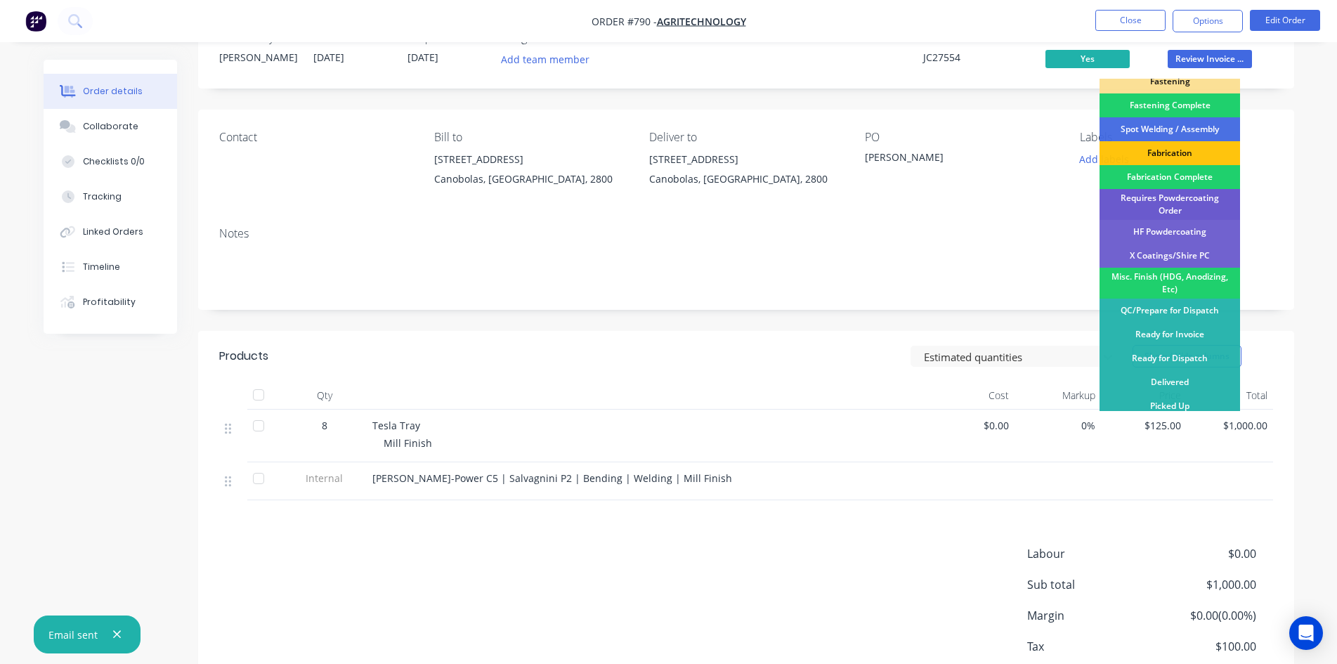
scroll to position [70, 0]
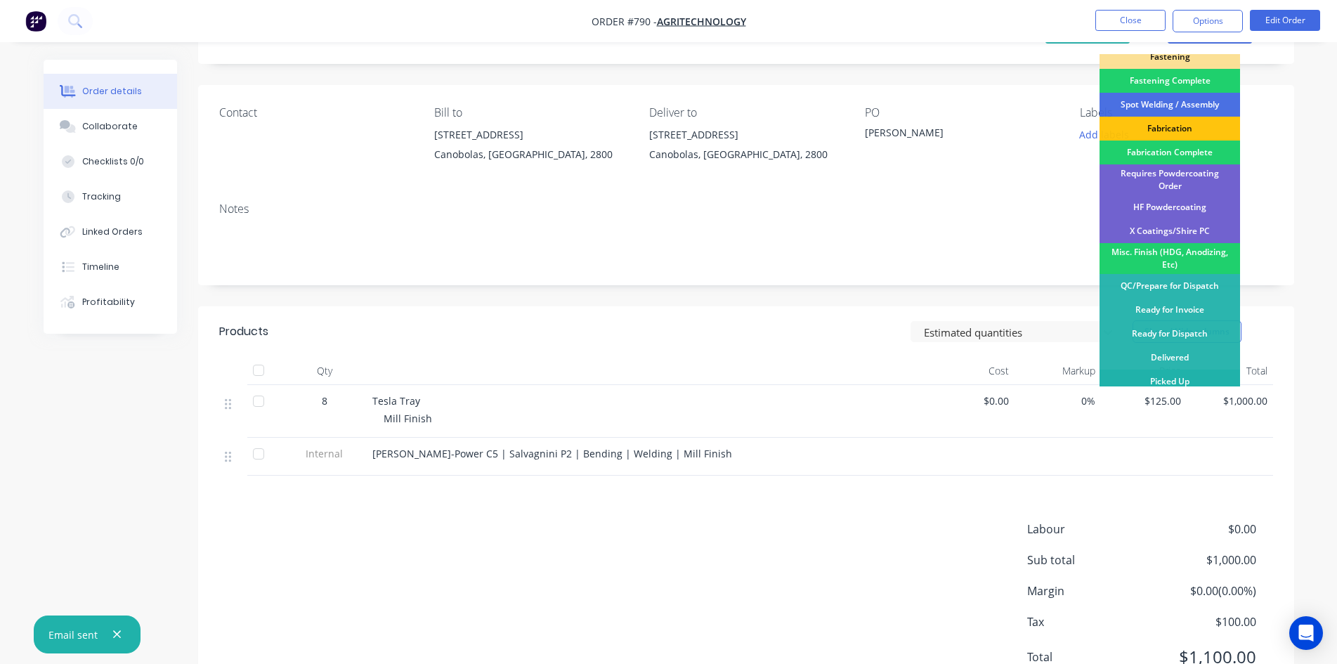
click at [1181, 376] on div "Picked Up" at bounding box center [1170, 382] width 141 height 24
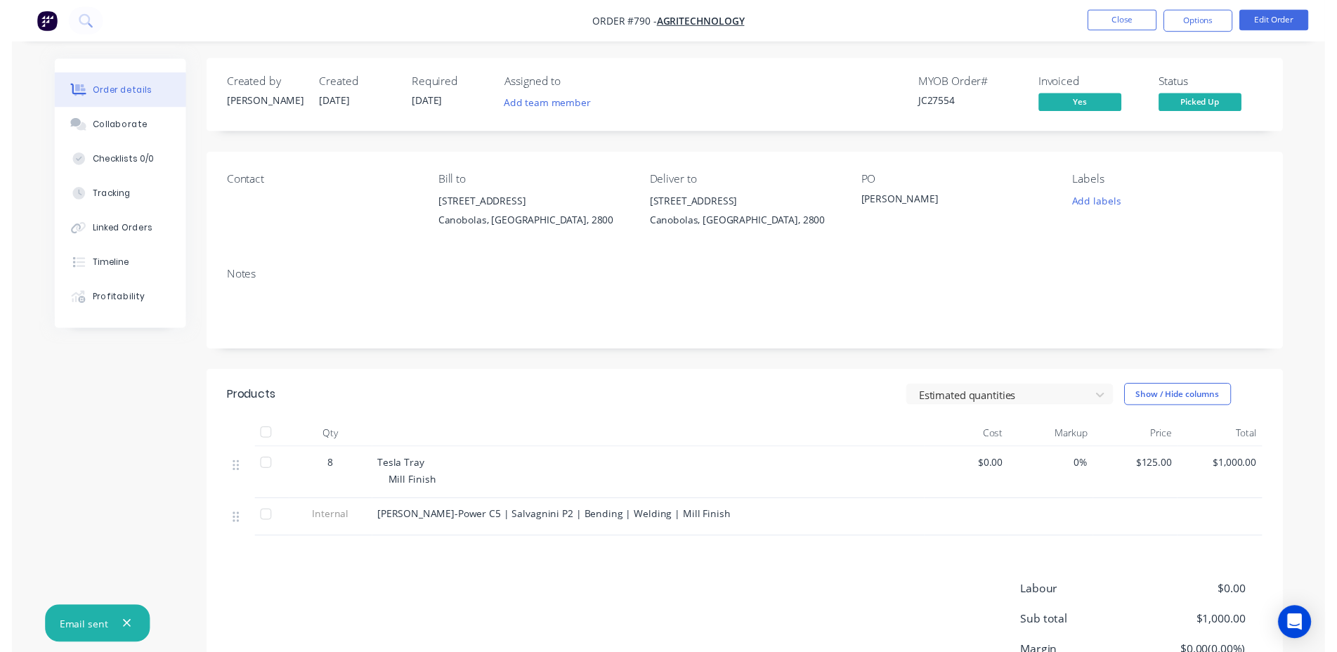
scroll to position [0, 0]
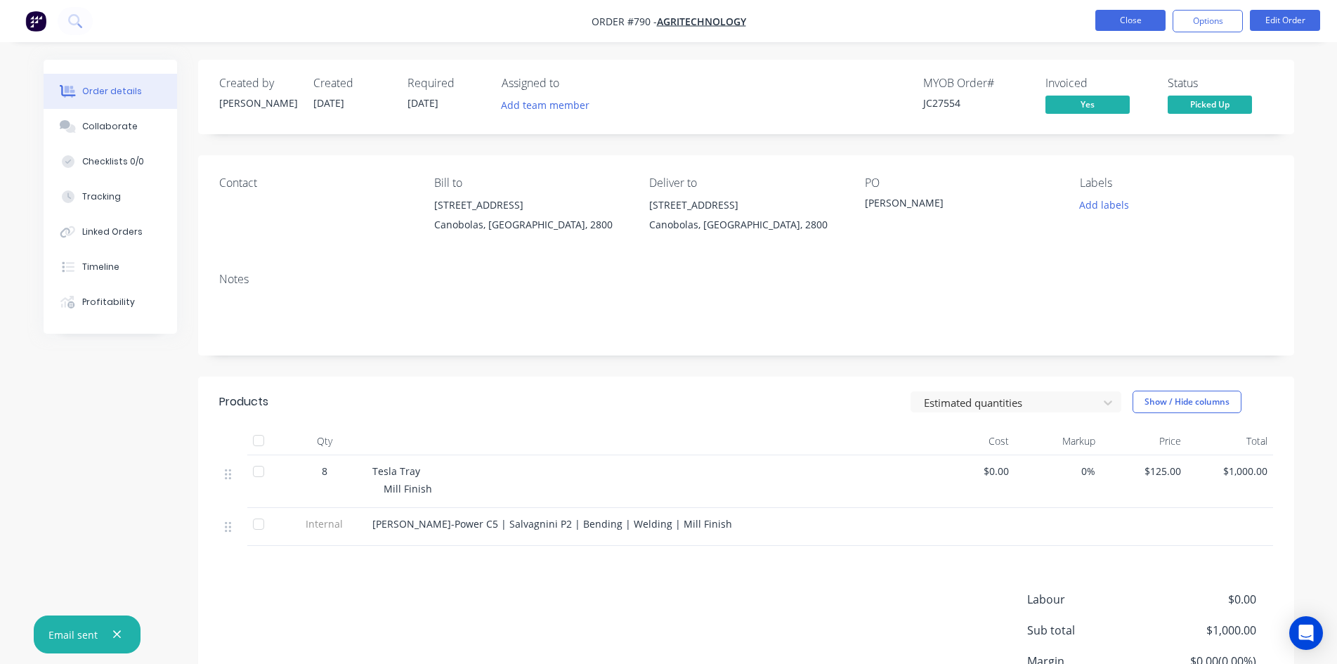
click at [1162, 24] on button "Close" at bounding box center [1131, 20] width 70 height 21
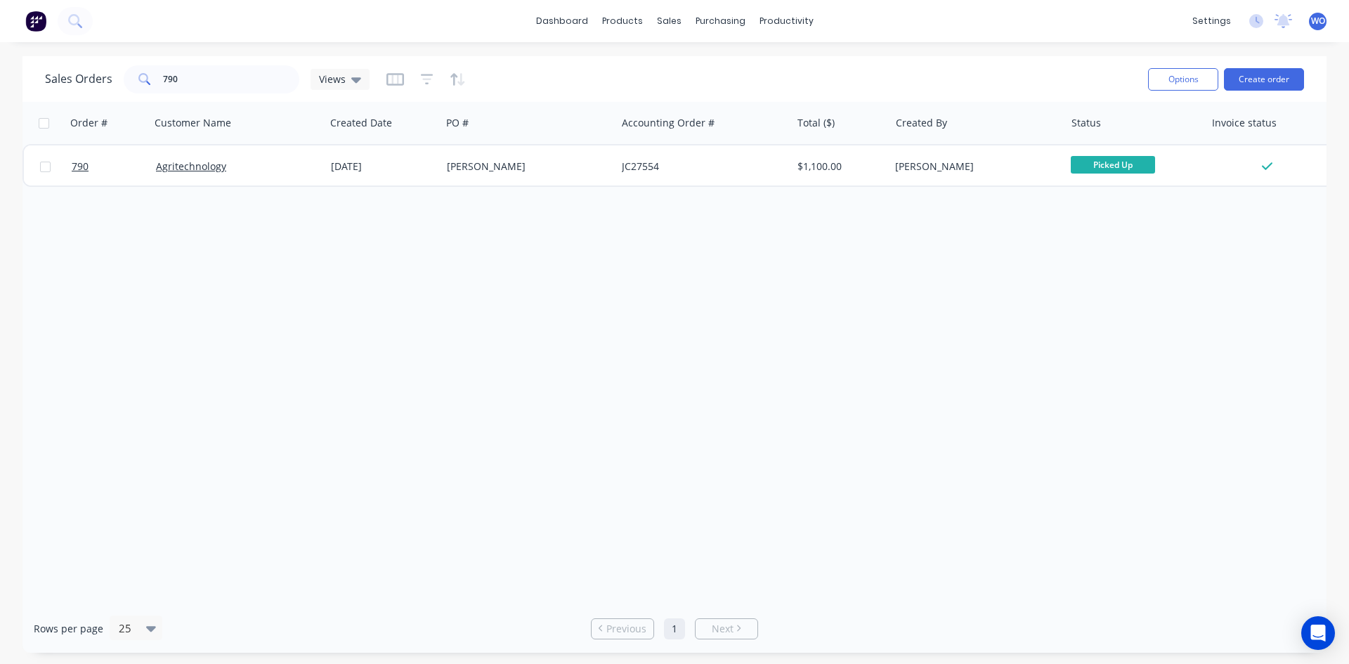
click at [43, 25] on img at bounding box center [35, 21] width 21 height 21
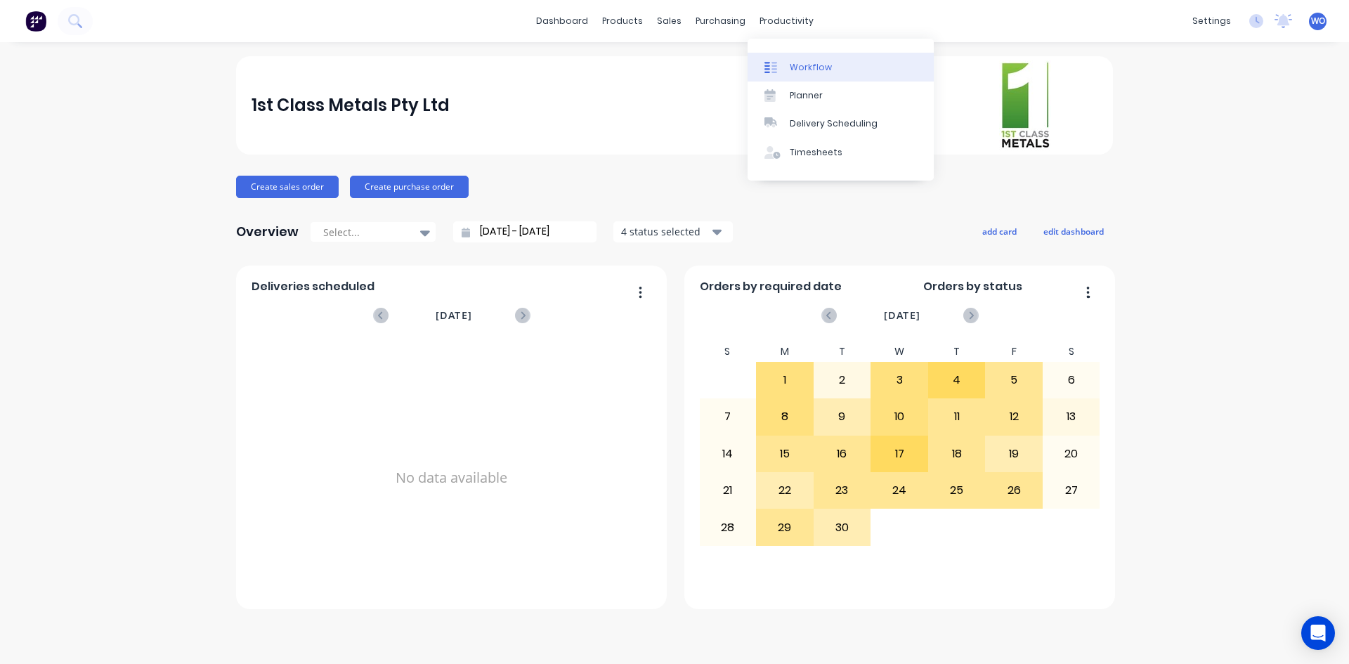
click at [808, 73] on div "Workflow" at bounding box center [811, 67] width 42 height 13
